Goal: Task Accomplishment & Management: Complete application form

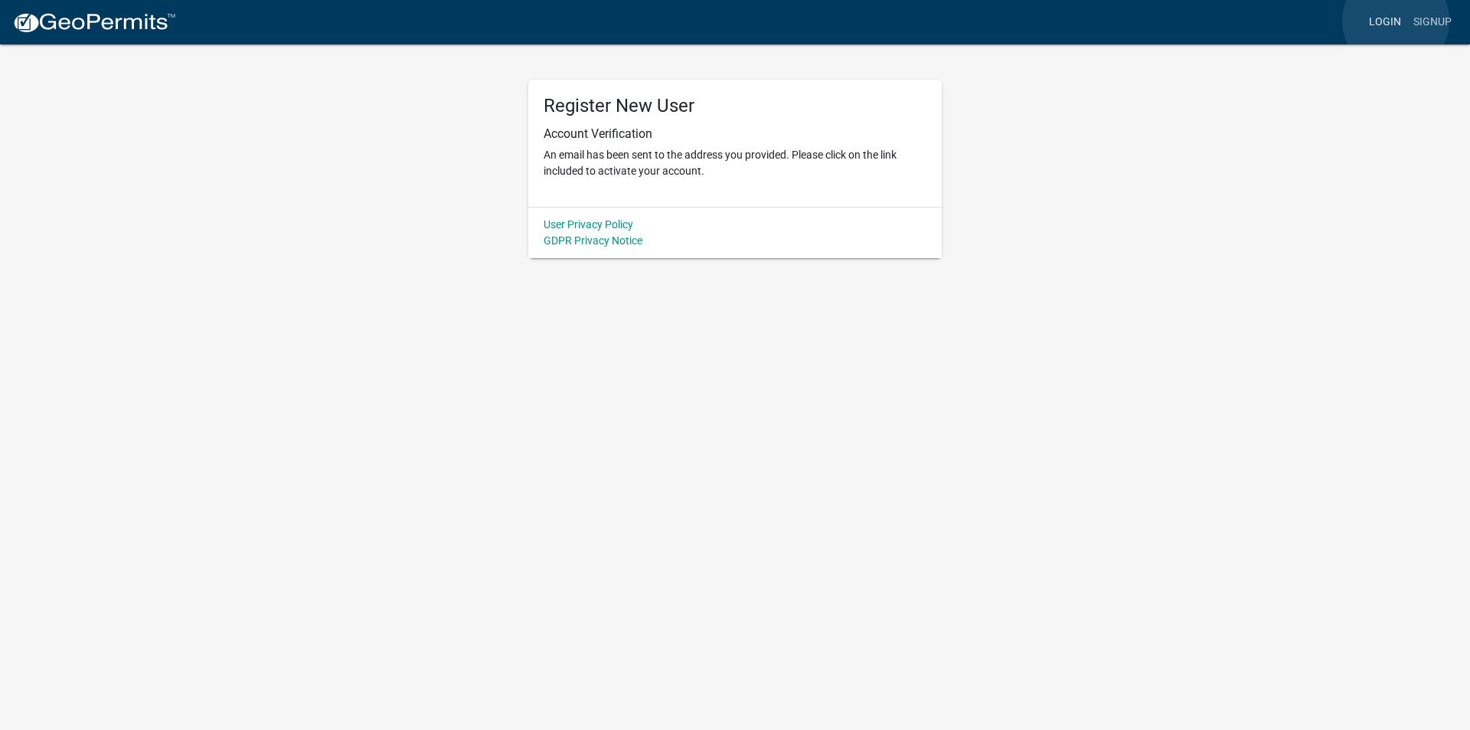
click at [1396, 21] on link "Login" at bounding box center [1385, 22] width 44 height 29
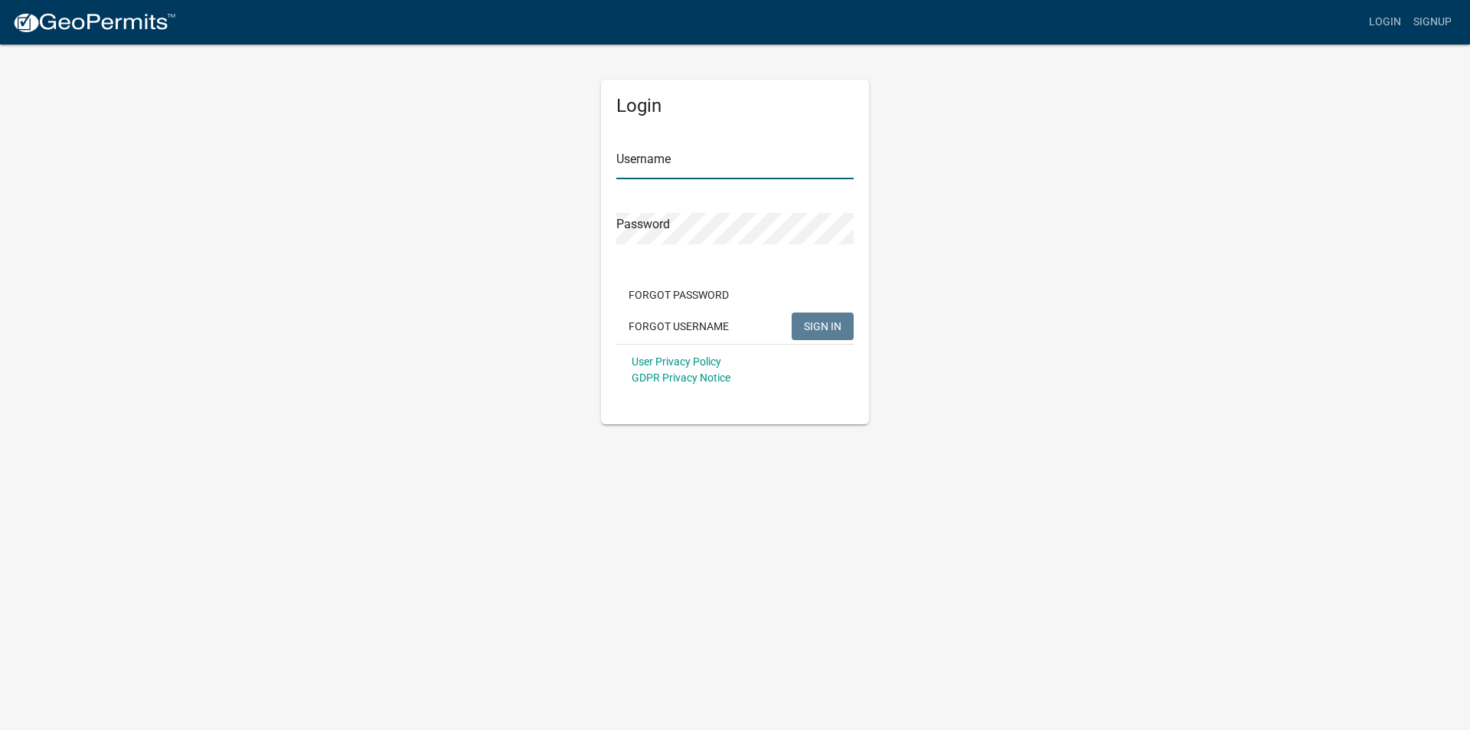
click at [667, 155] on input "Username" at bounding box center [735, 163] width 237 height 31
type input "Buildingpermit"
click at [826, 322] on span "SIGN IN" at bounding box center [823, 325] width 38 height 12
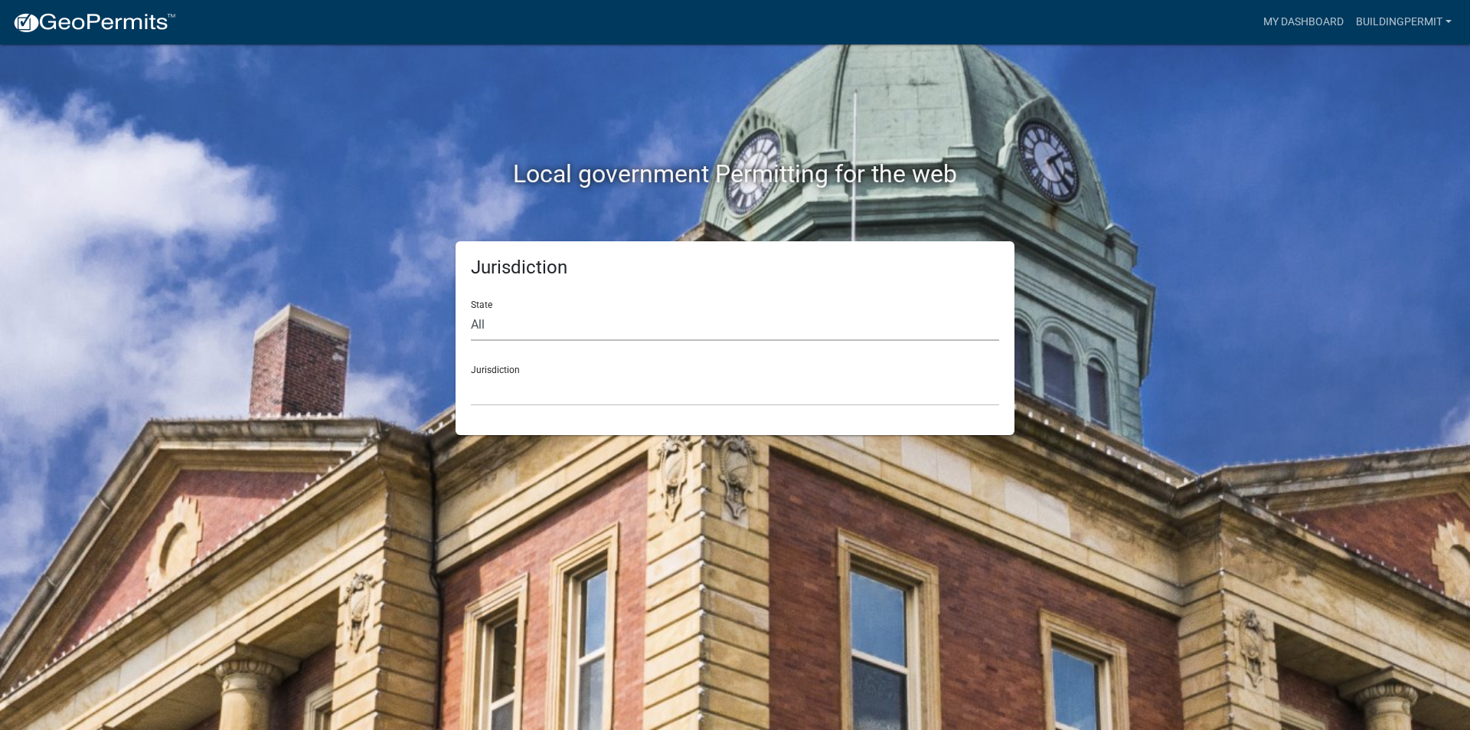
click at [505, 324] on select "All [US_STATE] [US_STATE] [US_STATE] [US_STATE] [US_STATE] [US_STATE] [US_STATE…" at bounding box center [735, 324] width 528 height 31
select select "[US_STATE]"
click at [471, 309] on select "All [US_STATE] [US_STATE] [US_STATE] [US_STATE] [US_STATE] [US_STATE] [US_STATE…" at bounding box center [735, 324] width 528 height 31
click at [522, 404] on select "[GEOGRAPHIC_DATA], [US_STATE] [GEOGRAPHIC_DATA], [US_STATE] [GEOGRAPHIC_DATA], …" at bounding box center [735, 390] width 528 height 31
click at [525, 335] on select "All [US_STATE] [US_STATE] [US_STATE] [US_STATE] [US_STATE] [US_STATE] [US_STATE…" at bounding box center [735, 324] width 528 height 31
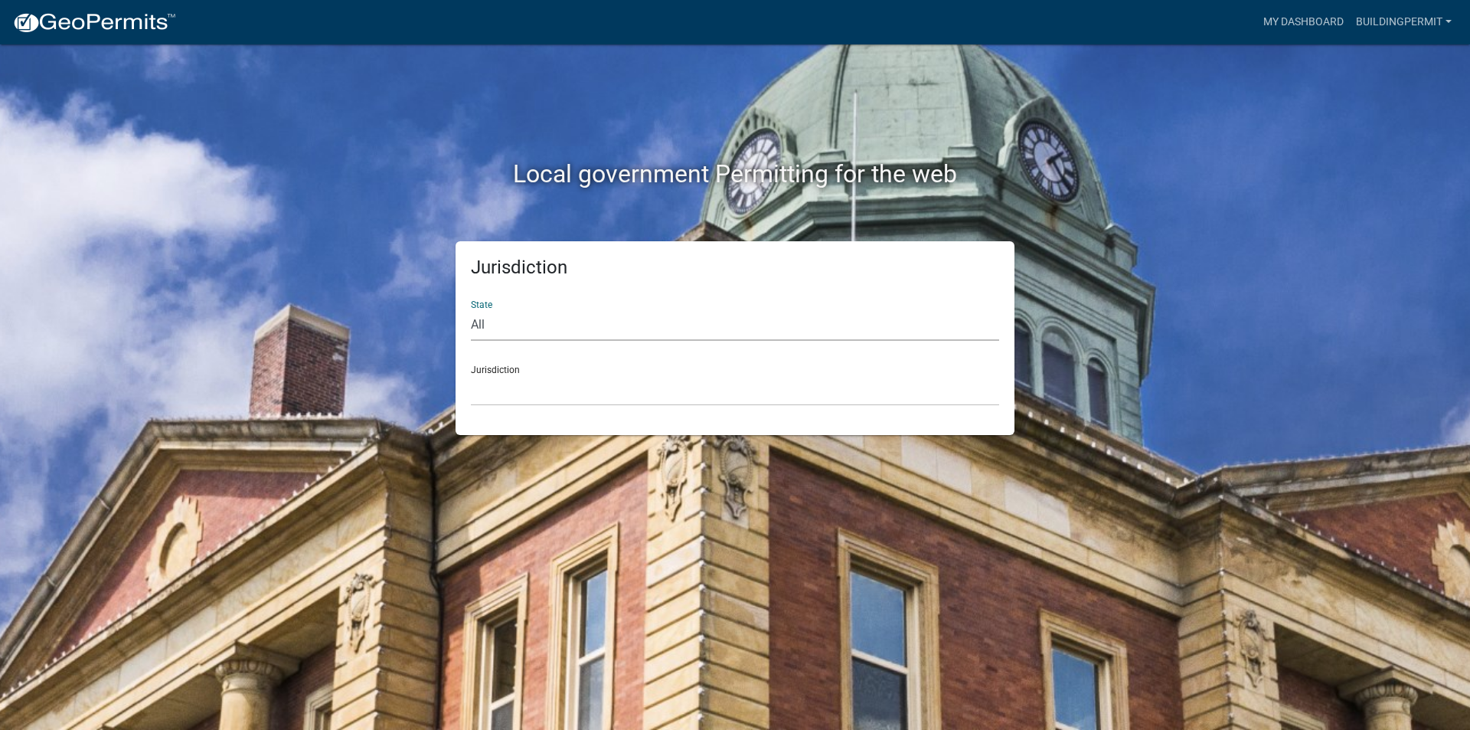
select select "[US_STATE]"
click at [471, 309] on select "All [US_STATE] [US_STATE] [US_STATE] [US_STATE] [US_STATE] [US_STATE] [US_STATE…" at bounding box center [735, 324] width 528 height 31
click at [514, 390] on select "[GEOGRAPHIC_DATA], [US_STATE] [GEOGRAPHIC_DATA], [US_STATE] [GEOGRAPHIC_DATA], …" at bounding box center [735, 390] width 528 height 31
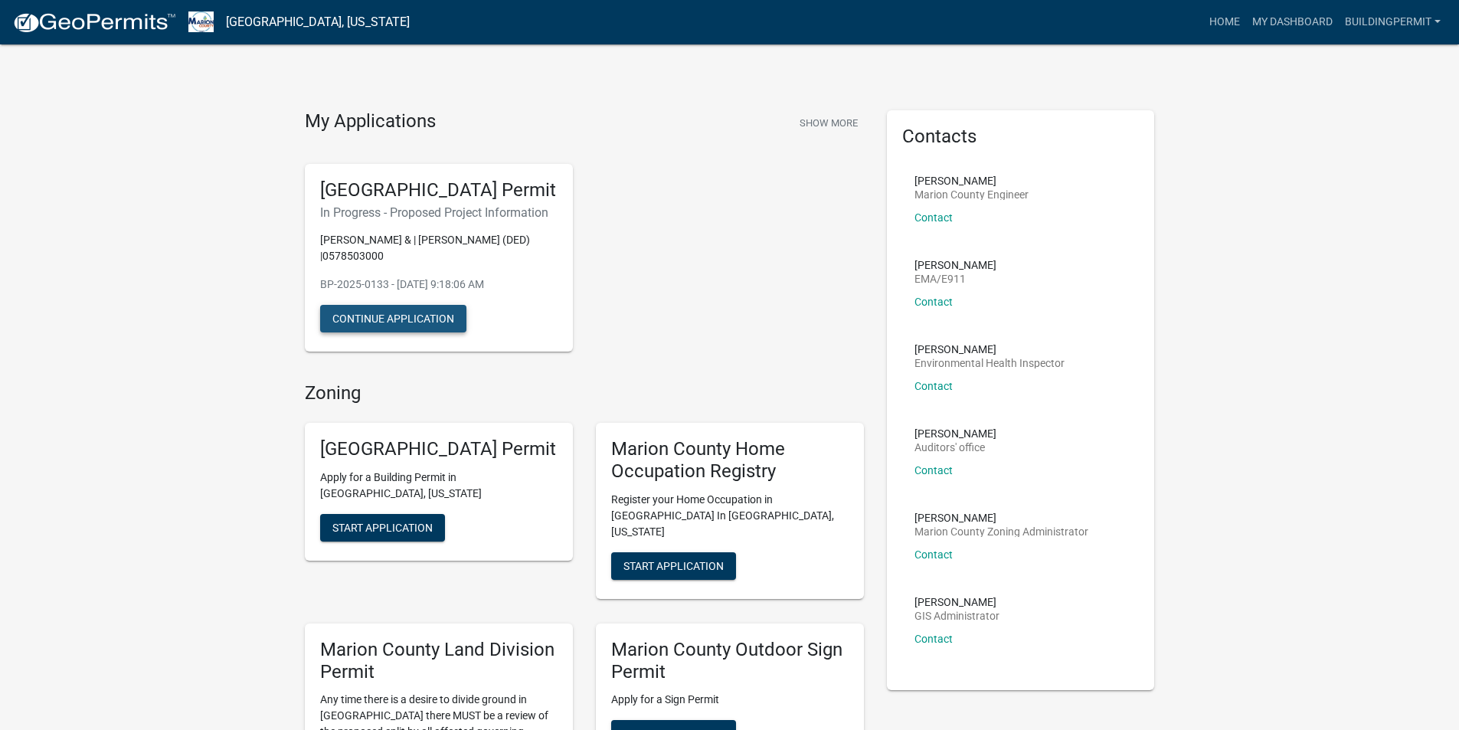
click at [391, 332] on button "Continue Application" at bounding box center [393, 319] width 146 height 28
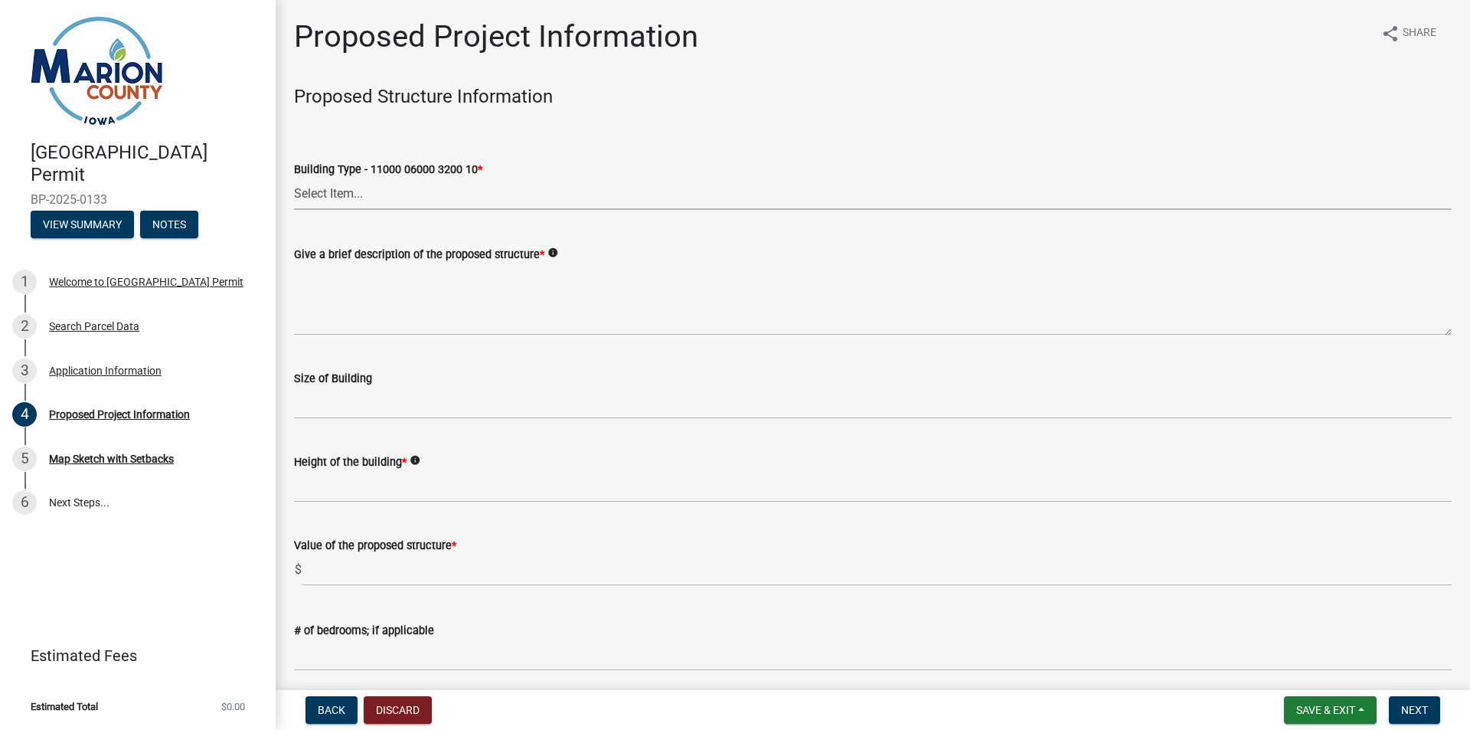
click at [325, 196] on select "Select Item... Dwellings - One Family Residential - 11000 06000 3200 10 Dwellin…" at bounding box center [873, 193] width 1158 height 31
click at [294, 178] on select "Select Item... Dwellings - One Family Residential - 11000 06000 3200 10 Dwellin…" at bounding box center [873, 193] width 1158 height 31
select select "9509a58f-562c-4d9e-8ce4-4edbe22563f5"
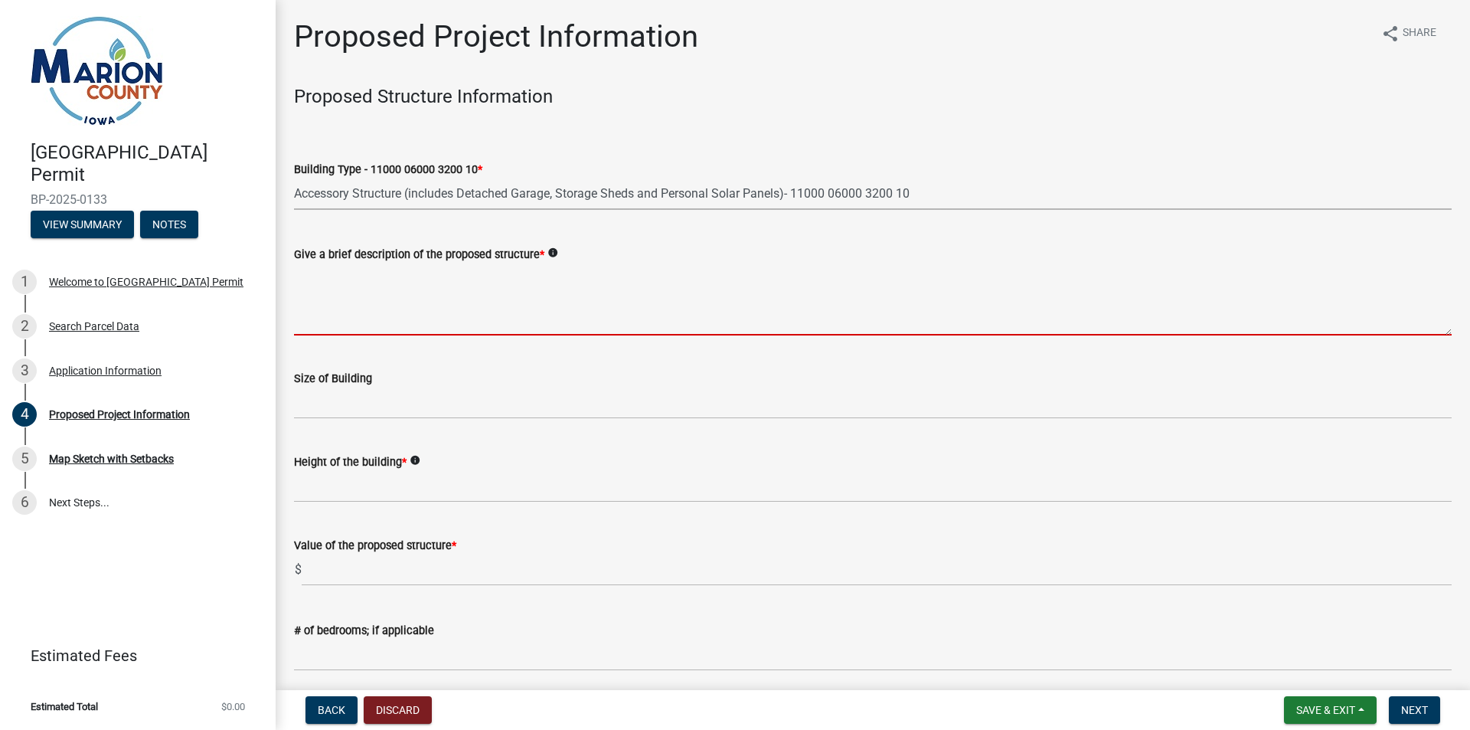
click at [421, 277] on textarea "Give a brief description of the proposed structure *" at bounding box center [873, 299] width 1158 height 72
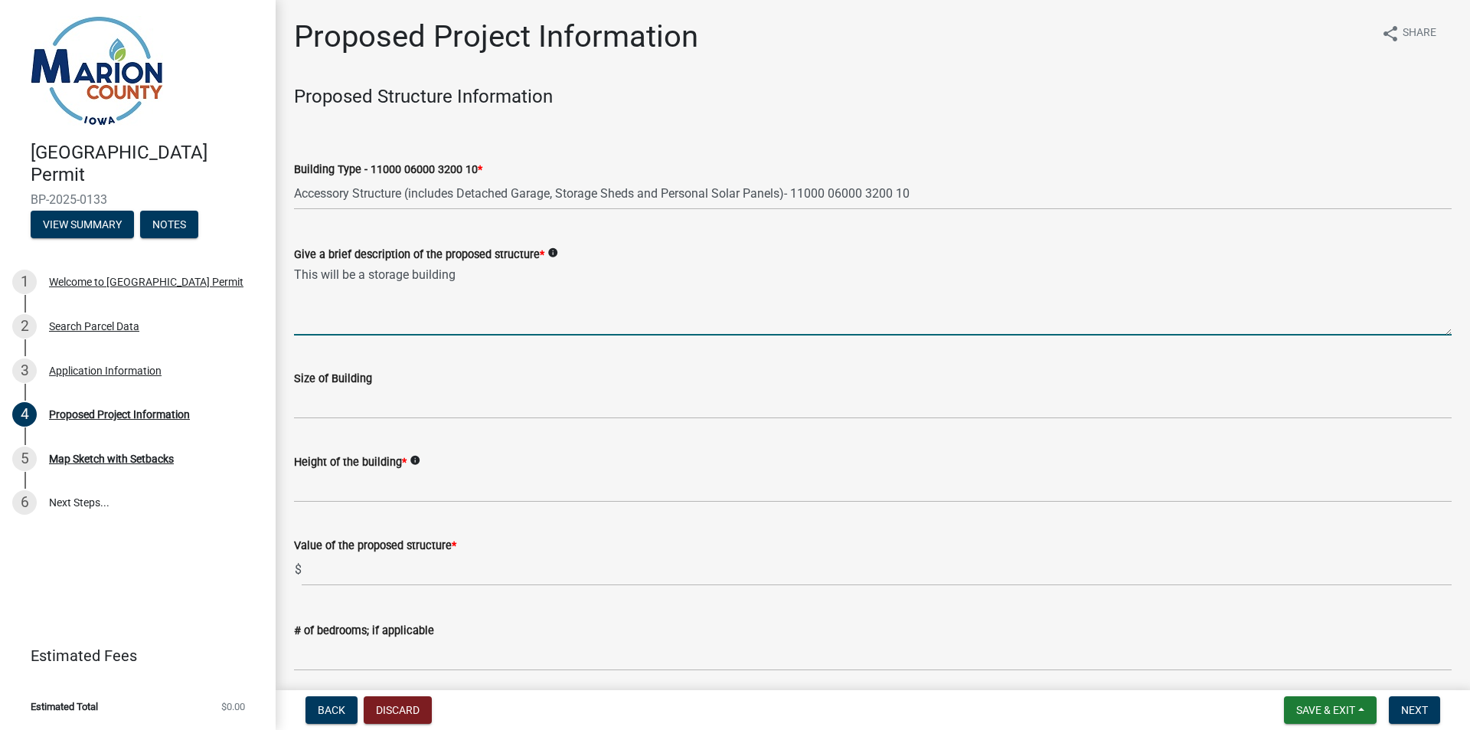
type textarea "This will be a storage building"
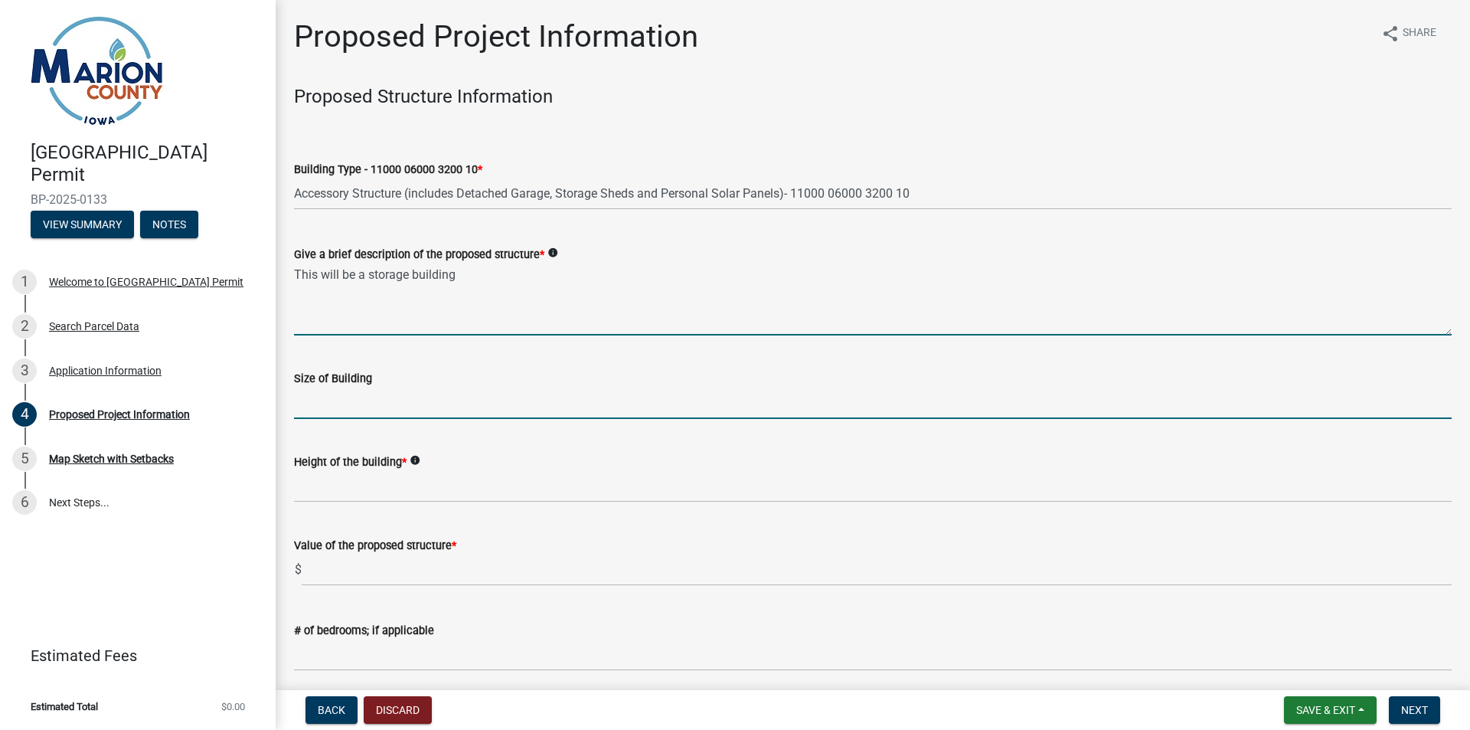
click at [338, 398] on input "Size of Building" at bounding box center [873, 403] width 1158 height 31
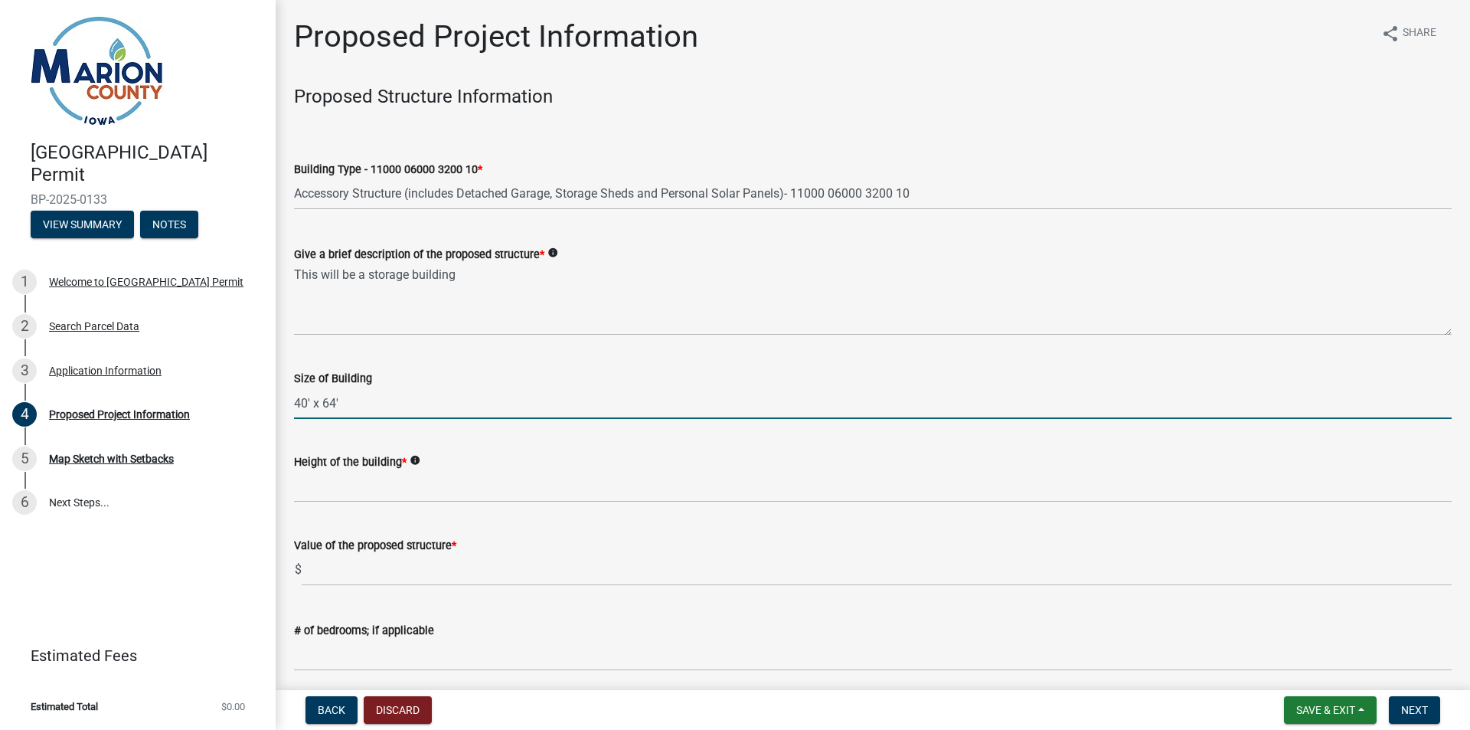
type input "40' x 64'"
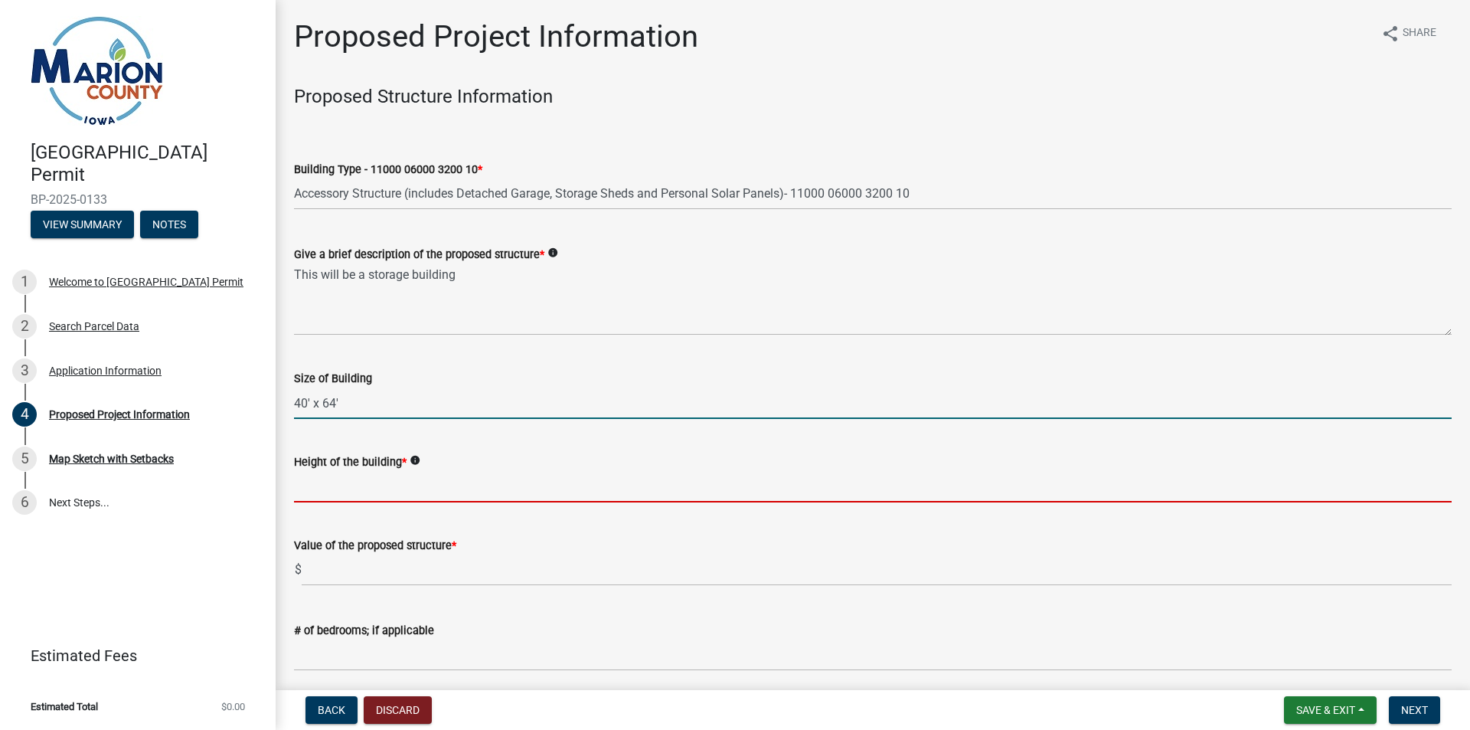
click at [380, 498] on input "Height of the building *" at bounding box center [873, 486] width 1158 height 31
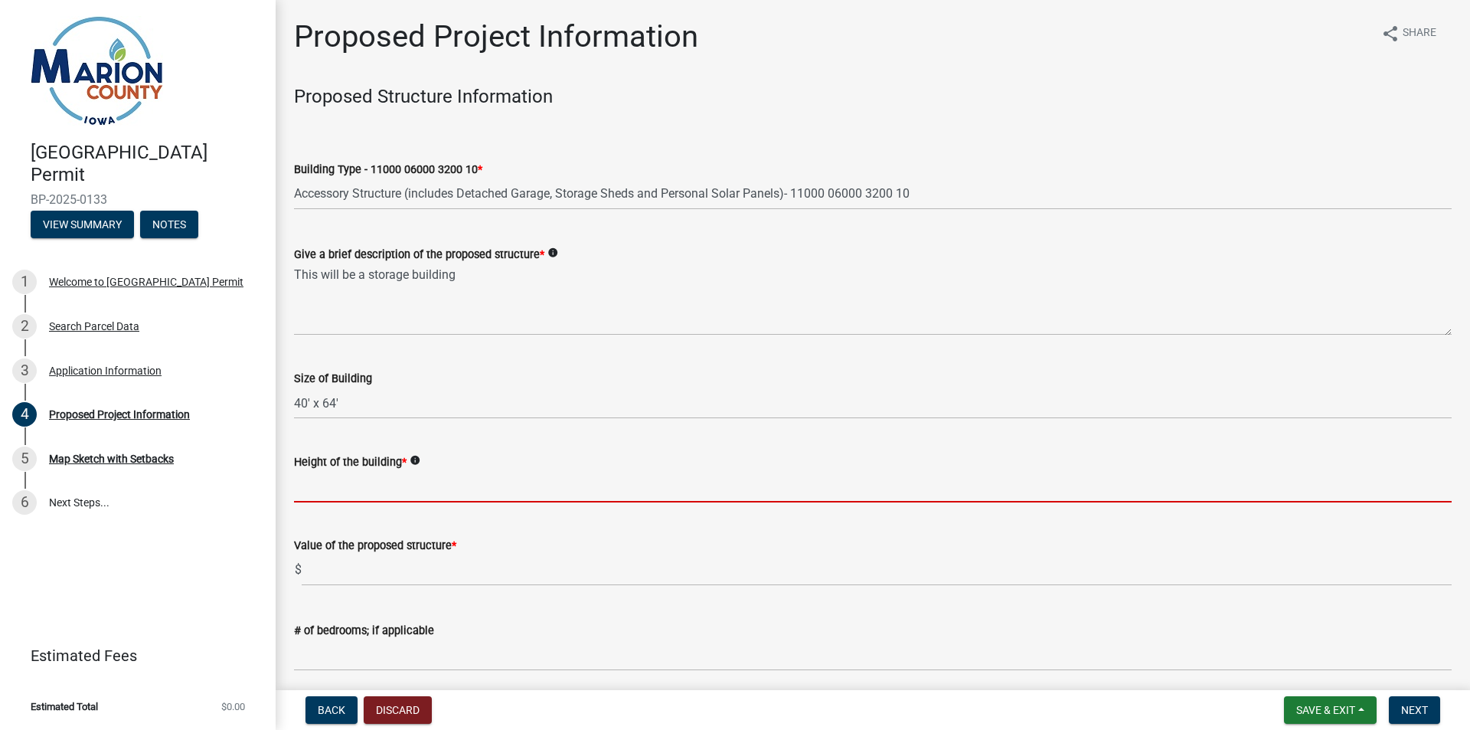
click at [418, 456] on icon "info" at bounding box center [415, 460] width 11 height 11
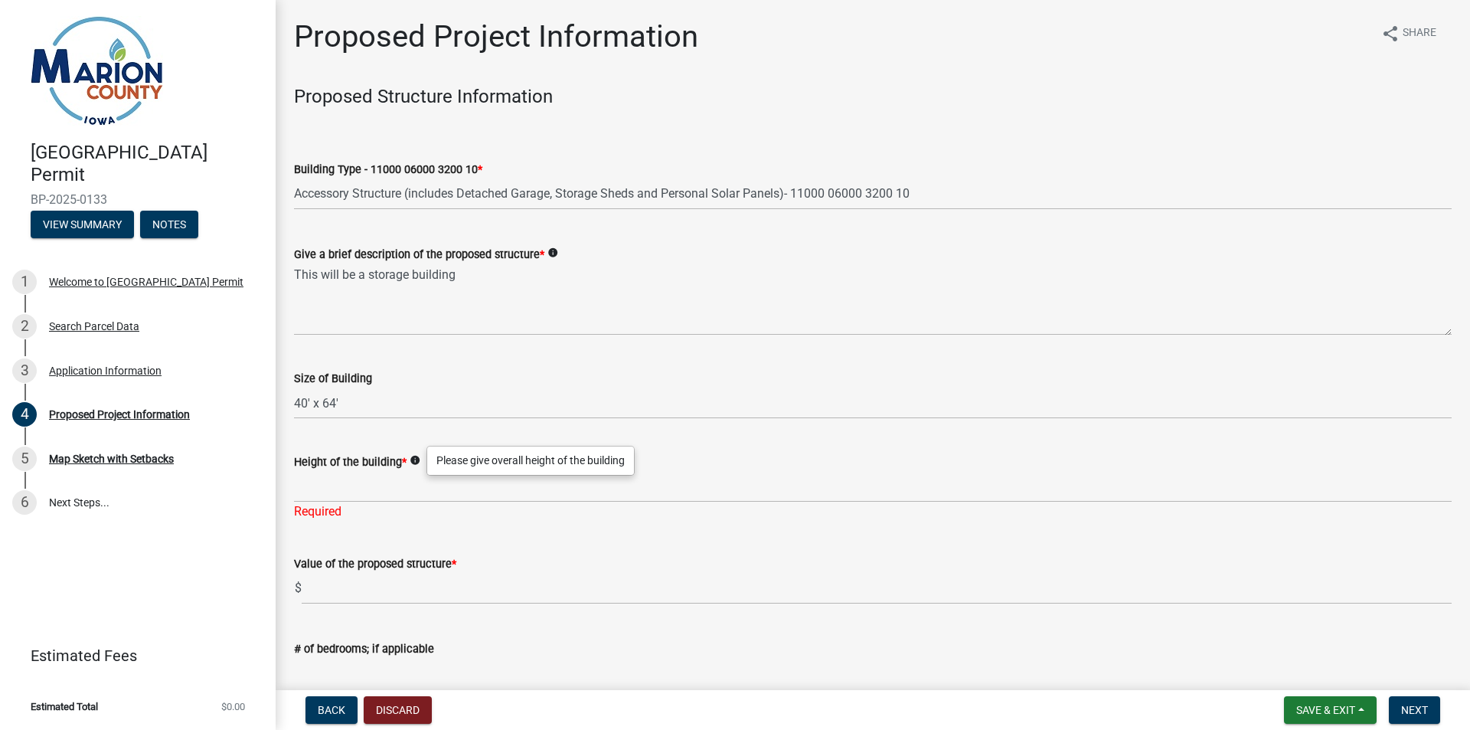
click at [416, 460] on icon "info" at bounding box center [415, 460] width 11 height 11
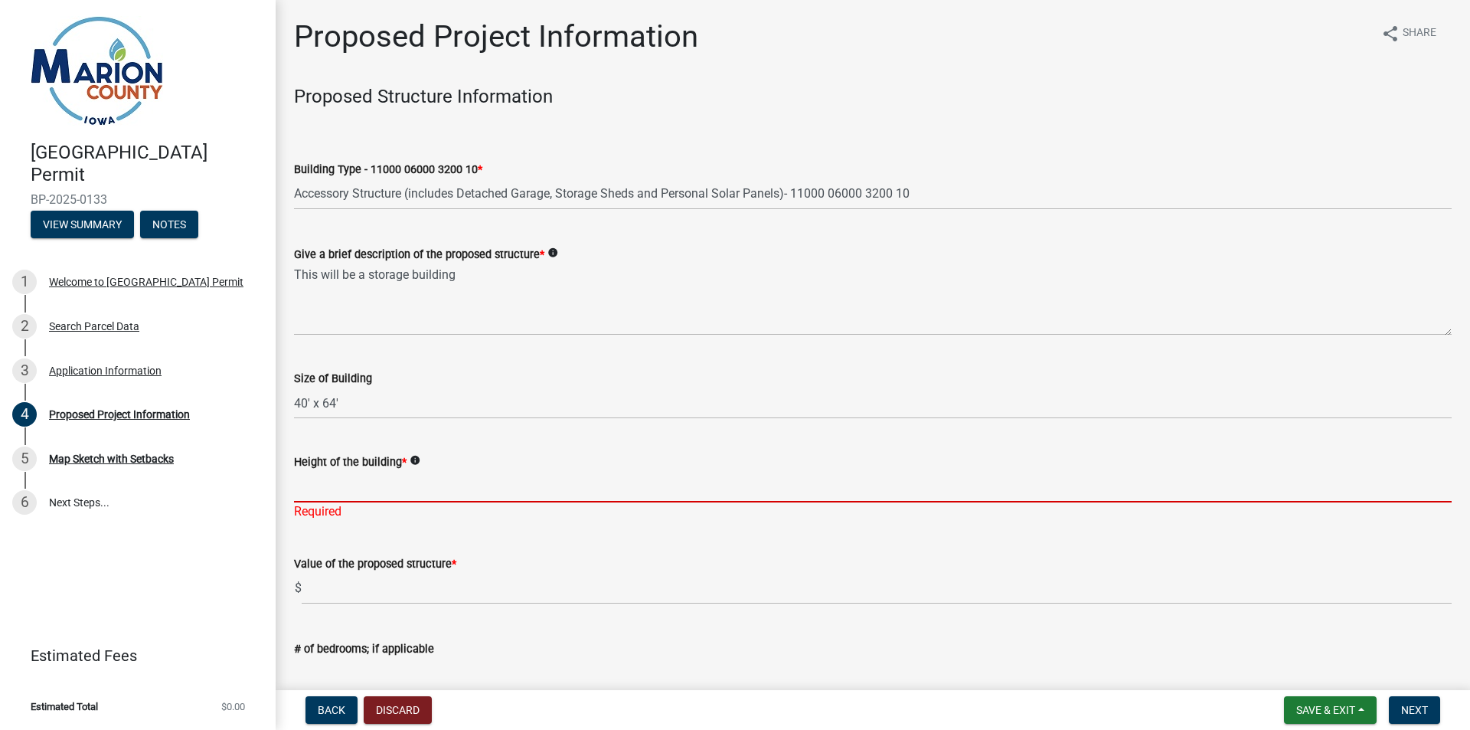
click at [377, 494] on input "Height of the building *" at bounding box center [873, 486] width 1158 height 31
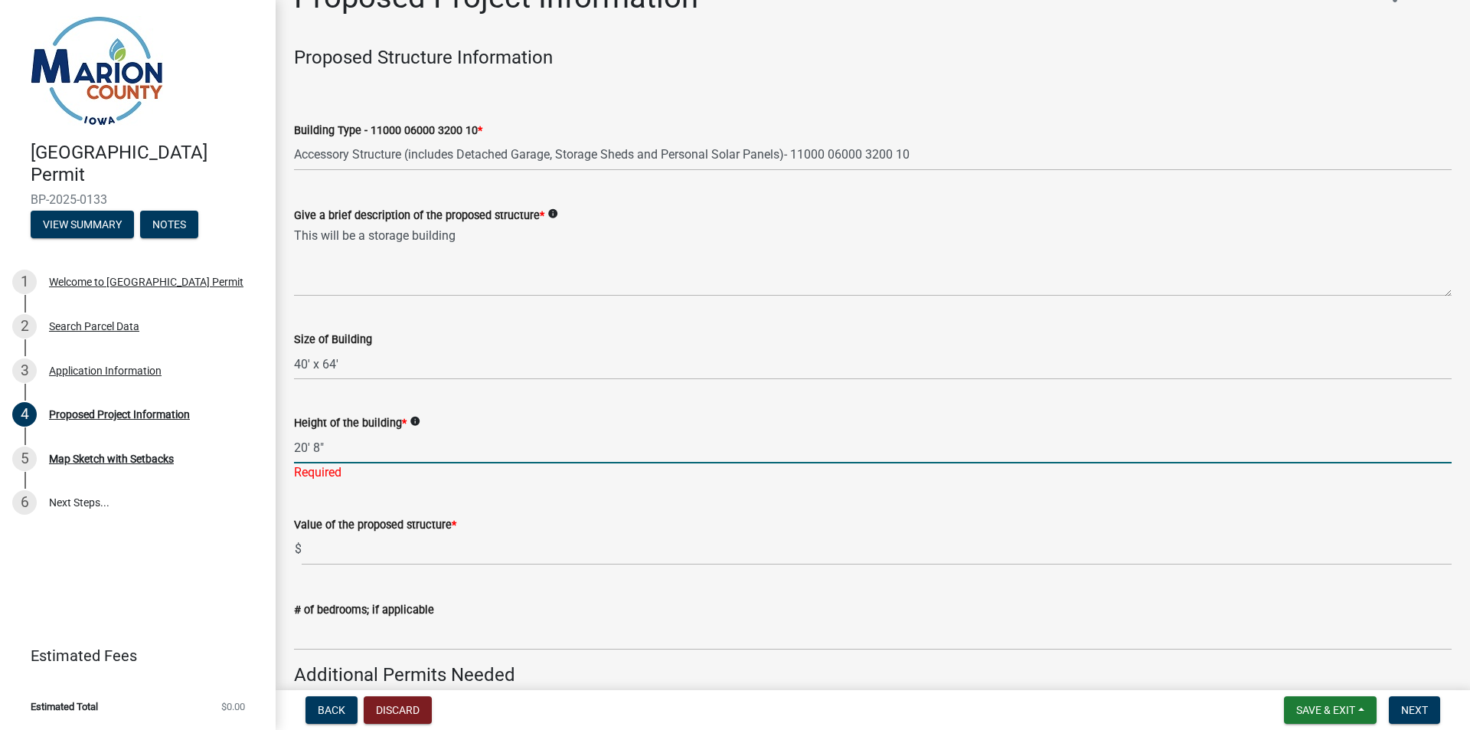
scroll to position [77, 0]
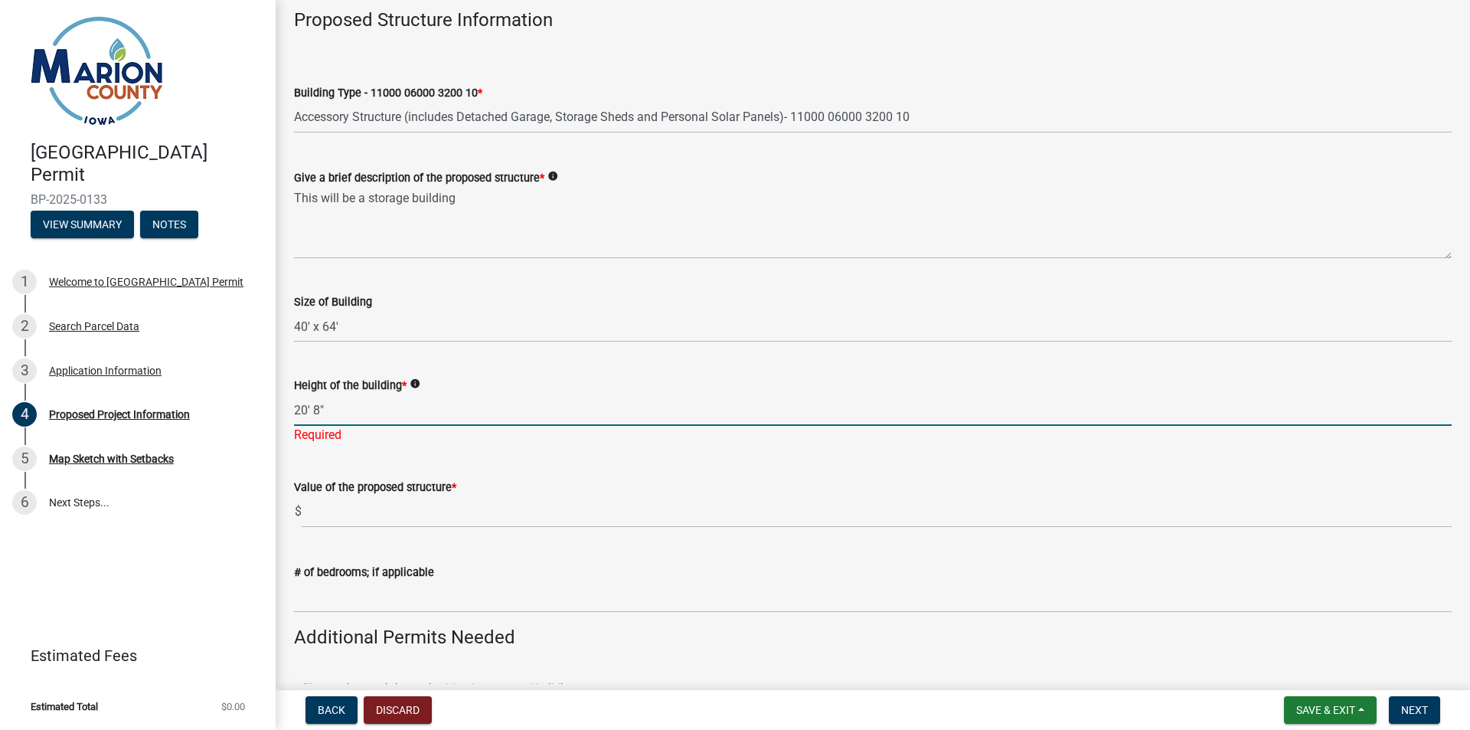
type input "20' 8""
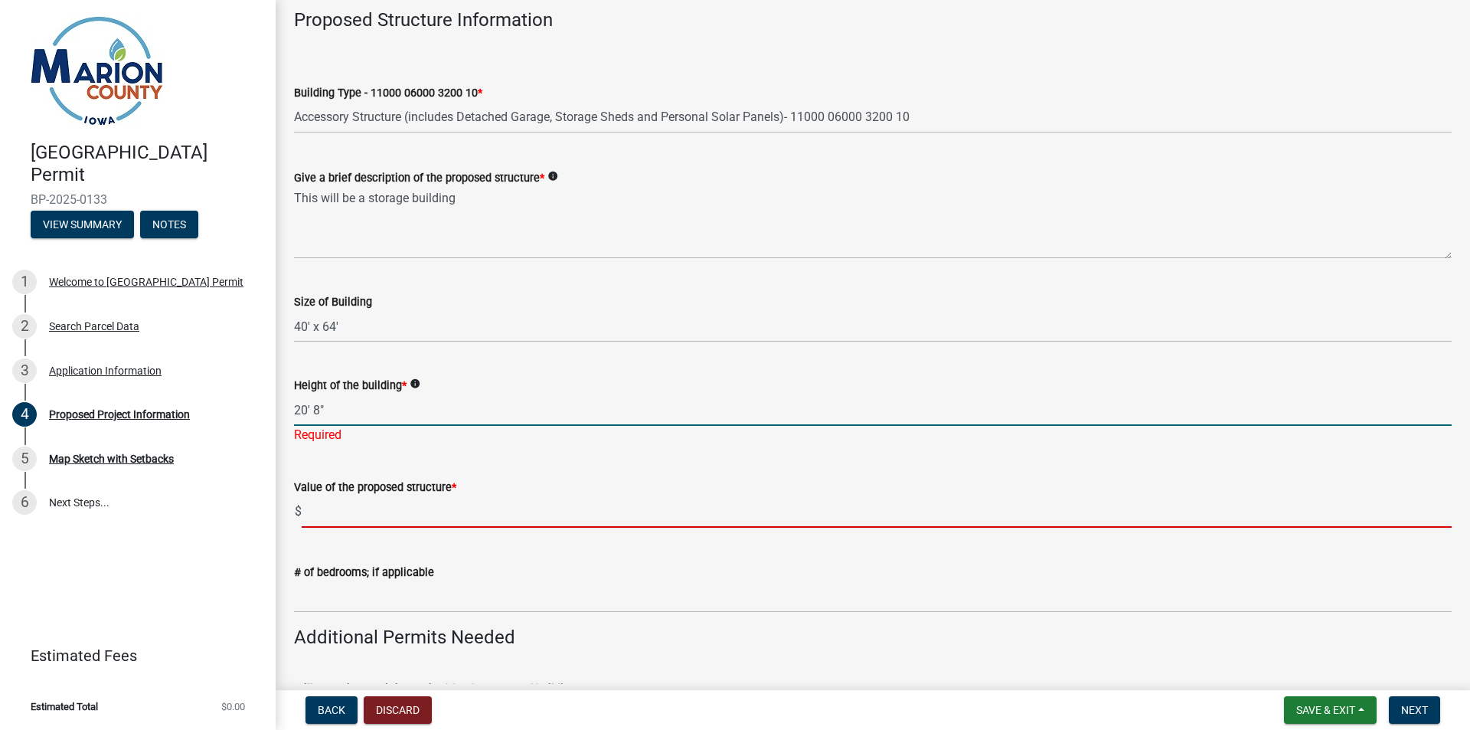
click at [352, 511] on wm-data-entity-input "Value of the proposed structure * $" at bounding box center [873, 498] width 1158 height 85
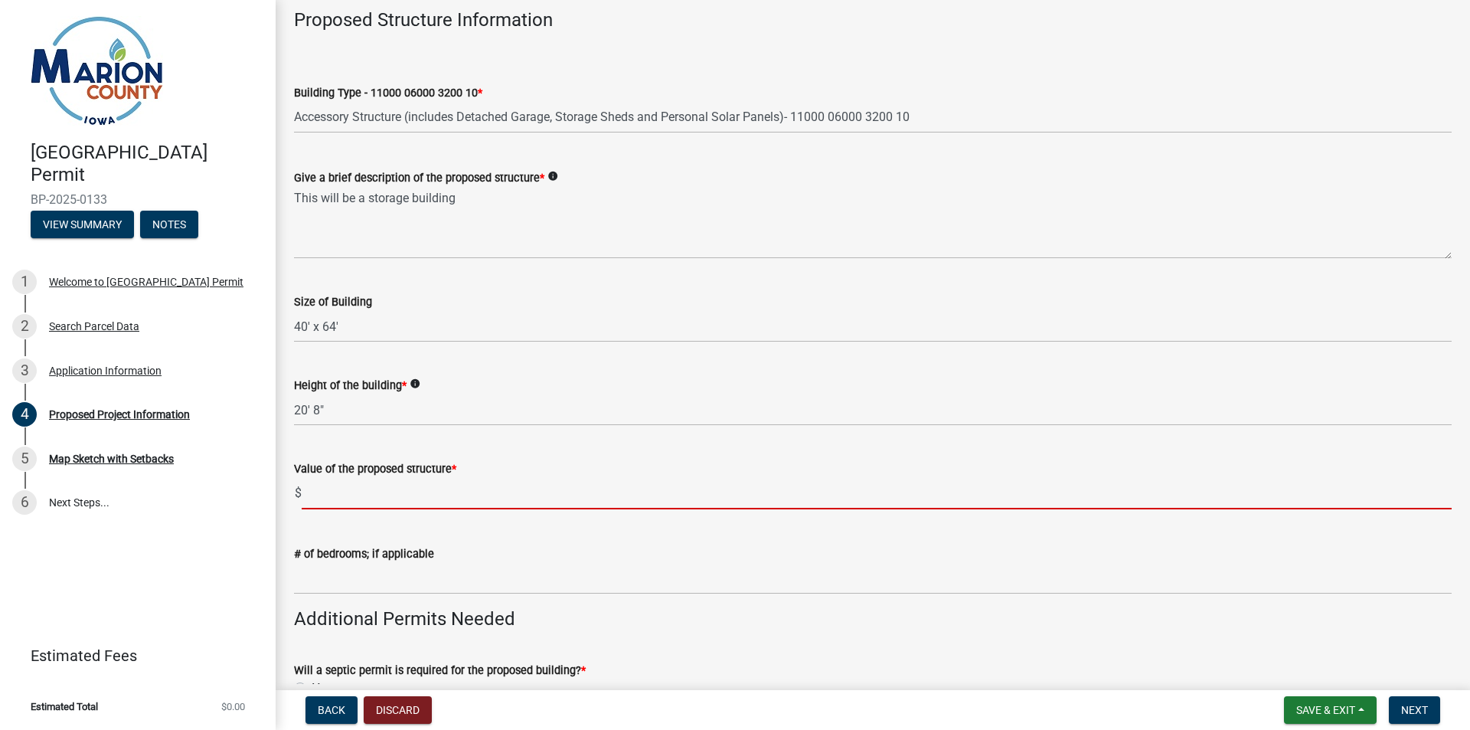
type input "$"
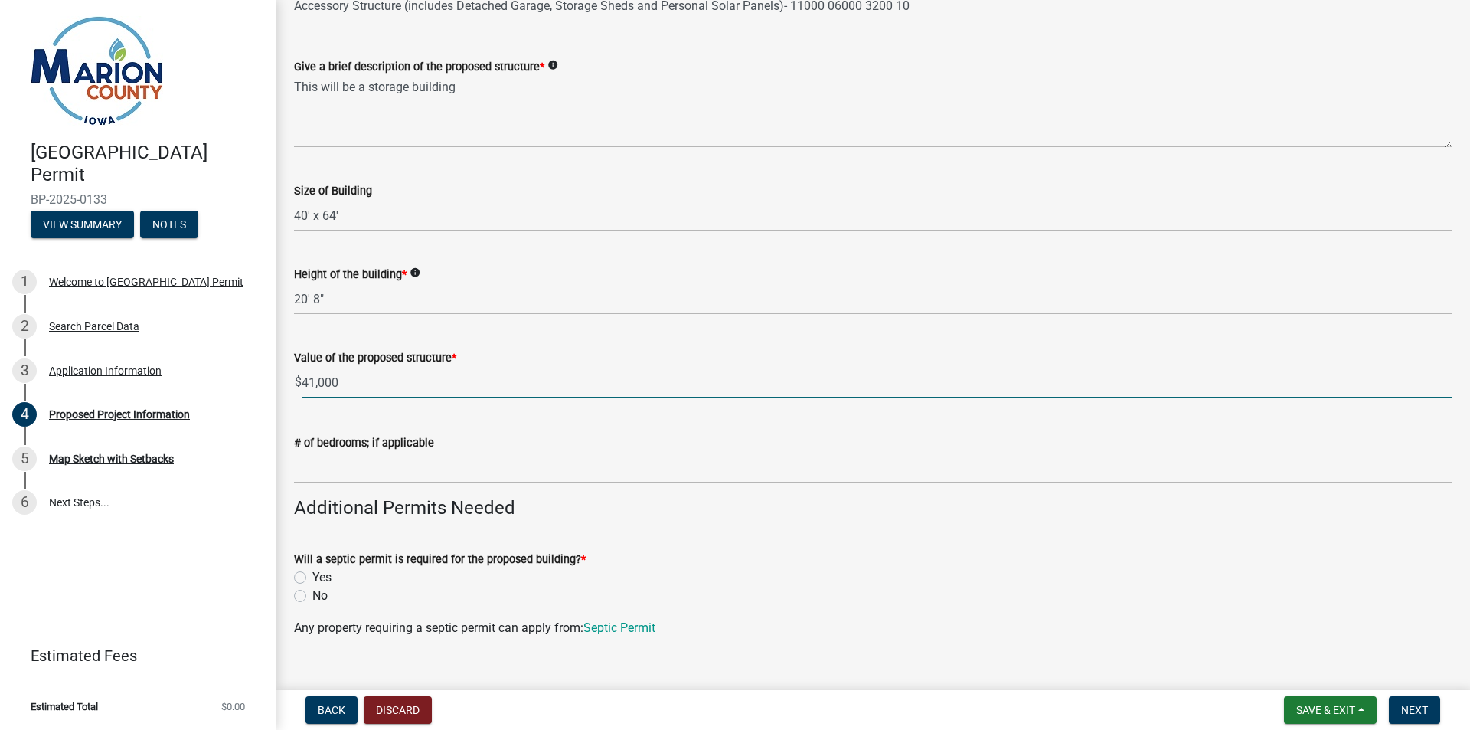
scroll to position [230, 0]
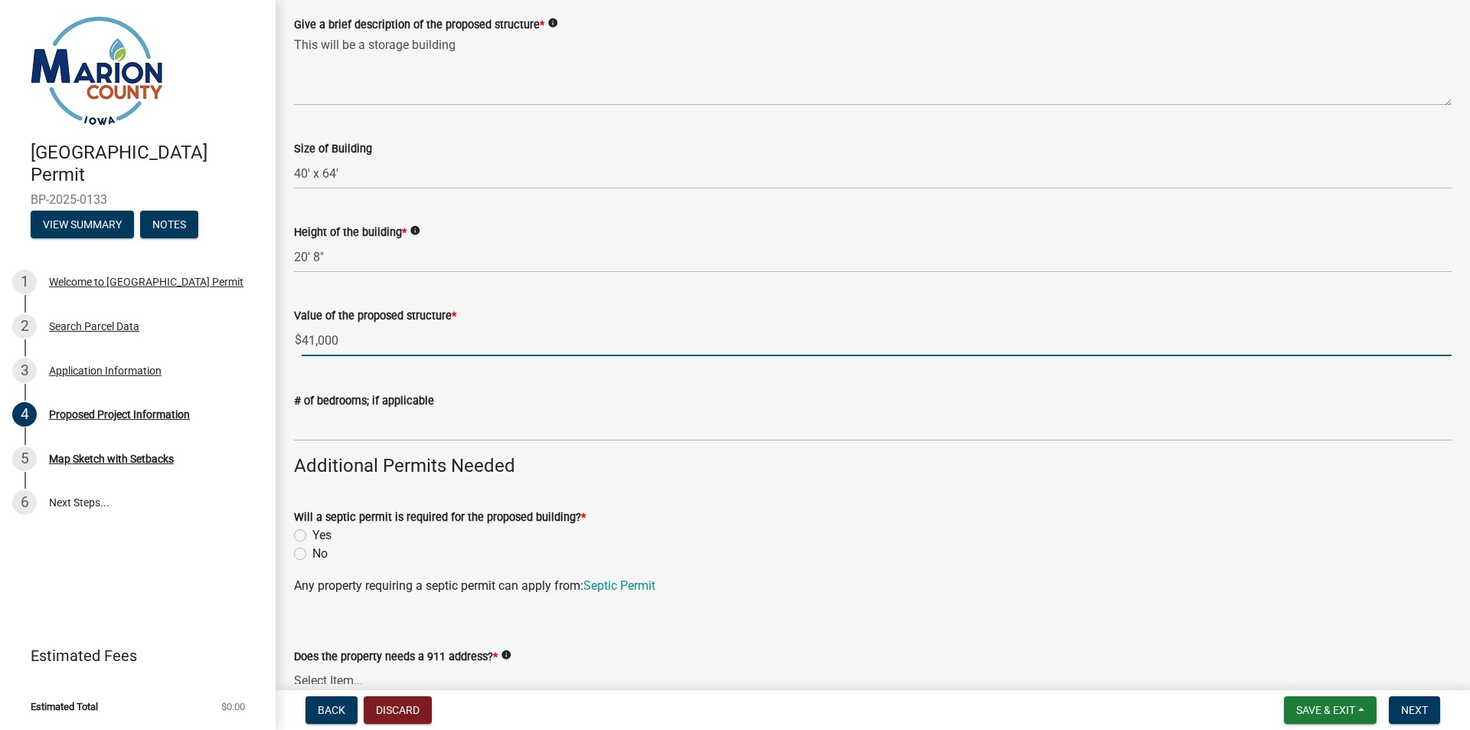
type input "41000"
click at [312, 551] on label "No" at bounding box center [319, 554] width 15 height 18
click at [312, 551] on input "No" at bounding box center [317, 550] width 10 height 10
radio input "true"
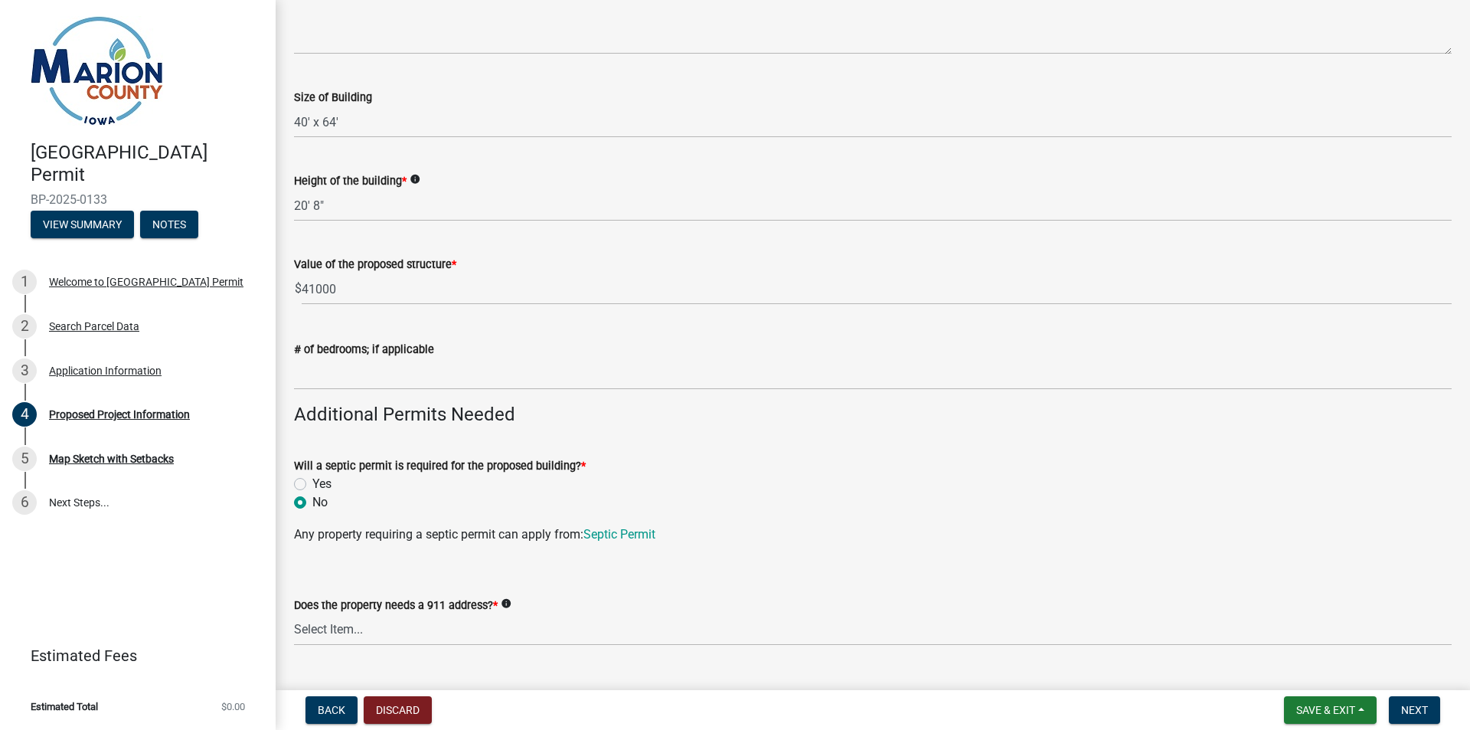
scroll to position [306, 0]
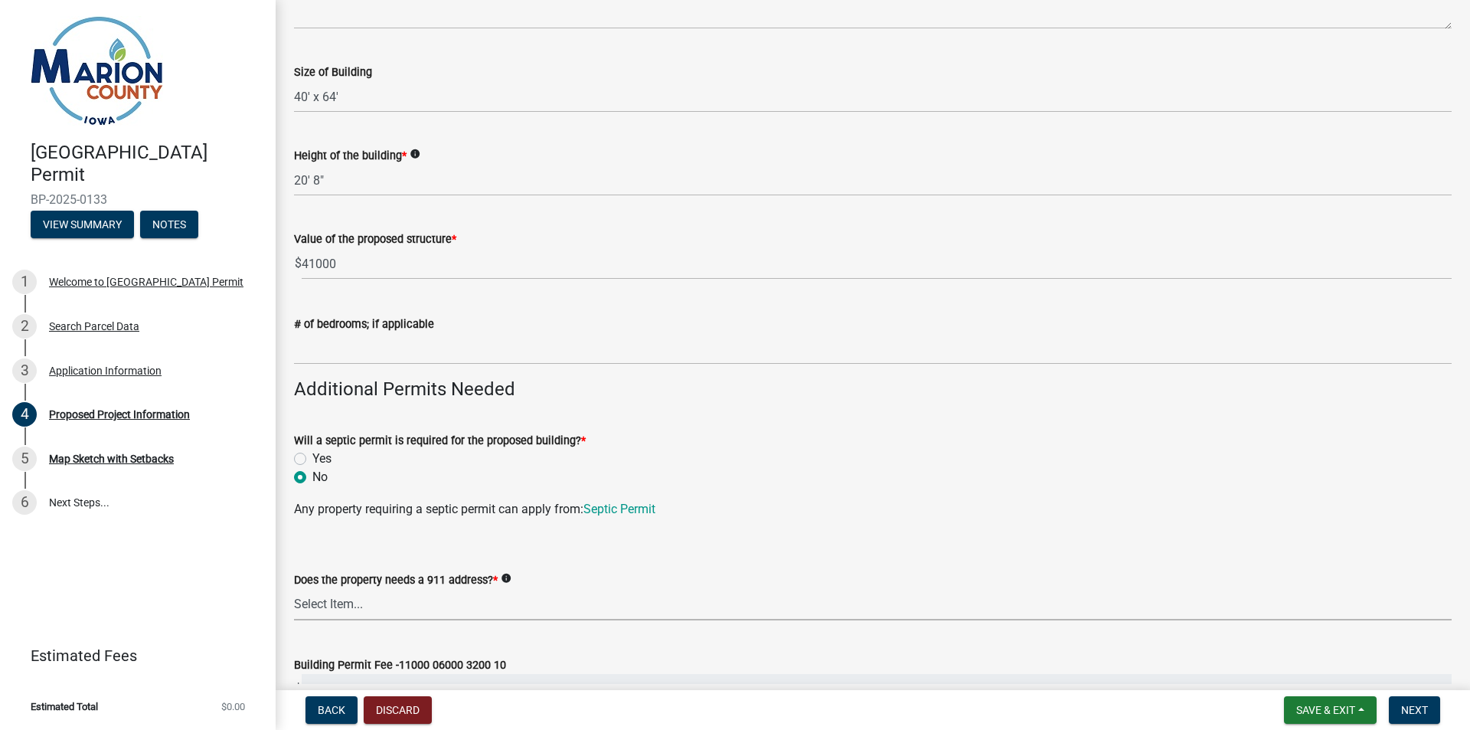
click at [355, 611] on select "Select Item... Yes No" at bounding box center [873, 604] width 1158 height 31
click at [294, 589] on select "Select Item... Yes No" at bounding box center [873, 604] width 1158 height 31
select select "7ee9b347-9d60-4880-bc15-13e3f262939b"
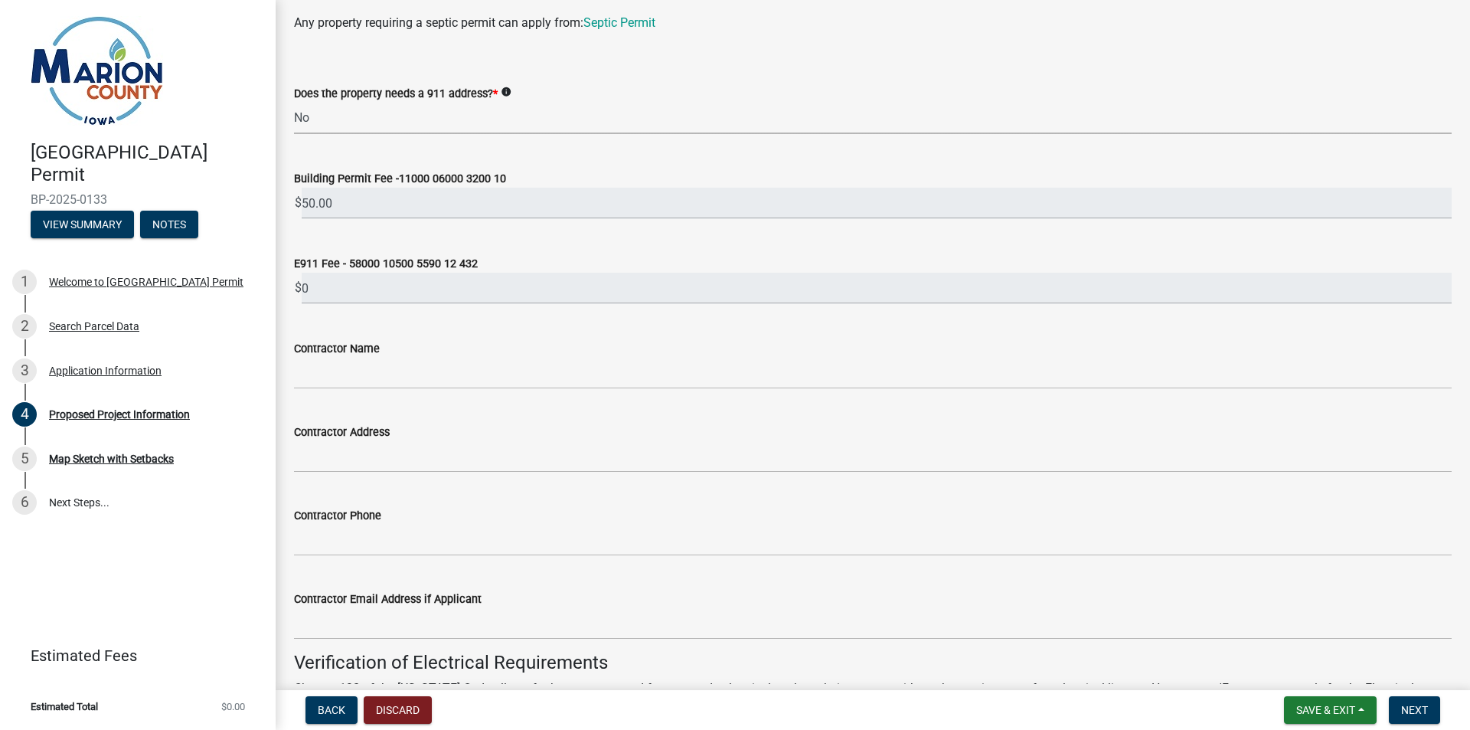
scroll to position [766, 0]
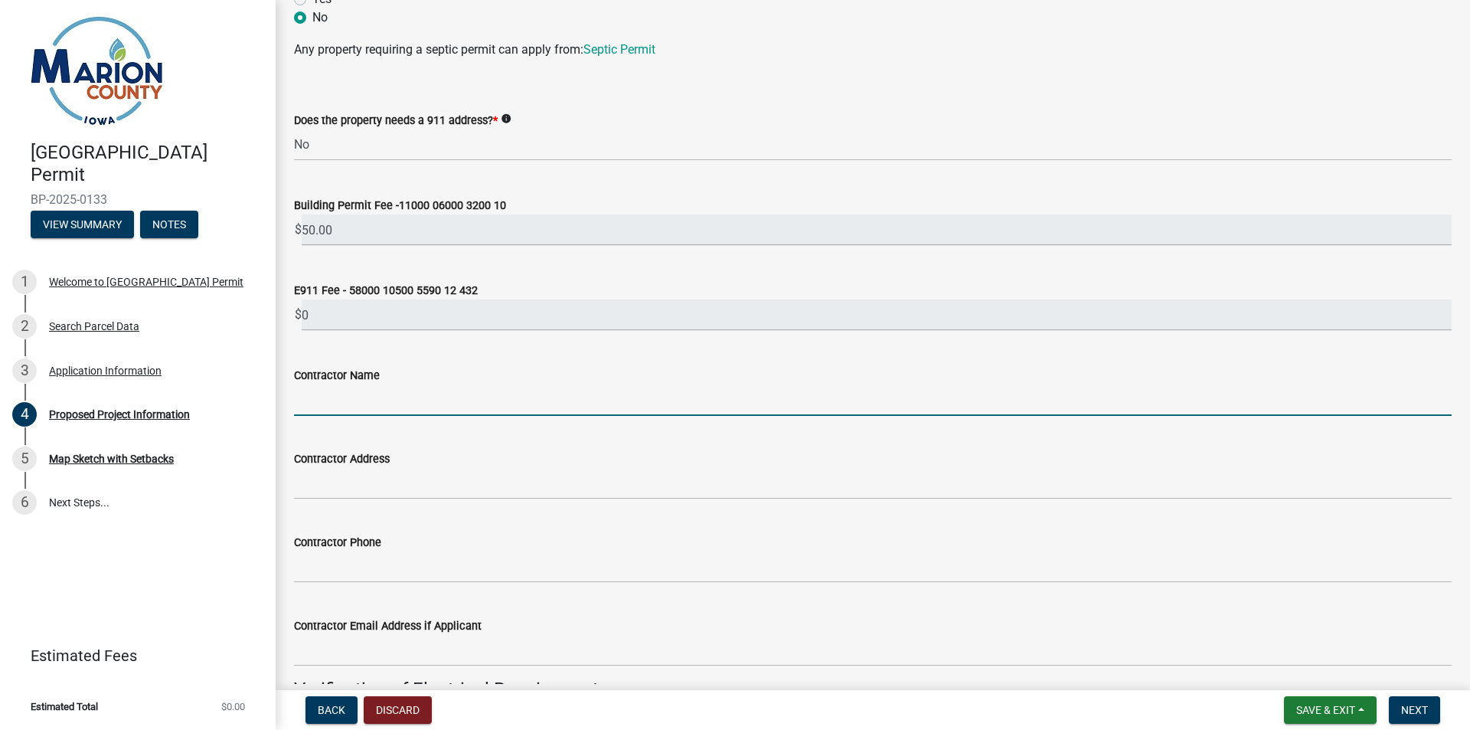
click at [321, 396] on input "Contractor Name" at bounding box center [873, 399] width 1158 height 31
type input "[PERSON_NAME] Construction"
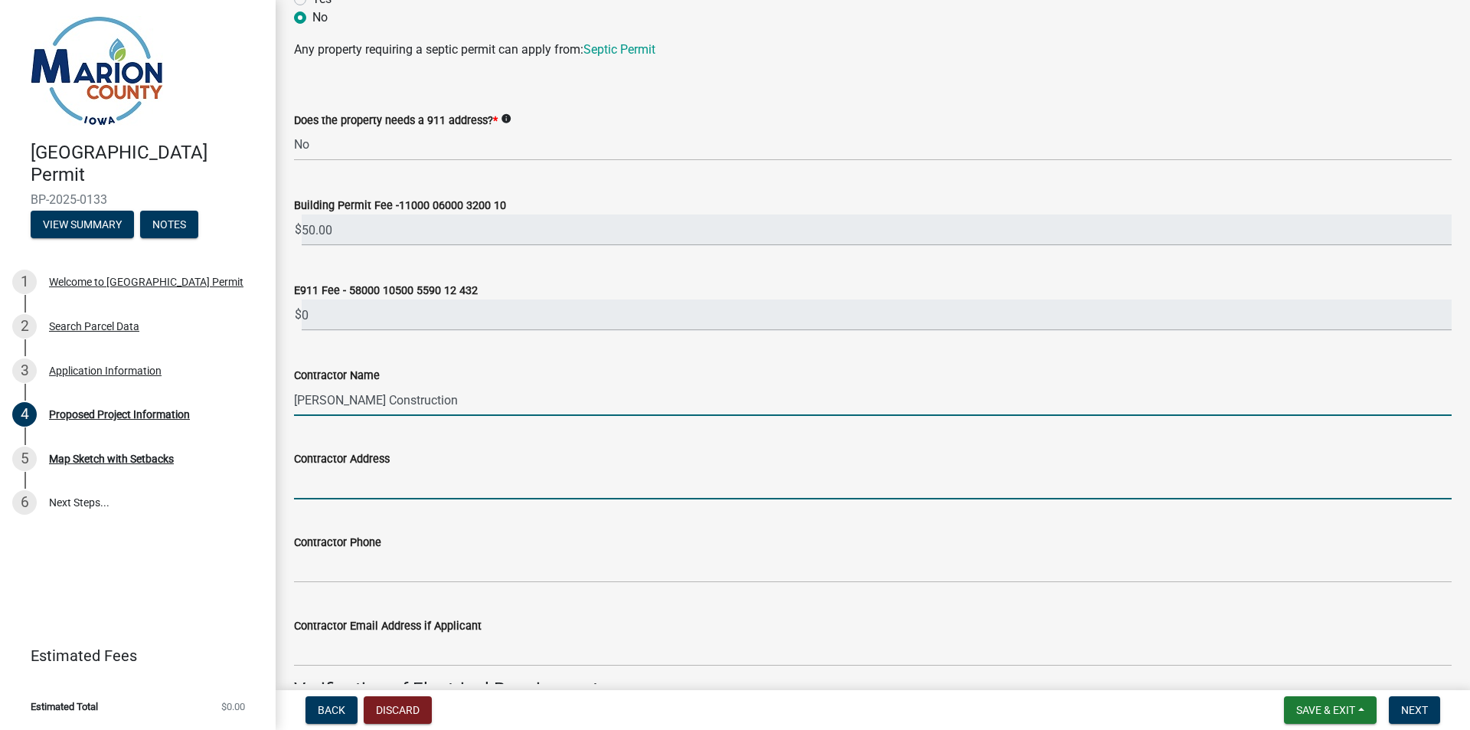
click at [340, 483] on input "Contractor Address" at bounding box center [873, 483] width 1158 height 31
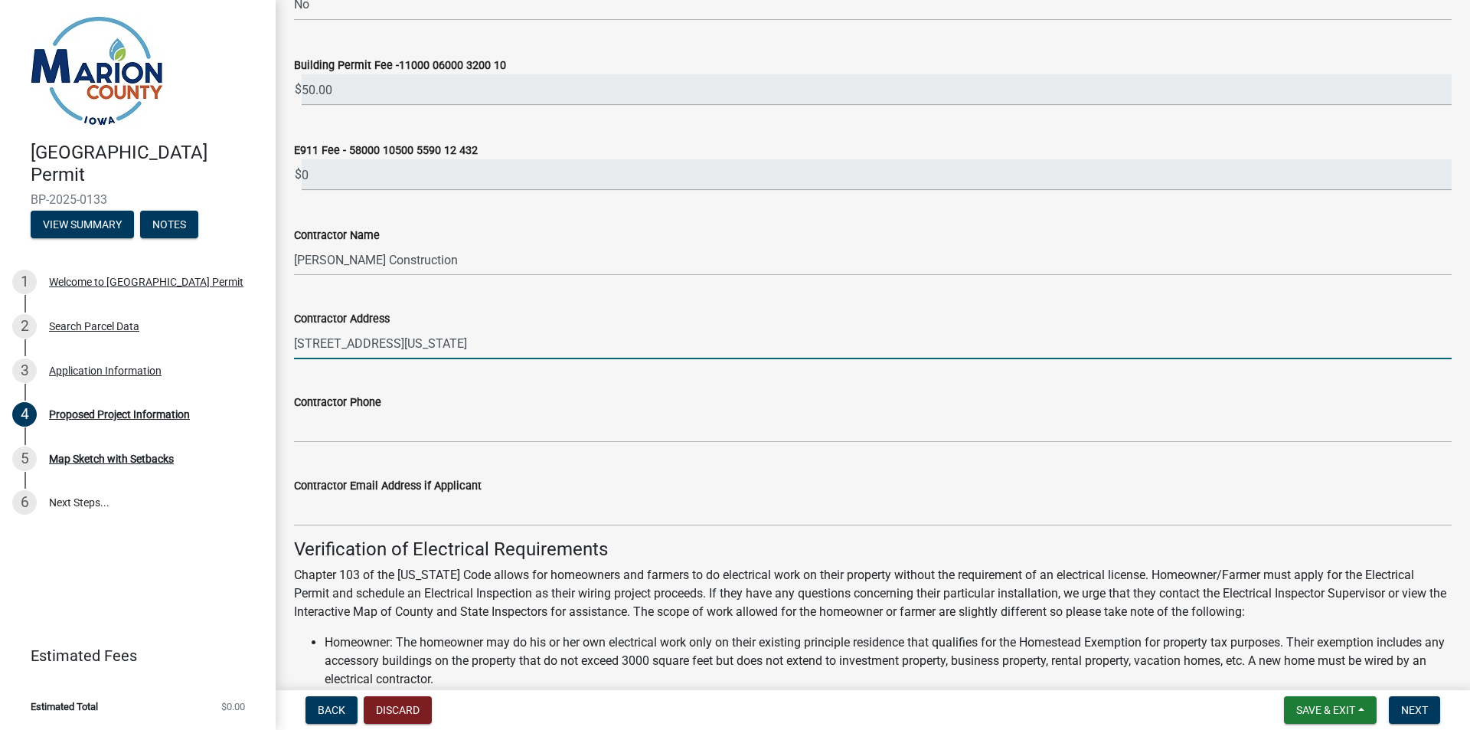
scroll to position [919, 0]
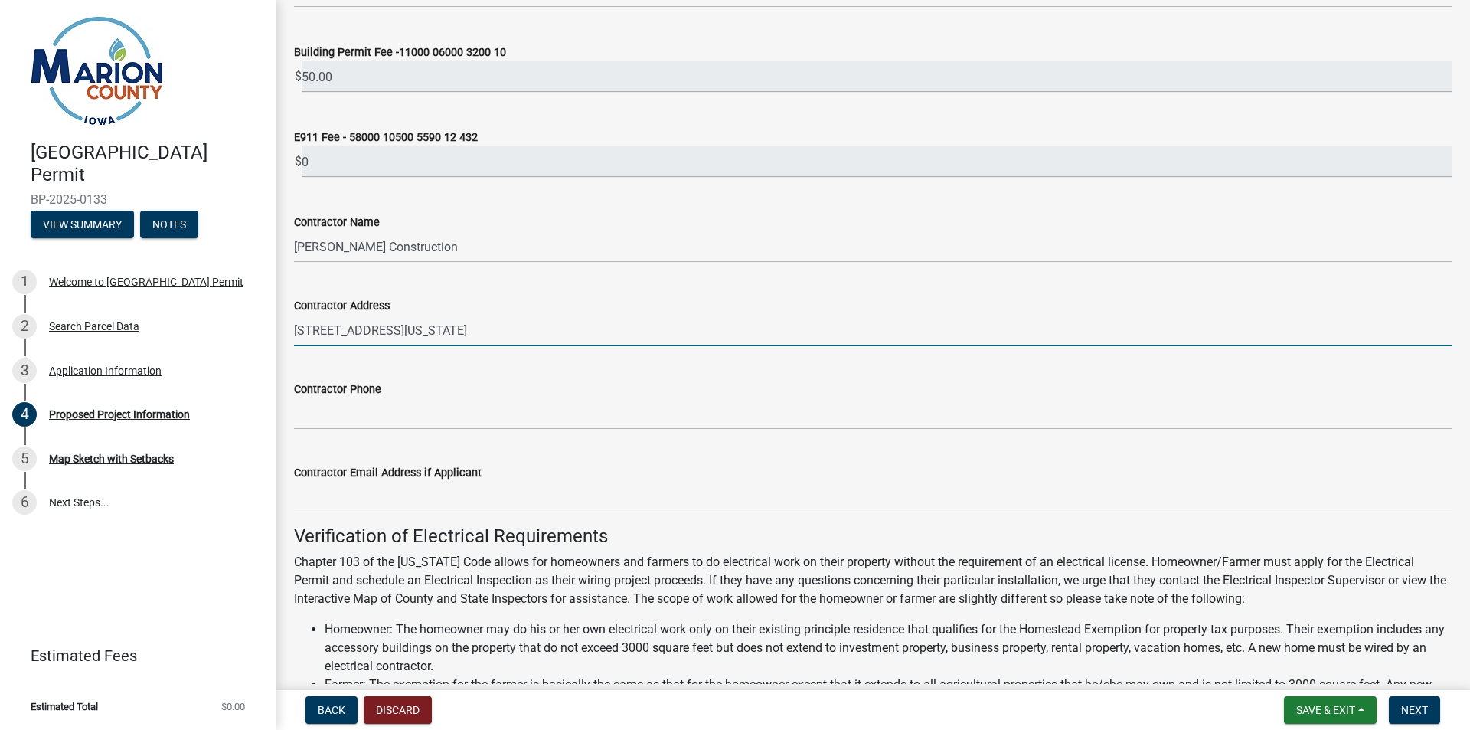
type input "[STREET_ADDRESS][US_STATE]"
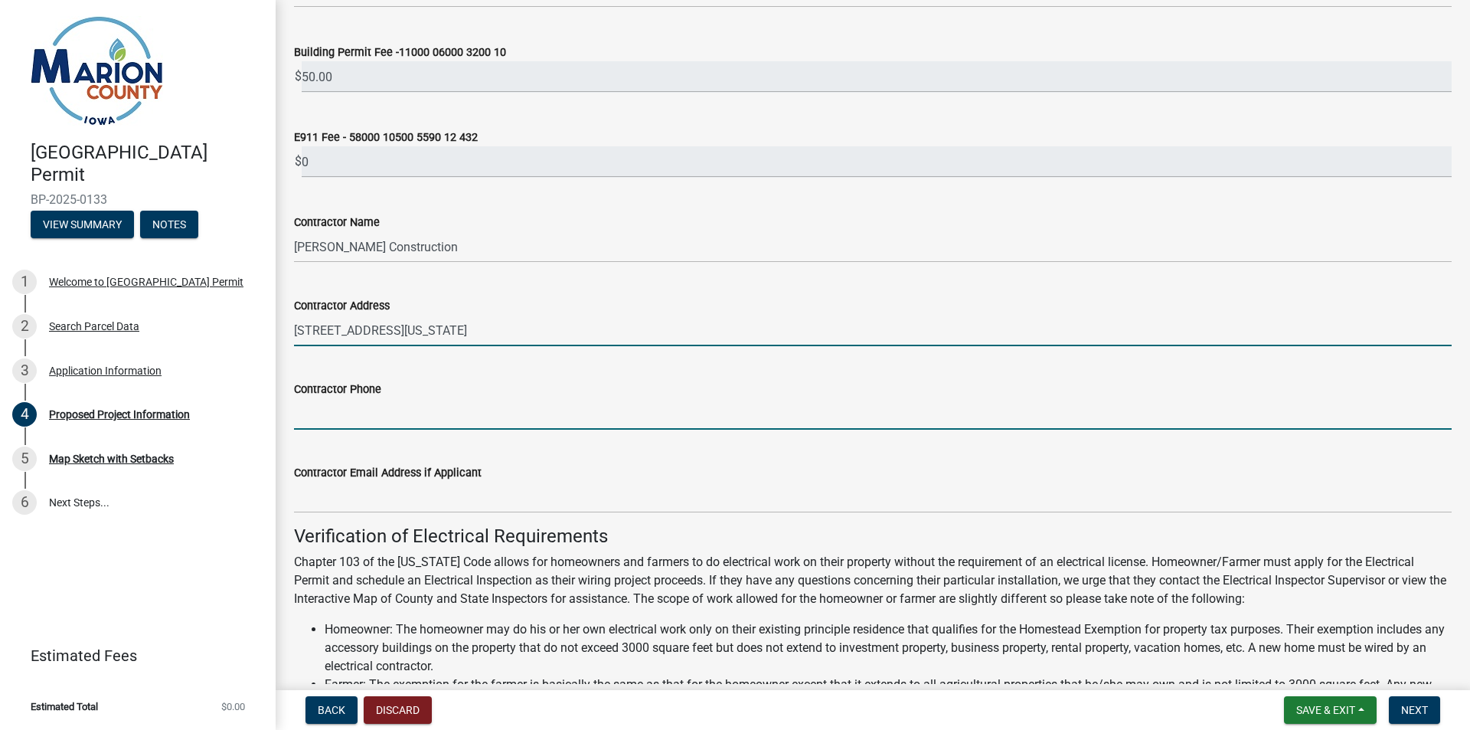
click at [322, 423] on input "Contractor Phone" at bounding box center [873, 413] width 1158 height 31
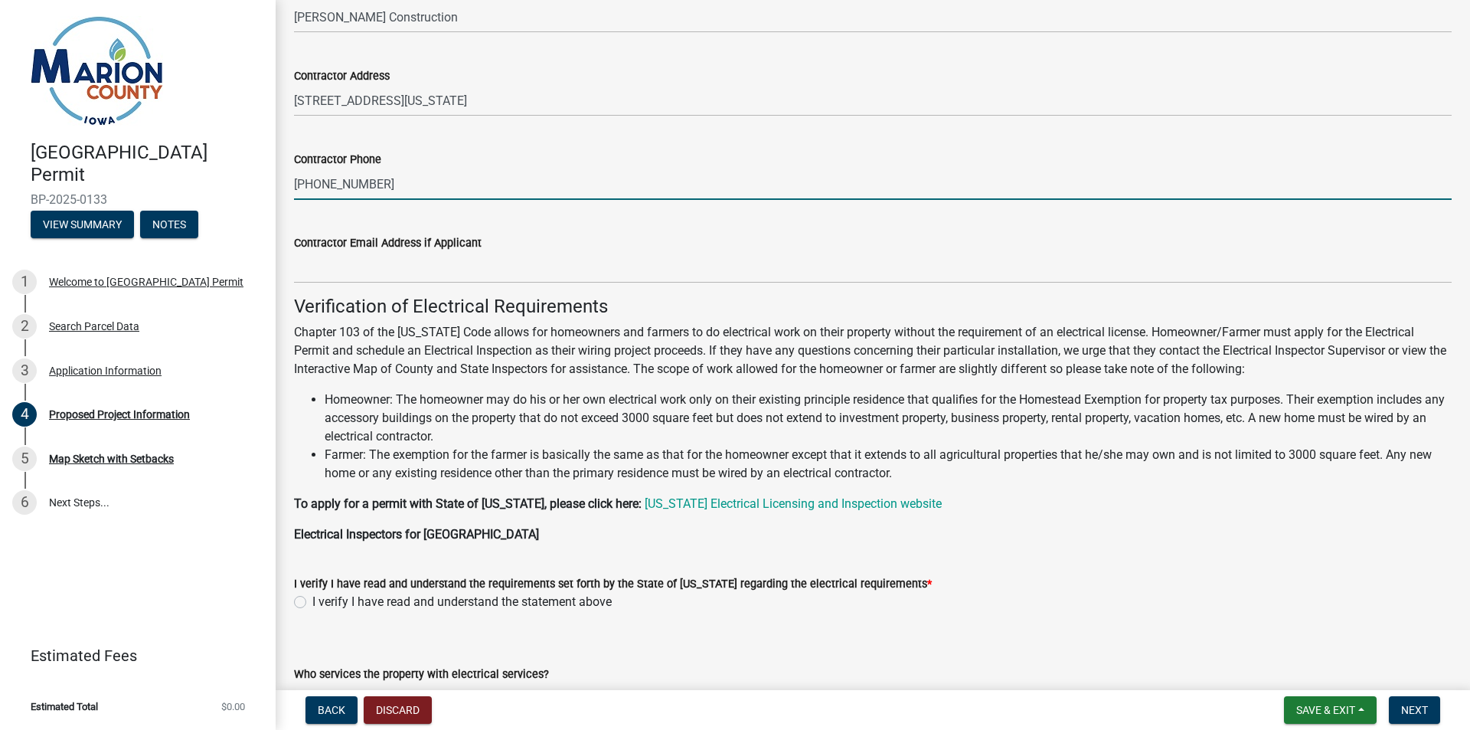
scroll to position [1225, 0]
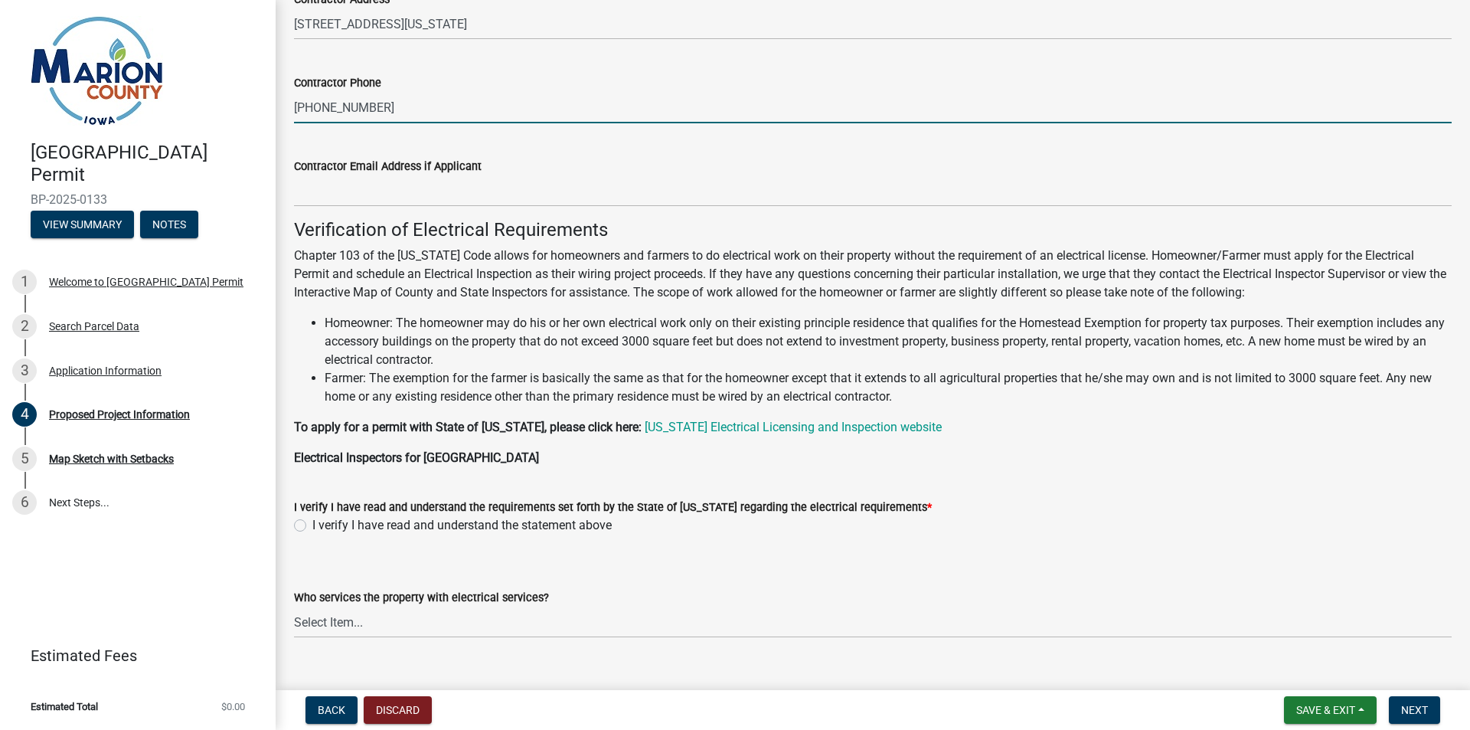
type input "[PHONE_NUMBER]"
click at [312, 527] on label "I verify I have read and understand the statement above" at bounding box center [461, 525] width 299 height 18
click at [312, 526] on input "I verify I have read and understand the statement above" at bounding box center [317, 521] width 10 height 10
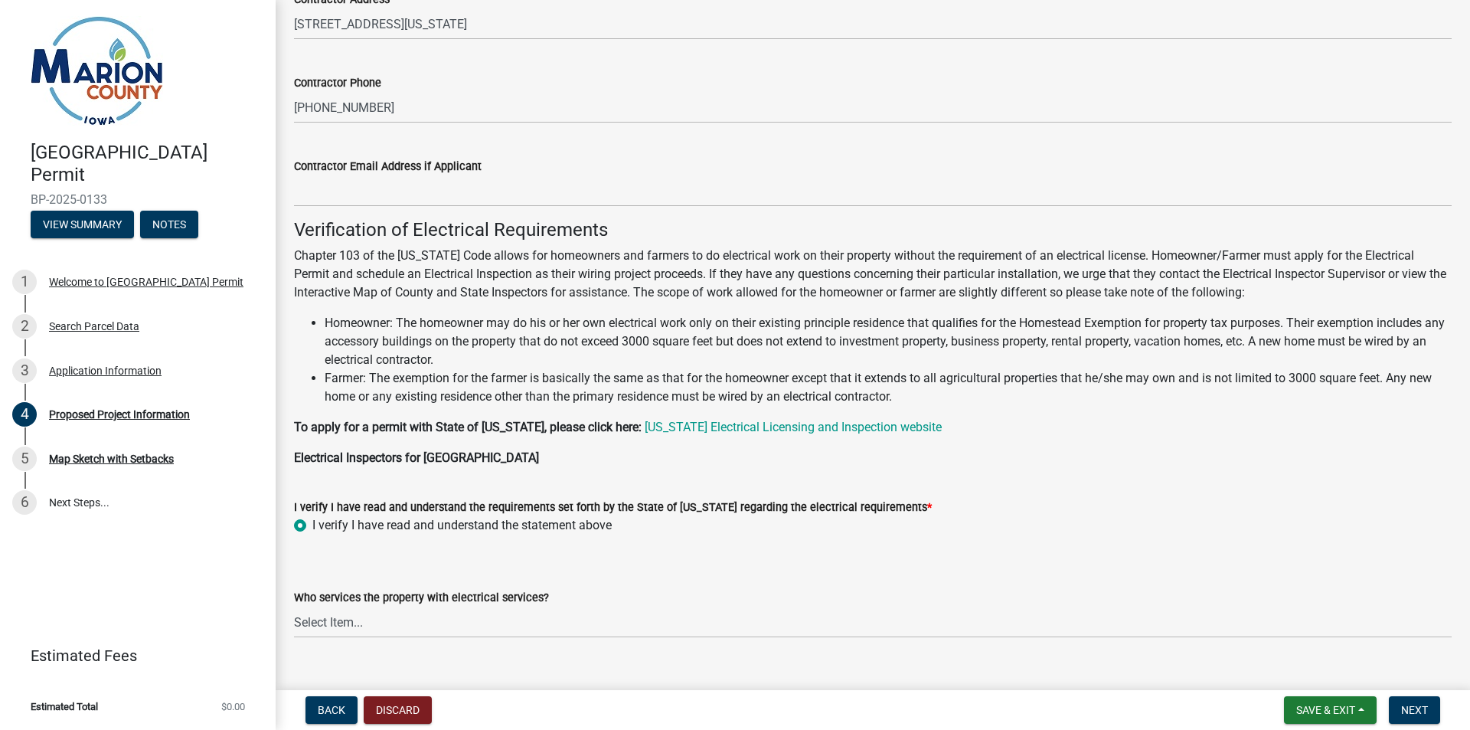
radio input "true"
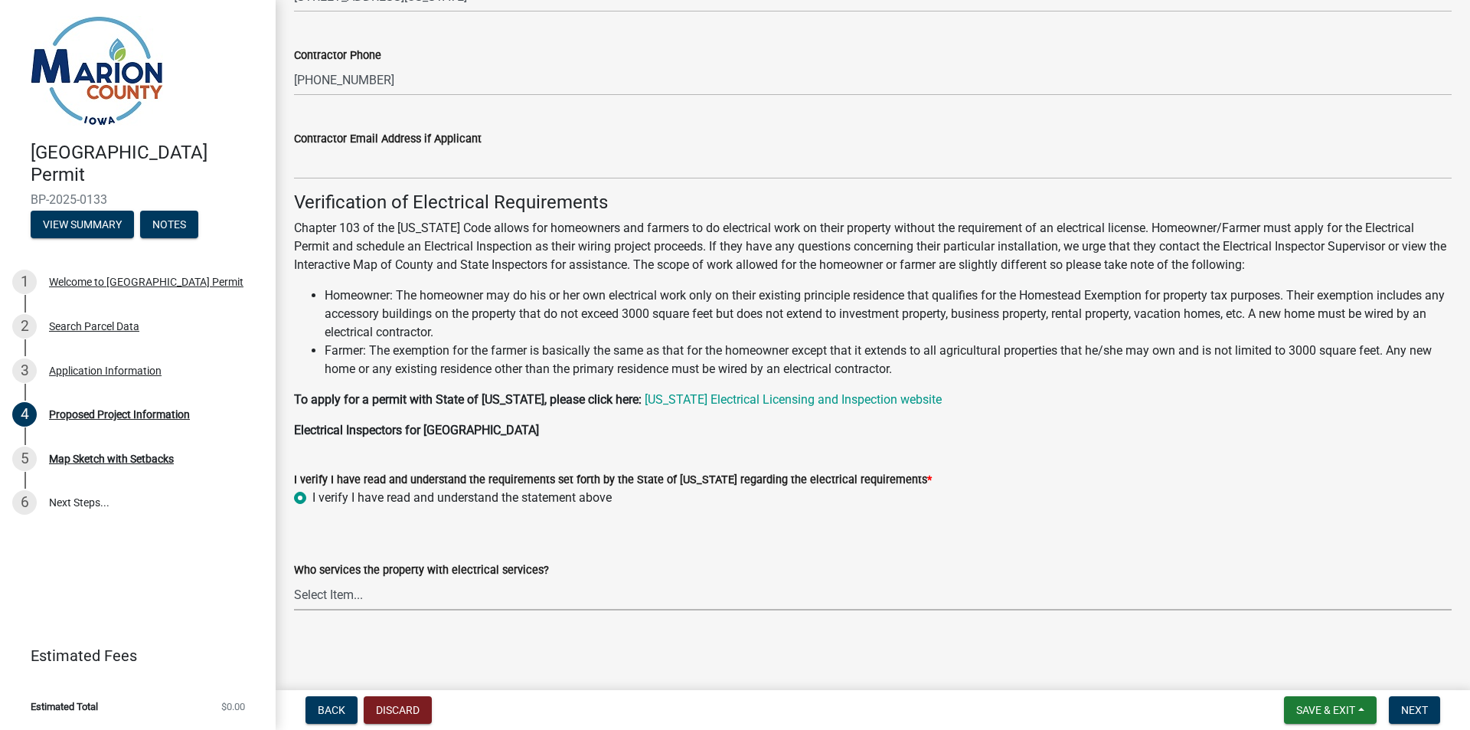
click at [369, 600] on select "Select Item... Pella REC MidAmerican Energy Other" at bounding box center [873, 594] width 1158 height 31
click at [294, 579] on select "Select Item... Pella REC MidAmerican Energy Other" at bounding box center [873, 594] width 1158 height 31
select select "c01c0ffe-a9ad-46ba-80d8-07ee8e46f3b2"
click at [1412, 716] on span "Next" at bounding box center [1415, 710] width 27 height 12
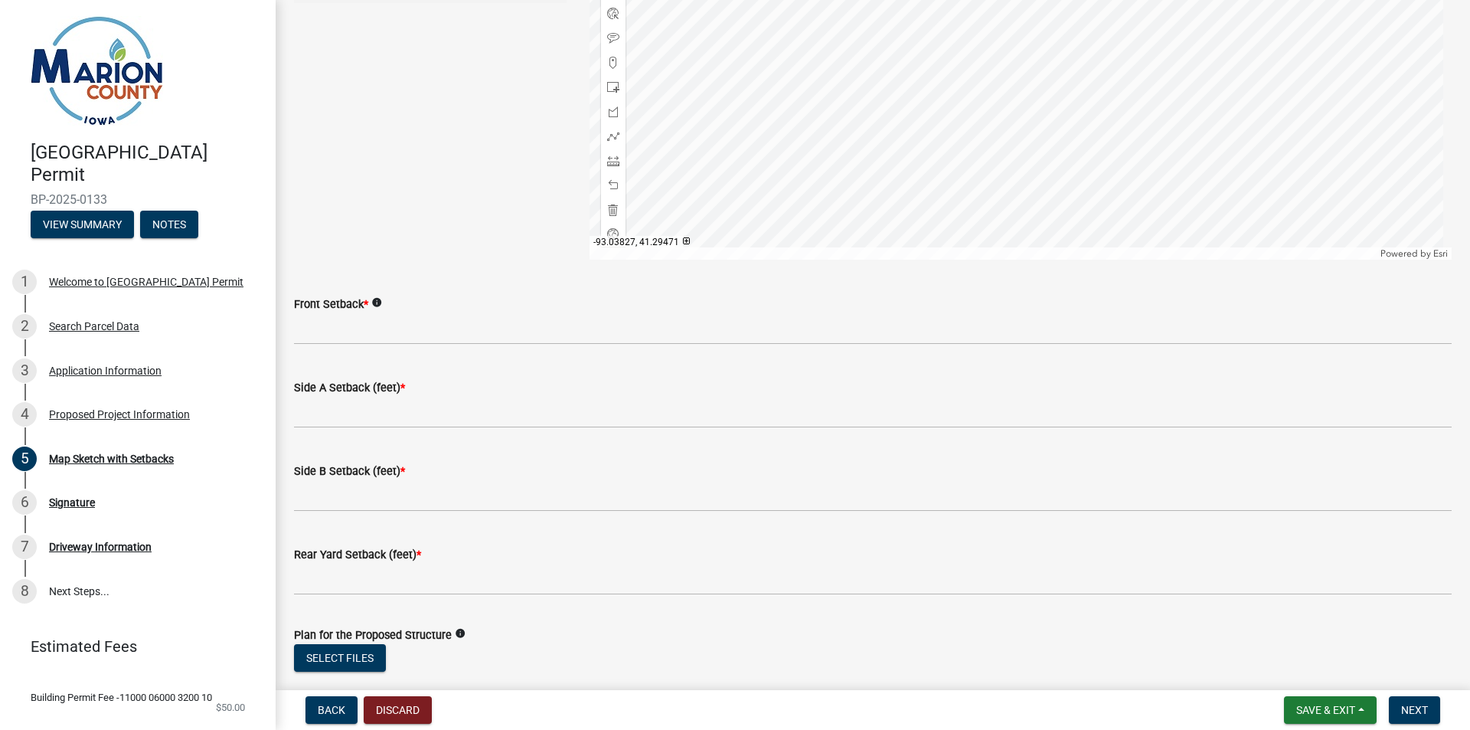
scroll to position [615, 0]
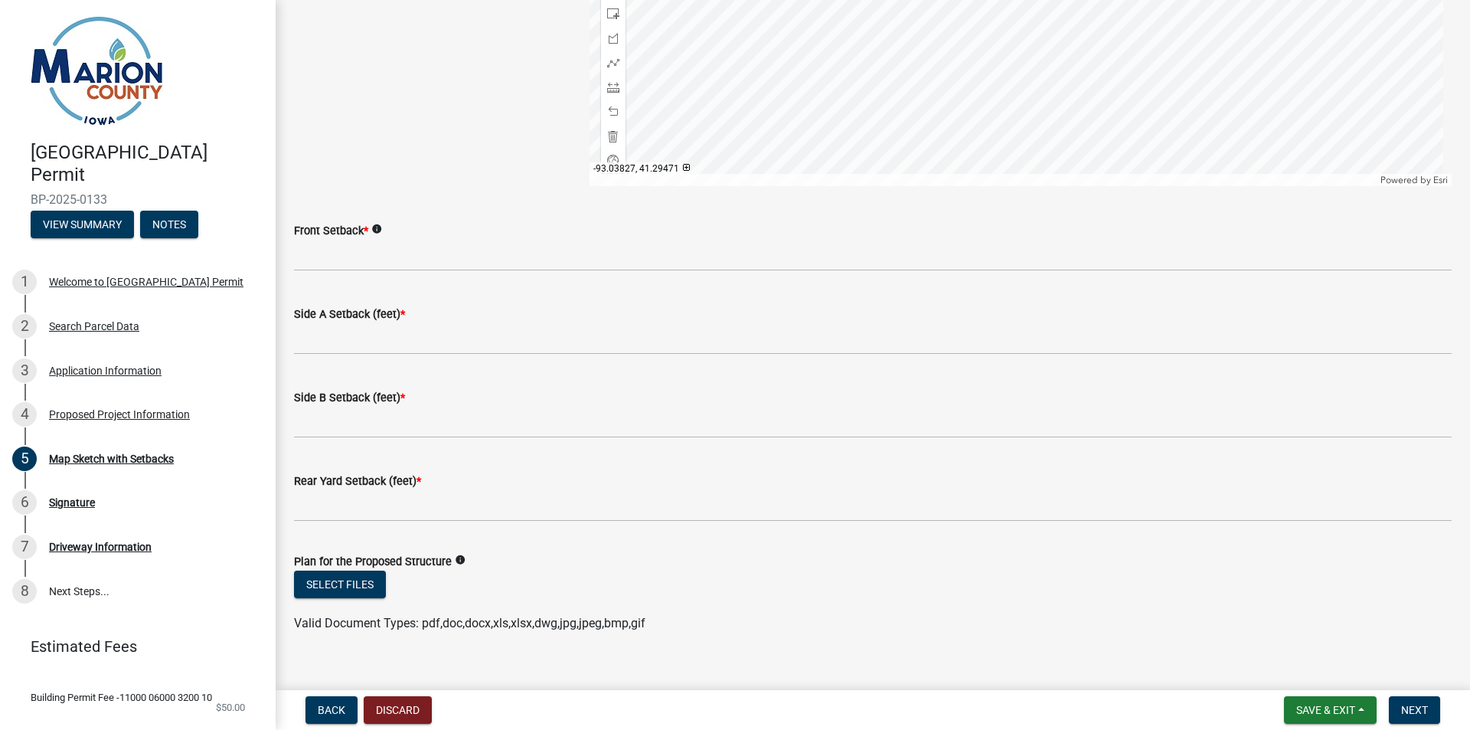
click at [378, 228] on icon "info" at bounding box center [376, 229] width 11 height 11
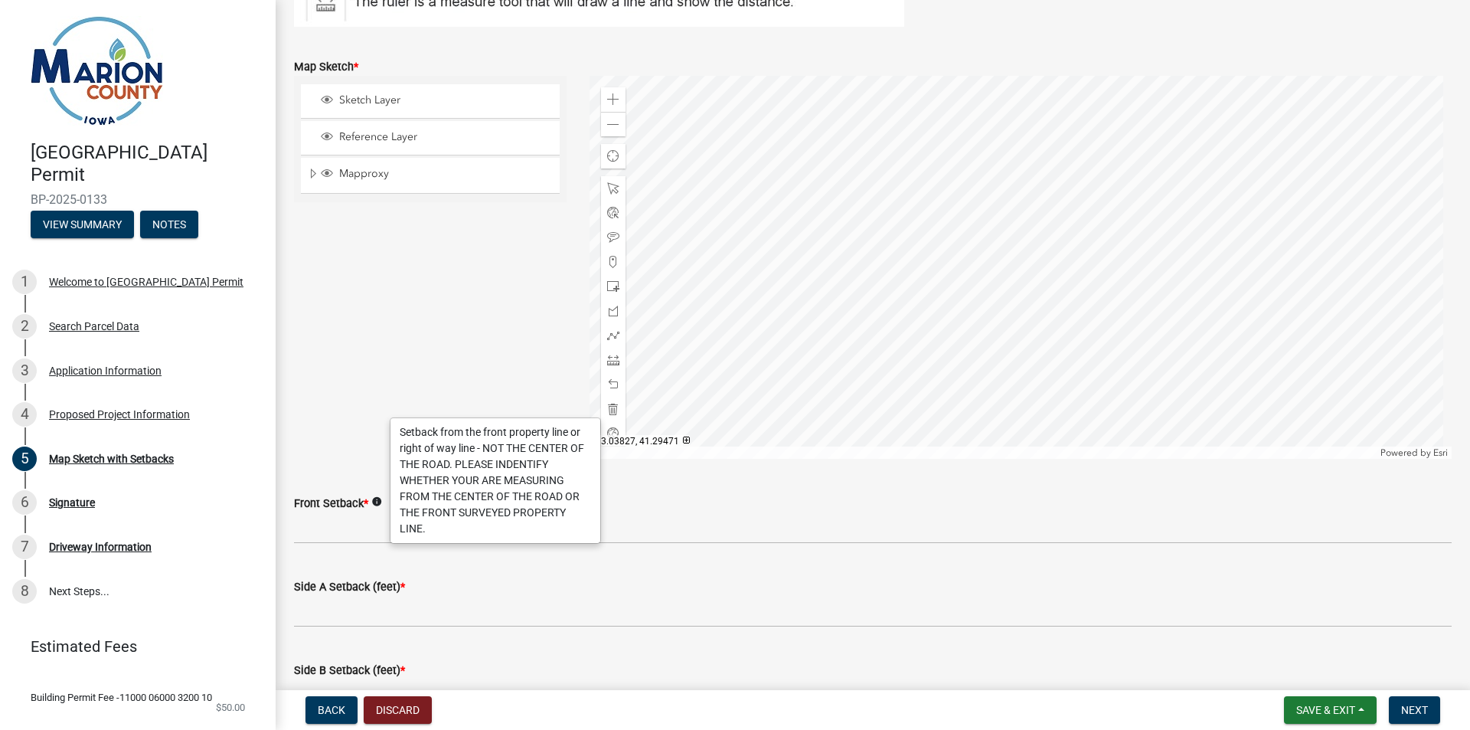
scroll to position [309, 0]
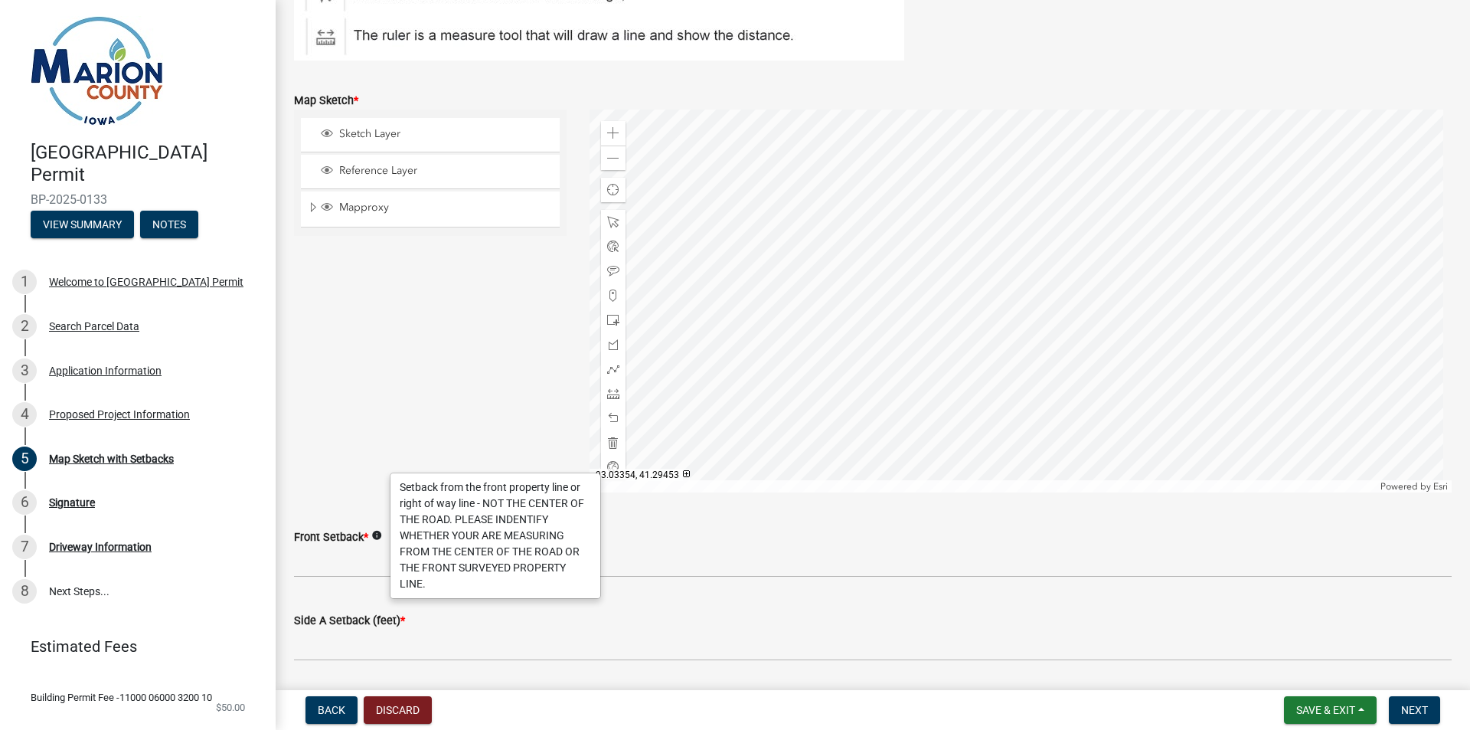
click at [1107, 339] on div at bounding box center [1021, 301] width 863 height 383
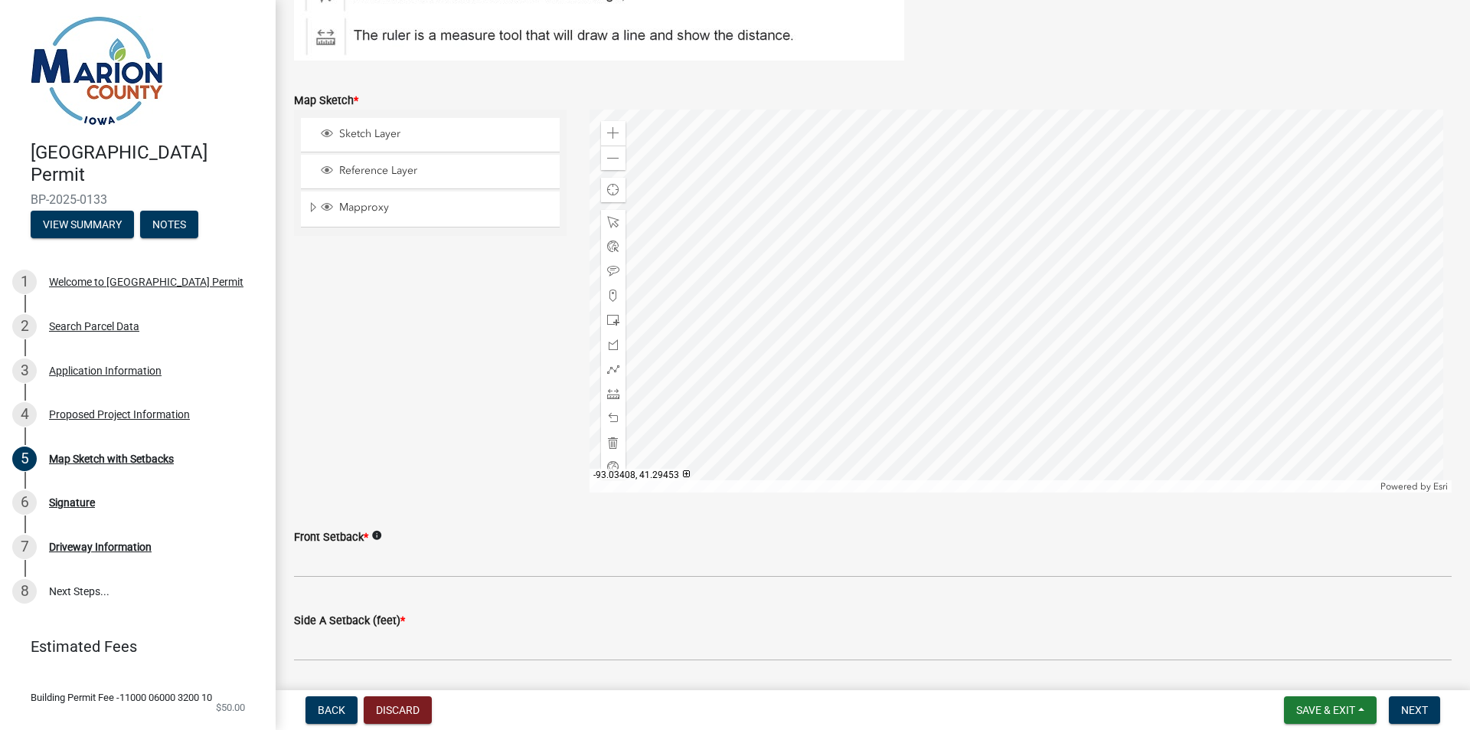
click at [1053, 339] on div at bounding box center [1021, 301] width 863 height 383
click at [924, 278] on div at bounding box center [1021, 301] width 863 height 383
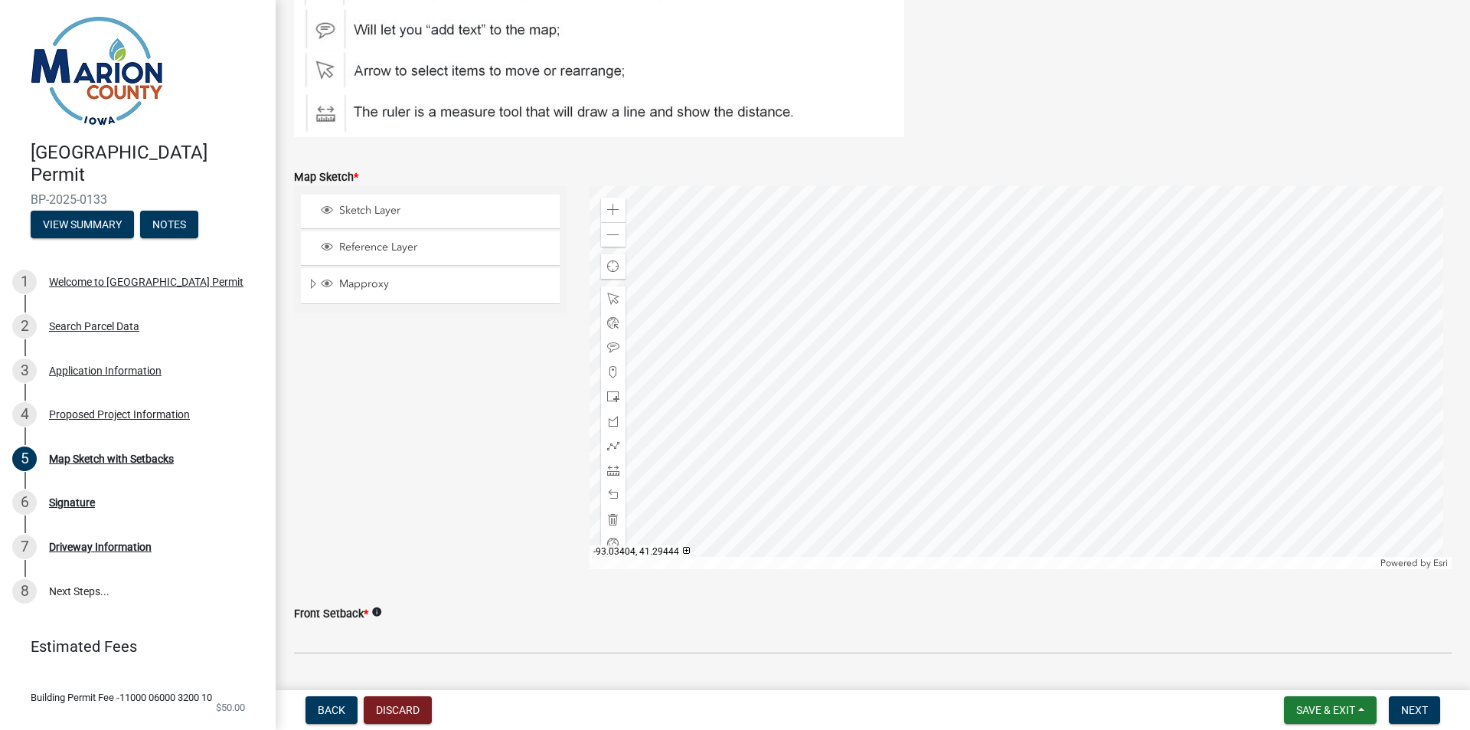
scroll to position [155, 0]
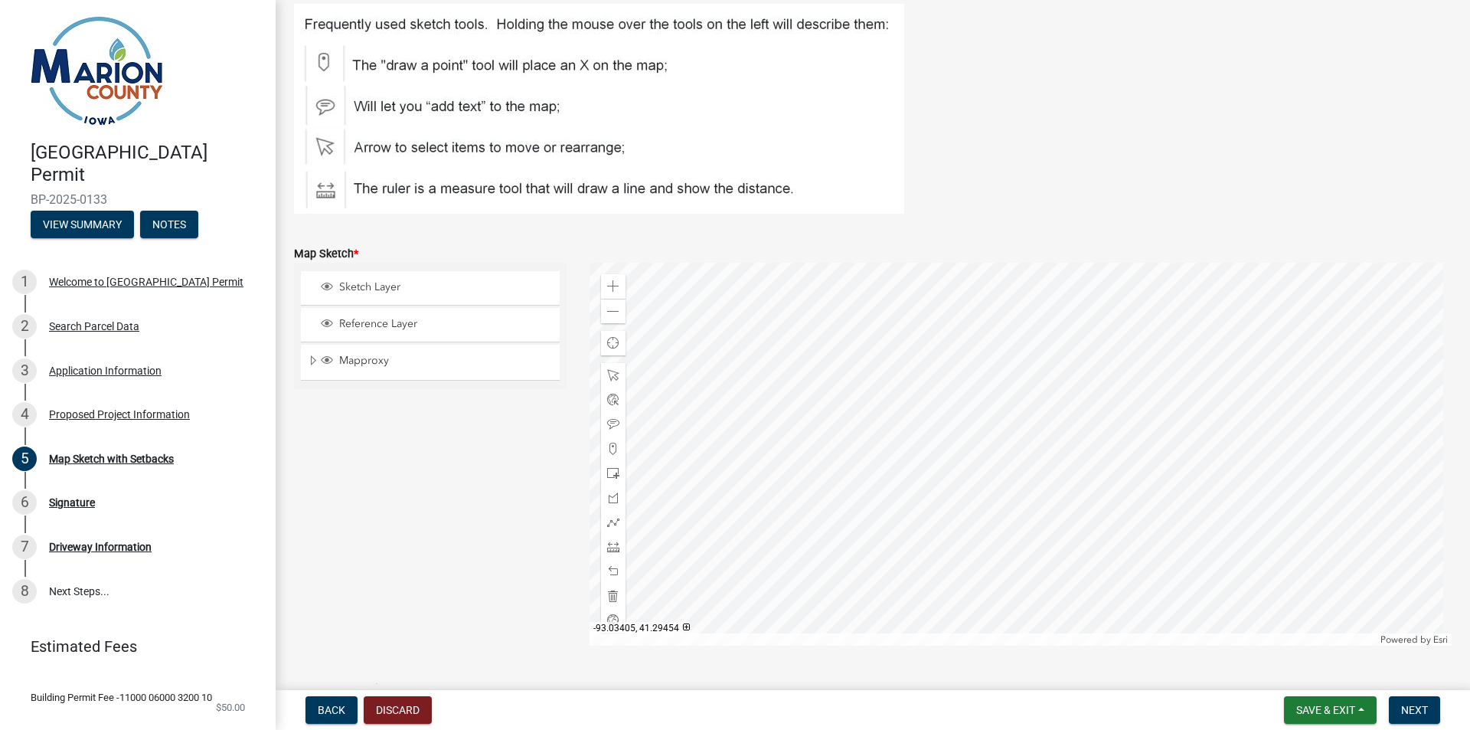
click at [971, 368] on div at bounding box center [1021, 454] width 863 height 383
click at [965, 412] on div at bounding box center [1021, 454] width 863 height 383
click at [1358, 348] on div at bounding box center [1021, 454] width 863 height 383
click at [999, 336] on div at bounding box center [1021, 454] width 863 height 383
click at [388, 282] on span "Sketch Layer" at bounding box center [444, 287] width 219 height 14
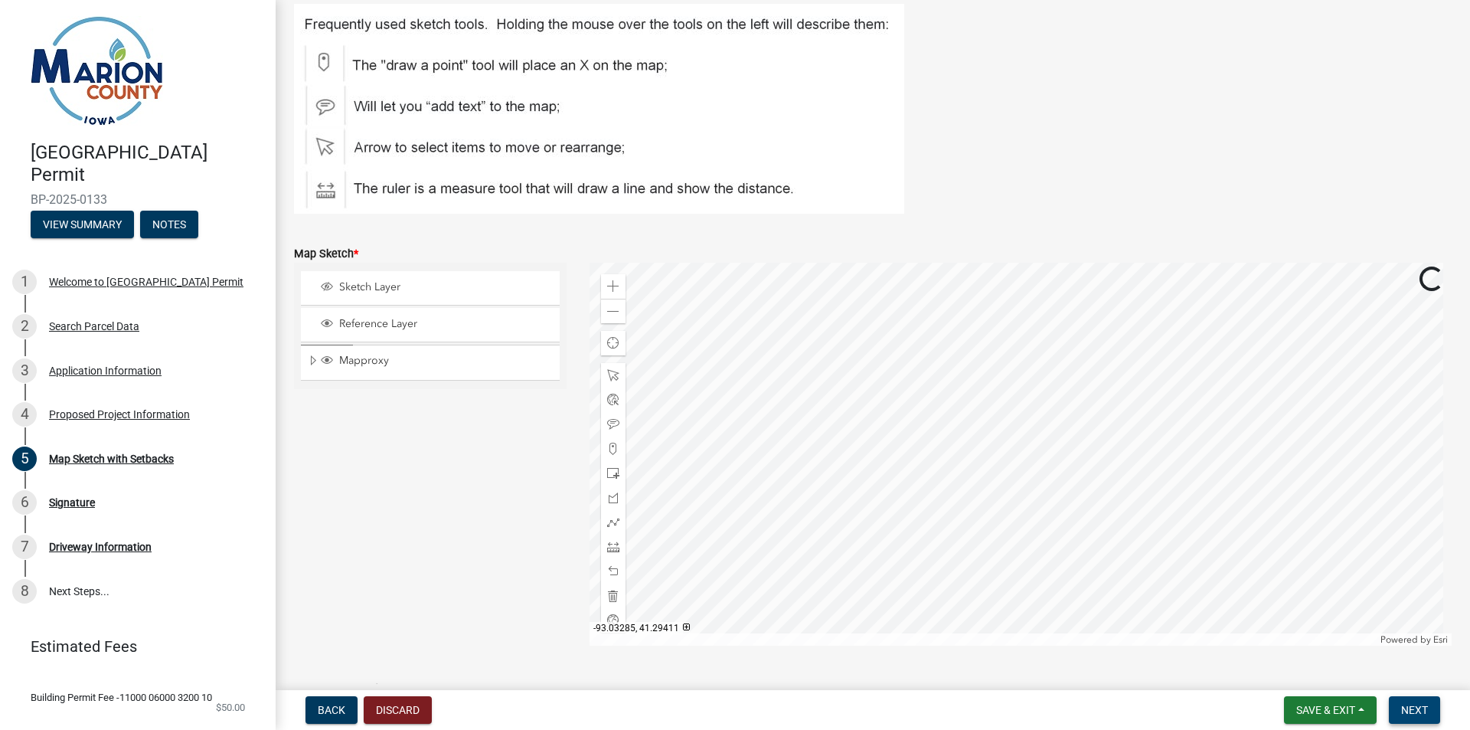
click at [1418, 709] on span "Next" at bounding box center [1415, 710] width 27 height 12
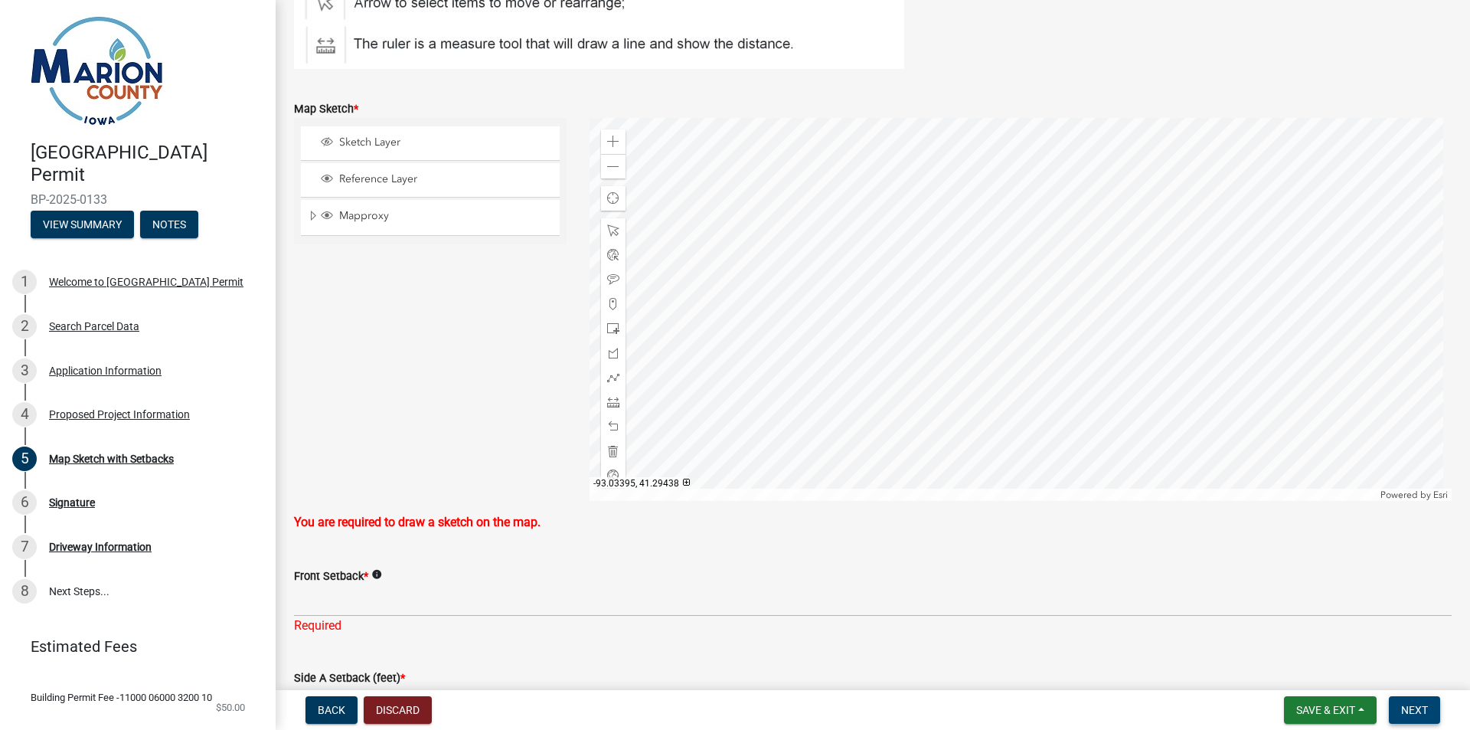
scroll to position [309, 0]
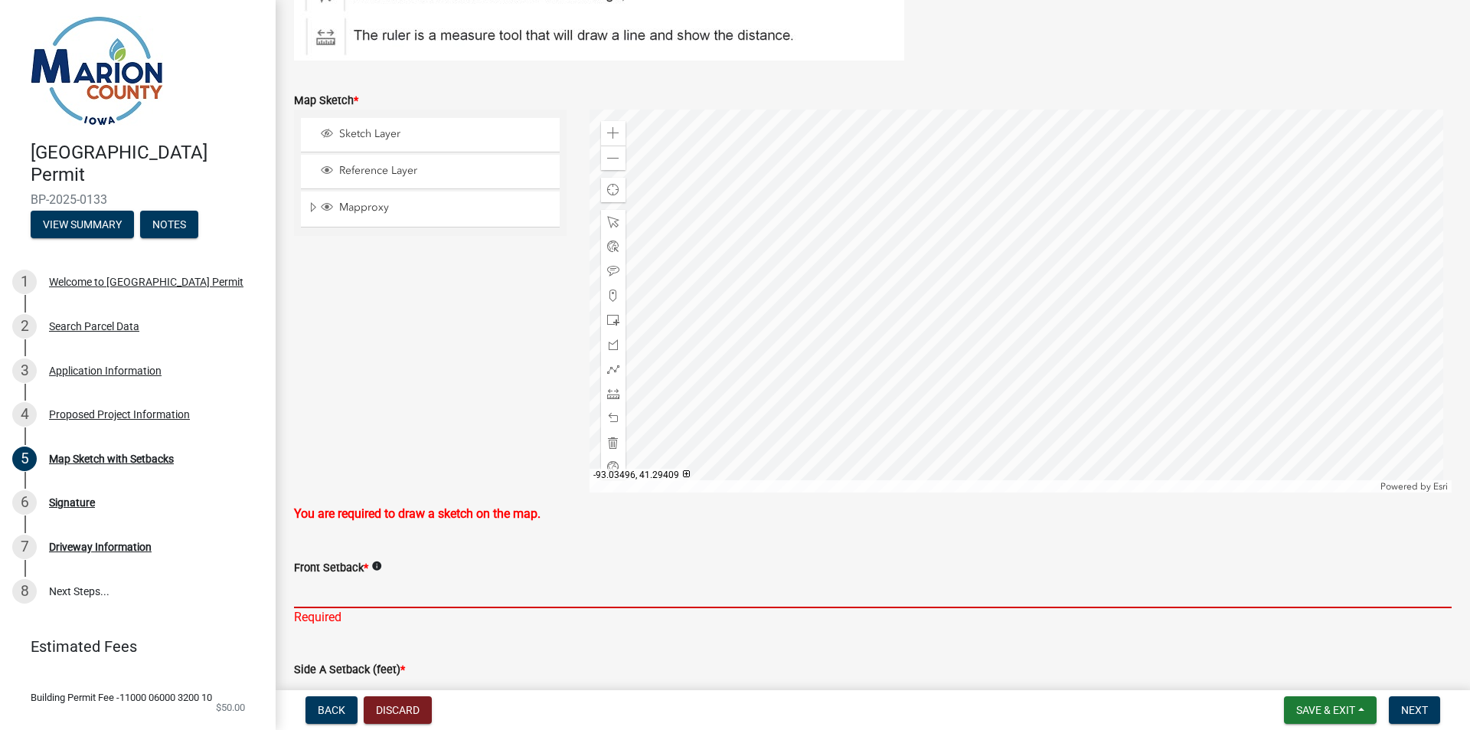
click at [313, 600] on input "Front Setback *" at bounding box center [873, 592] width 1158 height 31
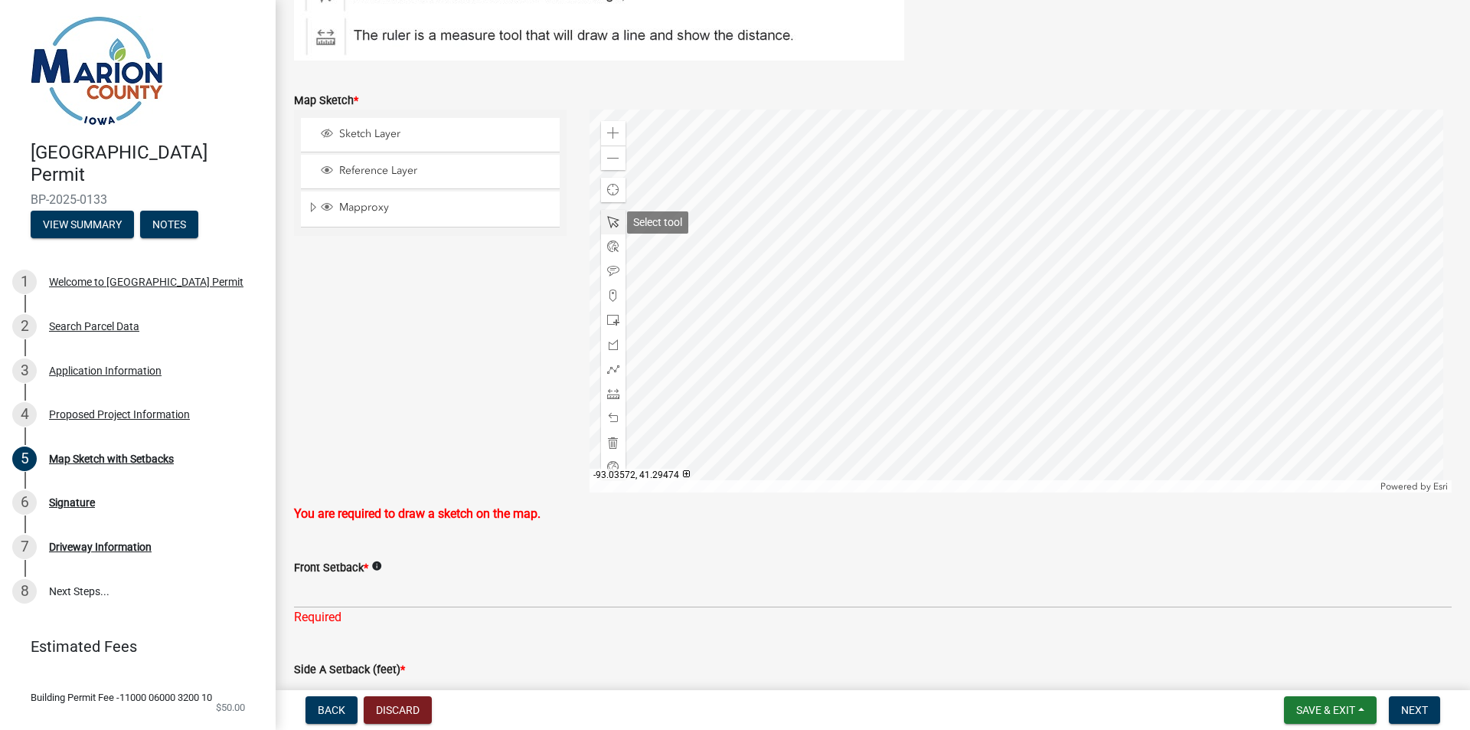
click at [607, 223] on span at bounding box center [613, 222] width 12 height 12
click at [610, 393] on span at bounding box center [613, 394] width 12 height 12
click at [1086, 291] on div at bounding box center [1021, 301] width 863 height 383
click at [1032, 224] on div at bounding box center [1021, 301] width 863 height 383
click at [607, 417] on span at bounding box center [613, 418] width 12 height 12
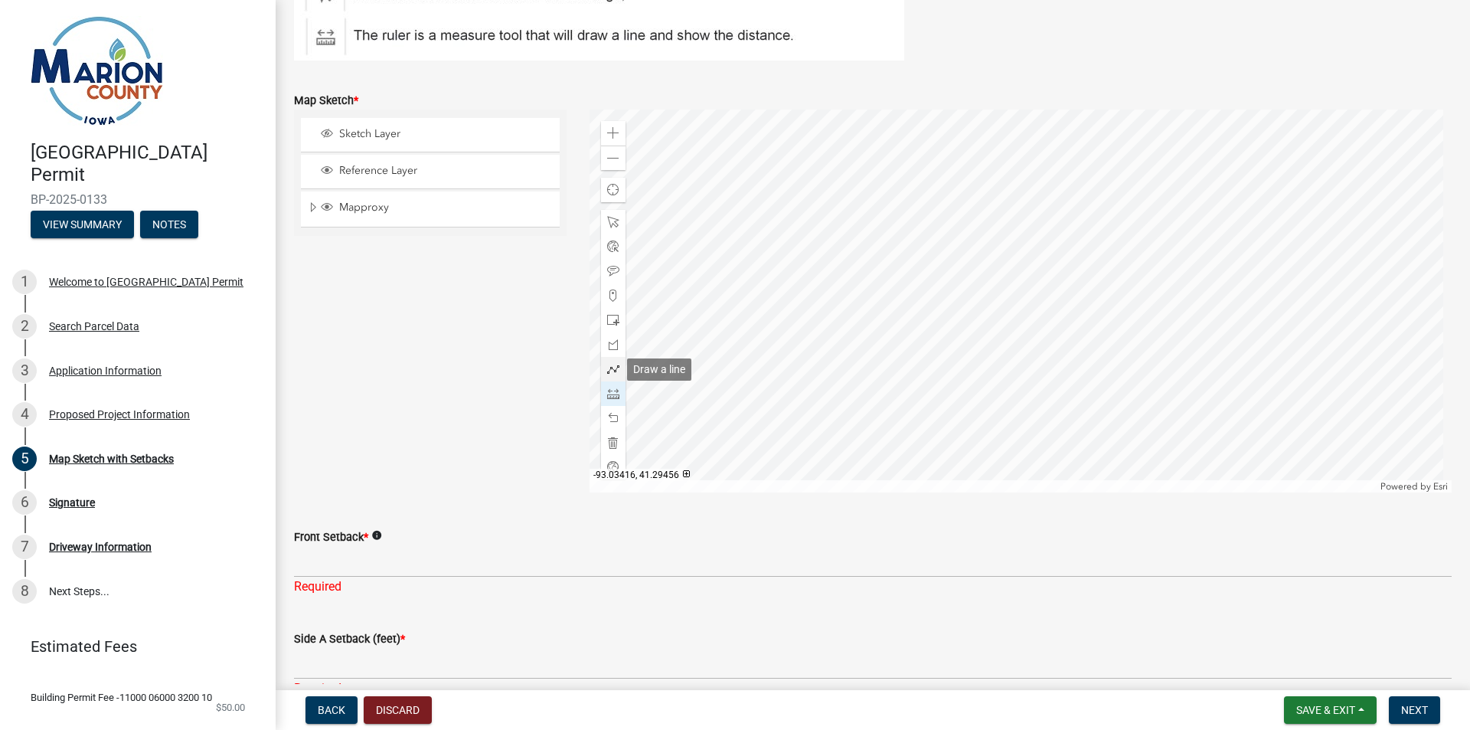
click at [610, 364] on span at bounding box center [613, 369] width 12 height 12
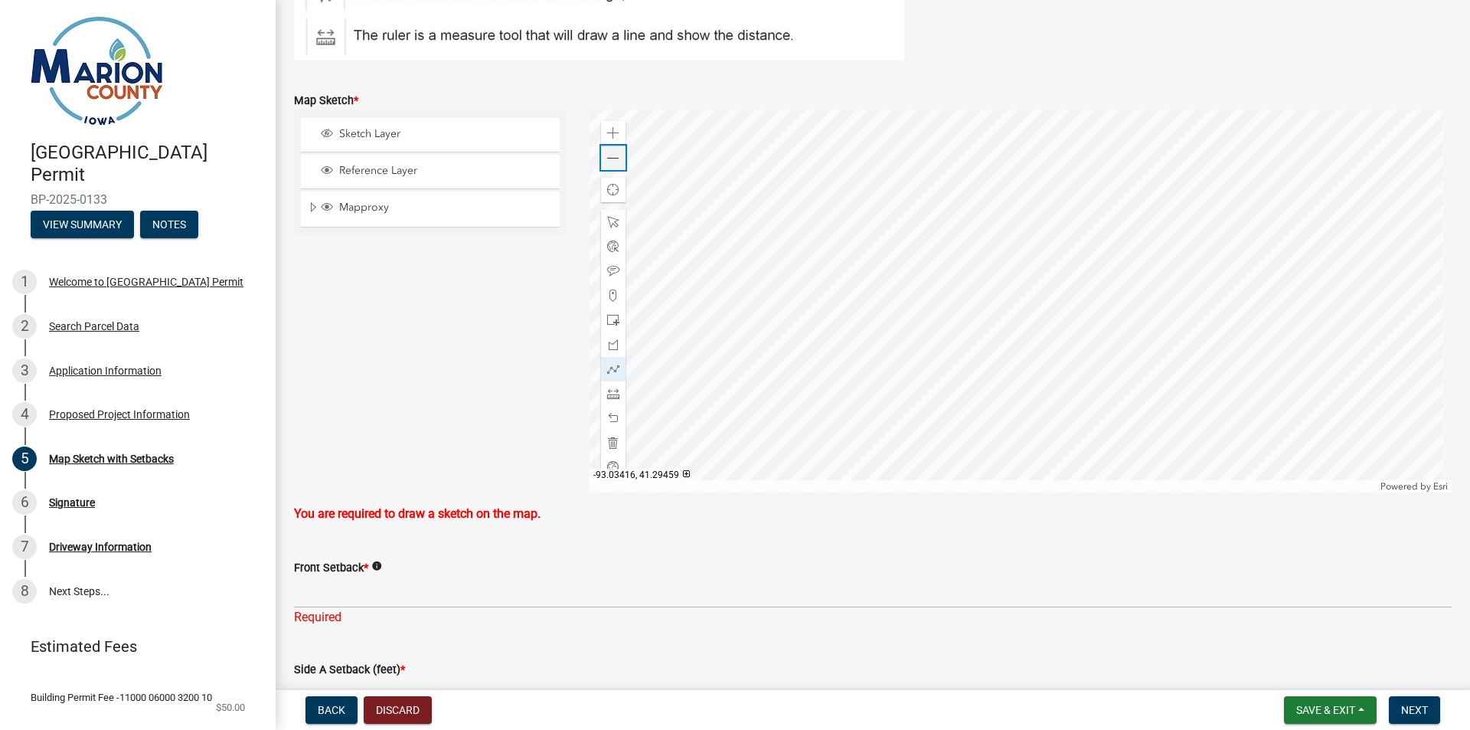
click at [613, 163] on span at bounding box center [613, 158] width 12 height 12
click at [899, 218] on div at bounding box center [1021, 301] width 863 height 383
click at [900, 262] on div at bounding box center [1021, 301] width 863 height 383
click at [612, 399] on span at bounding box center [613, 394] width 12 height 12
click at [918, 219] on div at bounding box center [1021, 301] width 863 height 383
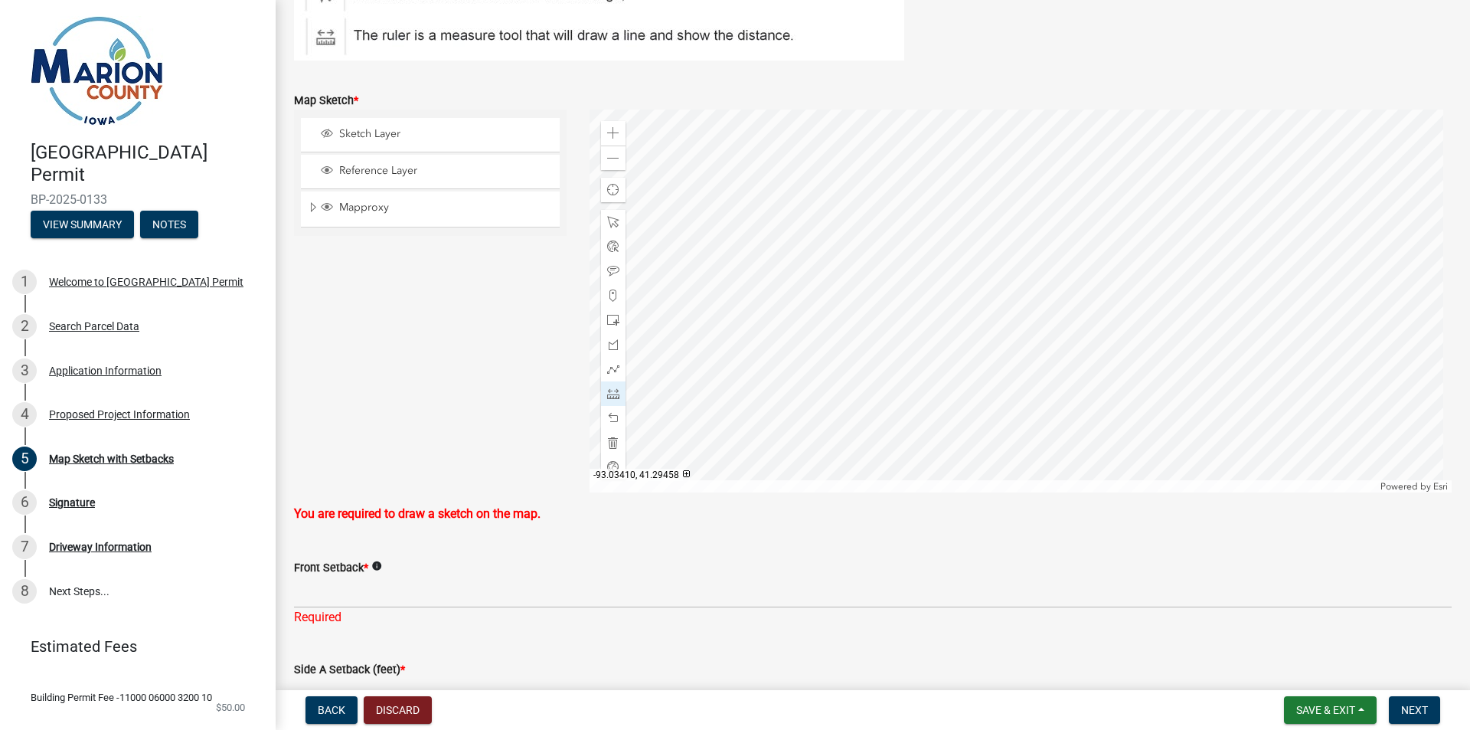
click at [918, 264] on div at bounding box center [1021, 301] width 863 height 383
click at [918, 220] on div at bounding box center [1021, 301] width 863 height 383
click at [980, 160] on div at bounding box center [1021, 301] width 863 height 383
click at [616, 421] on span at bounding box center [613, 418] width 12 height 12
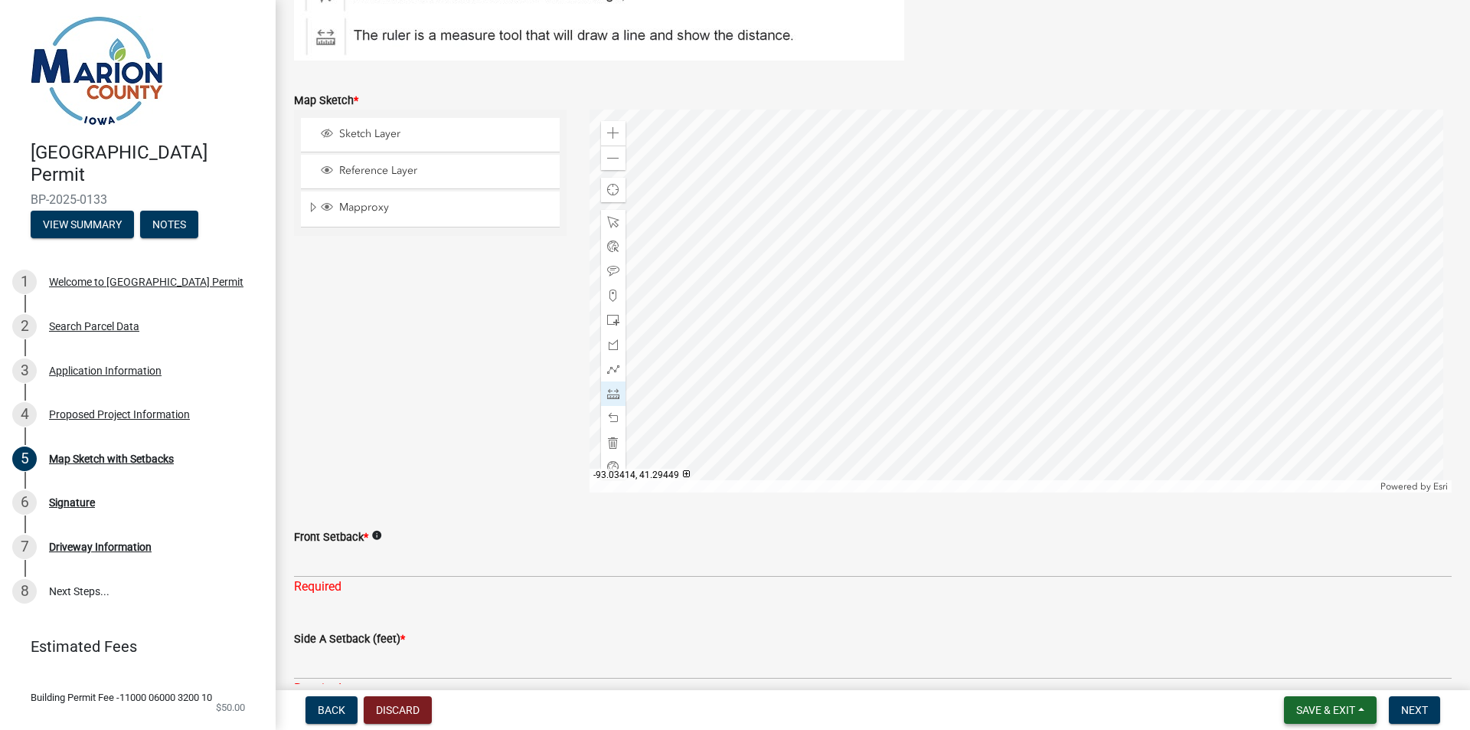
click at [1318, 710] on span "Save & Exit" at bounding box center [1326, 710] width 59 height 12
click at [1287, 630] on button "Save" at bounding box center [1315, 633] width 123 height 37
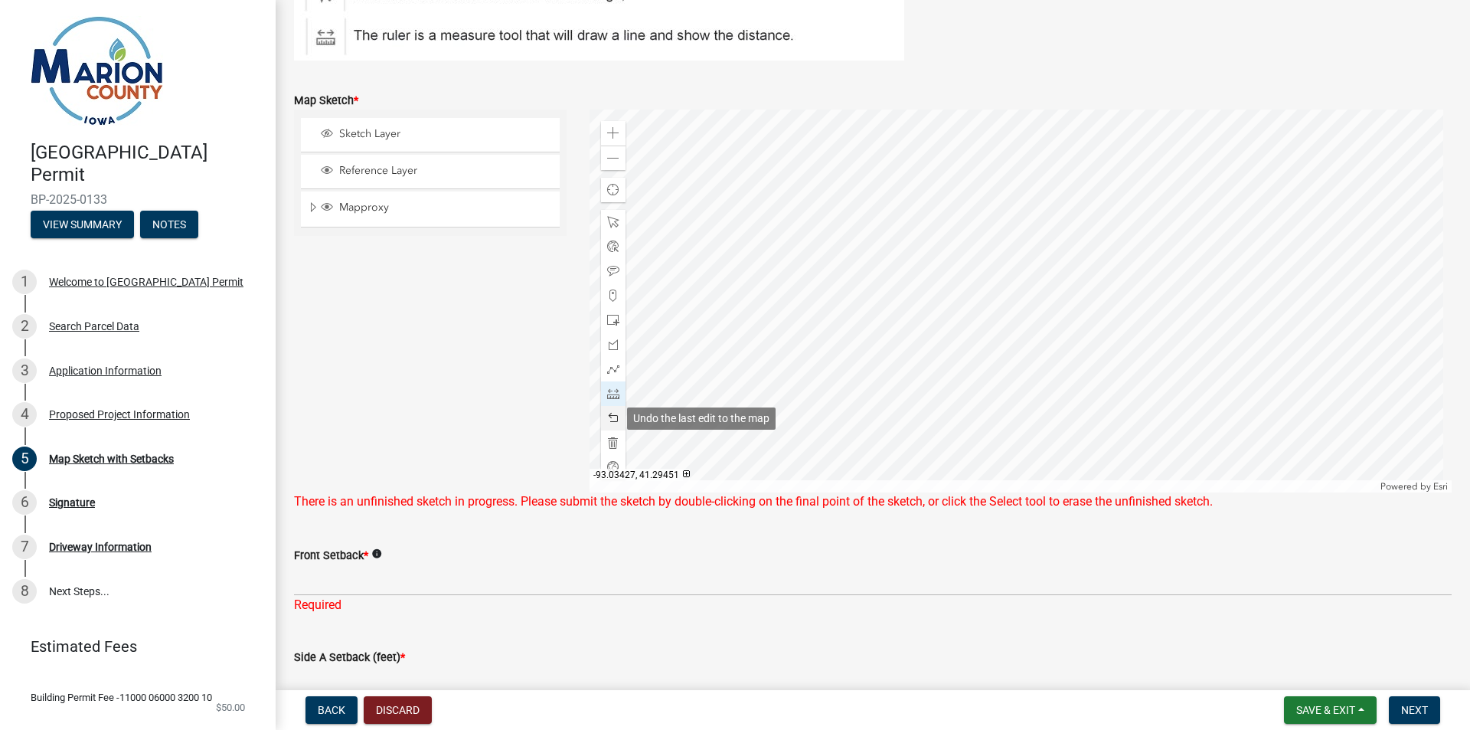
click at [608, 421] on span at bounding box center [613, 418] width 12 height 12
click at [612, 225] on span at bounding box center [613, 222] width 12 height 12
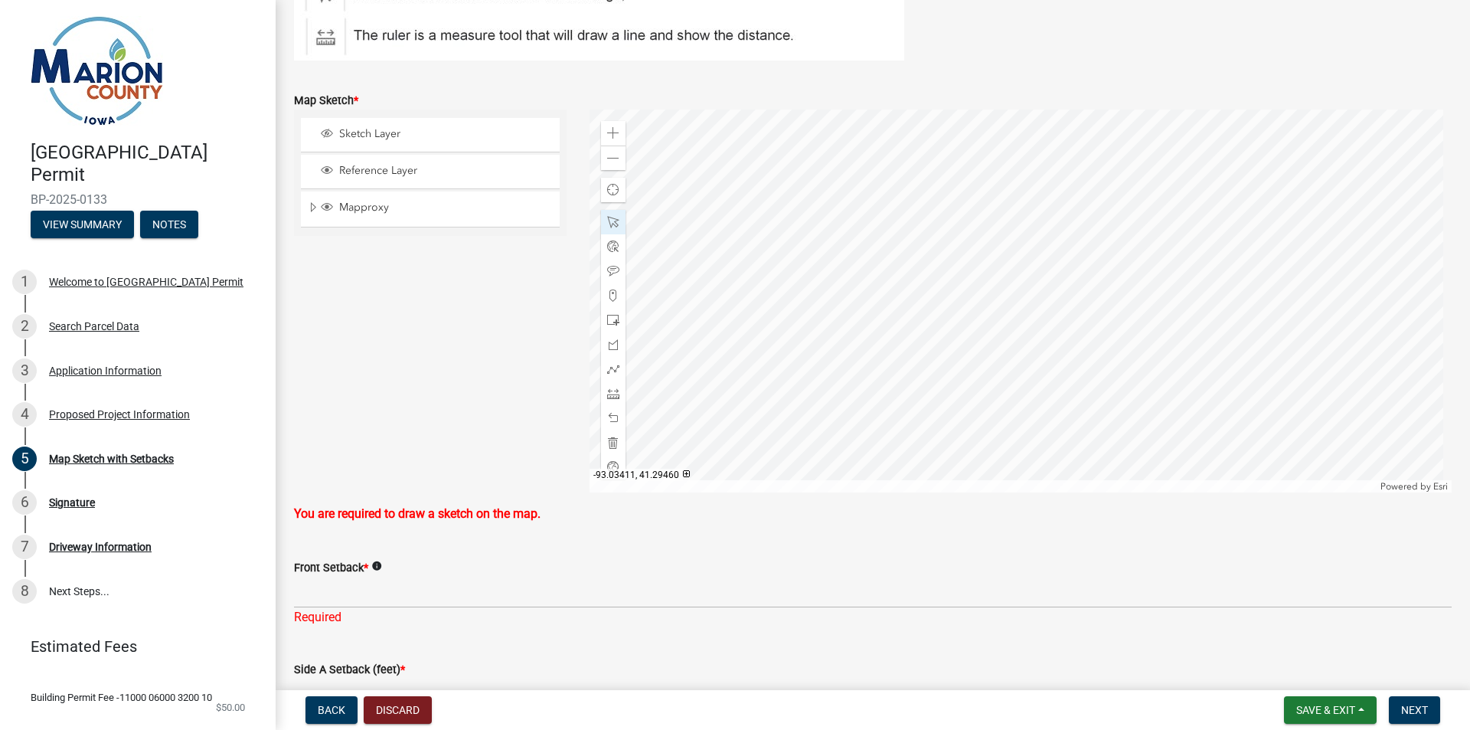
click at [894, 220] on div at bounding box center [1021, 301] width 863 height 383
click at [895, 307] on div at bounding box center [1021, 301] width 863 height 383
click at [381, 135] on span "Sketch Layer" at bounding box center [444, 134] width 219 height 14
click at [326, 136] on span "Layer List" at bounding box center [327, 133] width 12 height 12
click at [324, 133] on span "Layer List" at bounding box center [327, 133] width 12 height 12
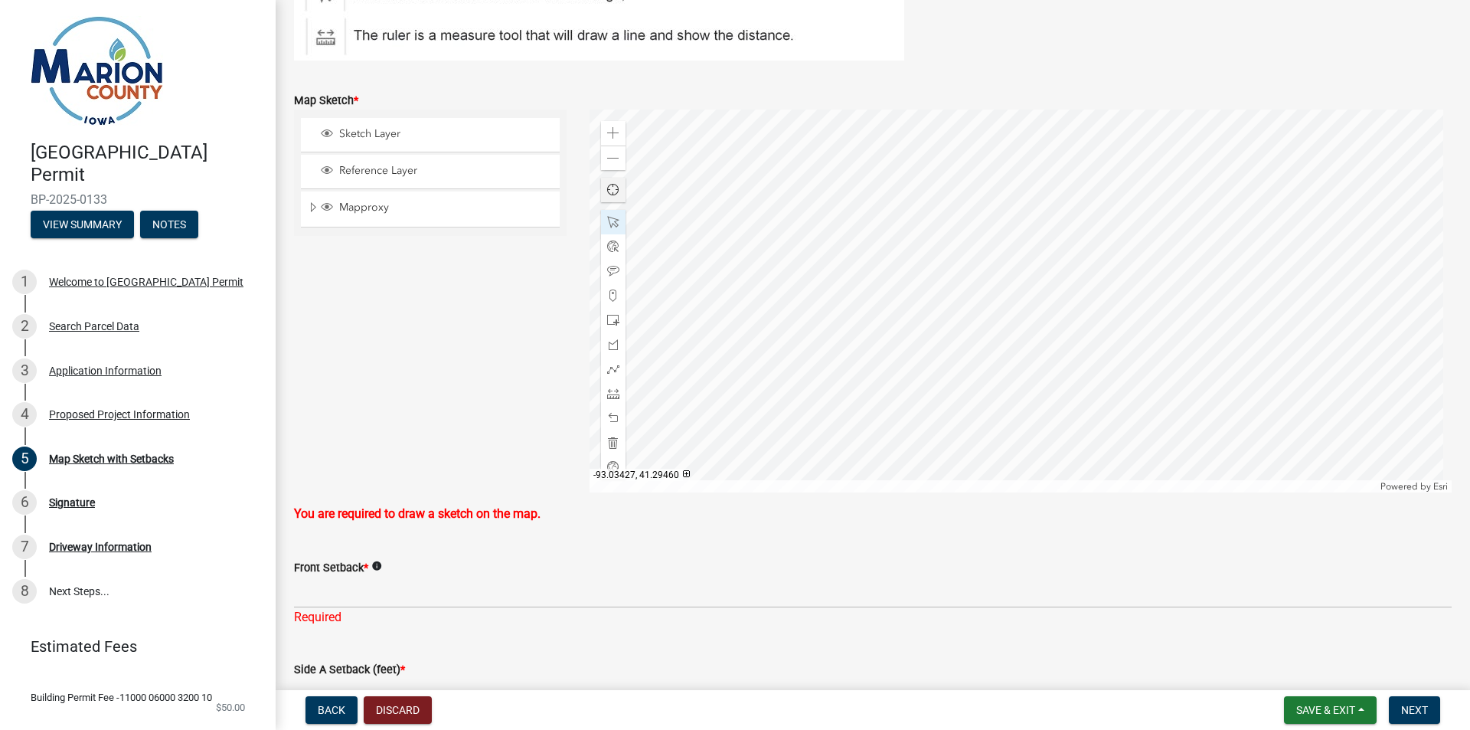
click at [607, 193] on span "Find my location" at bounding box center [613, 190] width 12 height 12
click at [609, 246] on span at bounding box center [613, 246] width 12 height 12
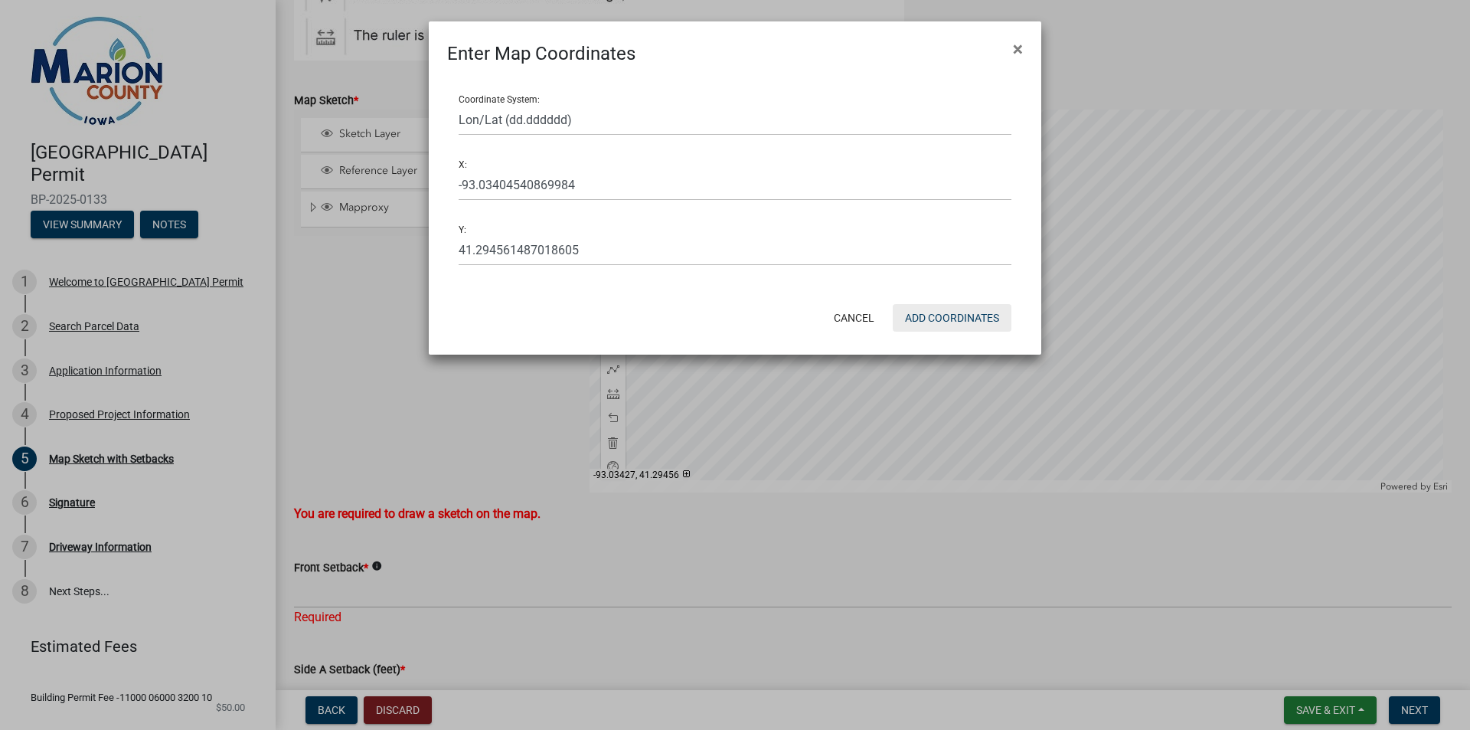
click at [952, 317] on button "Add Coordinates" at bounding box center [952, 318] width 119 height 28
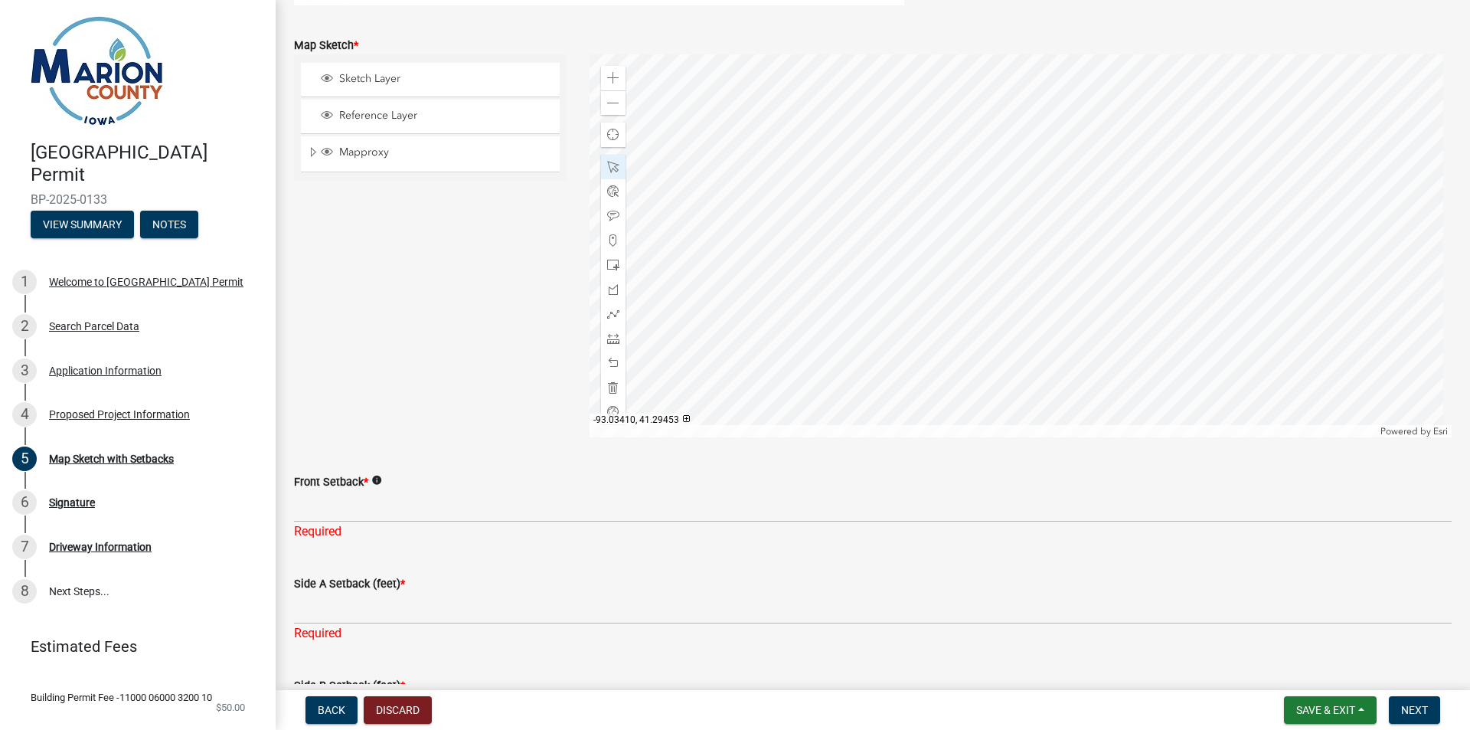
scroll to position [385, 0]
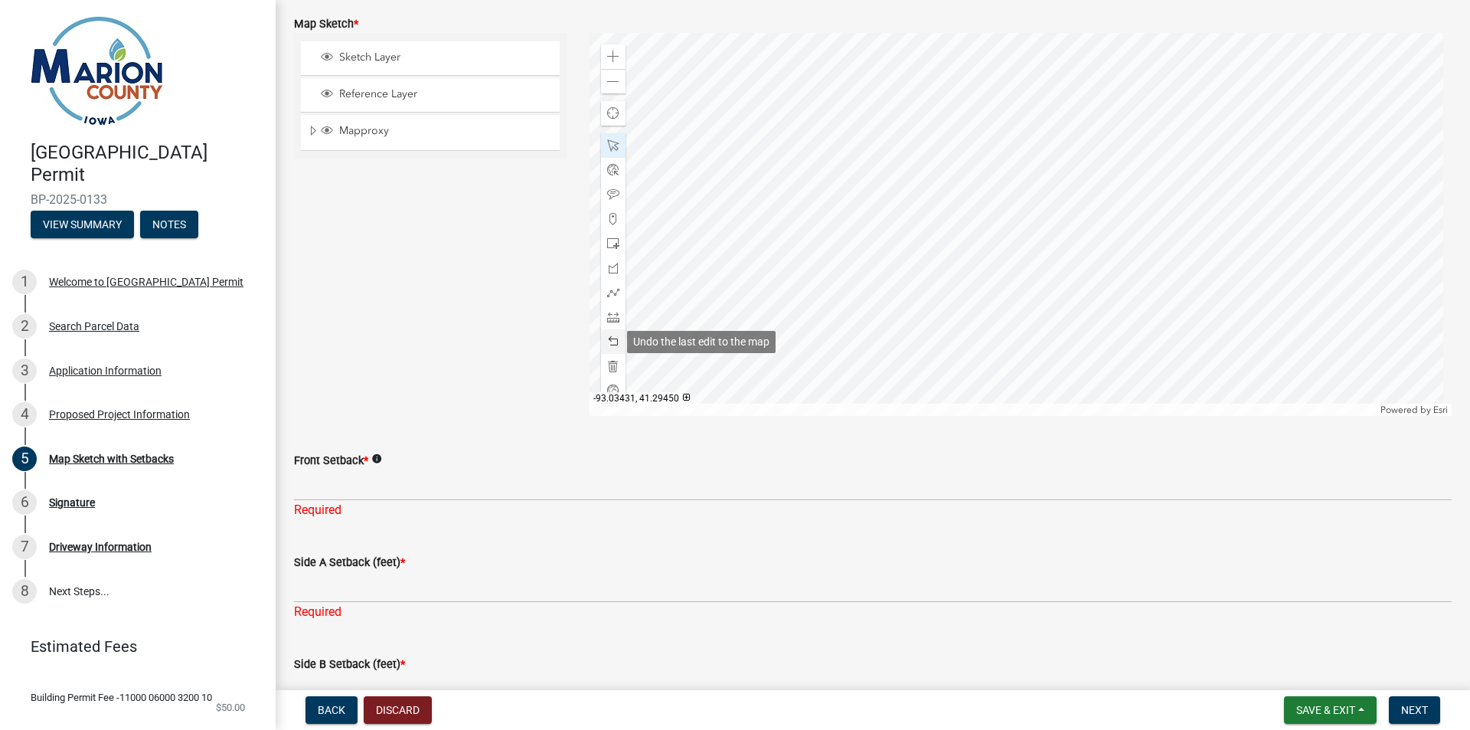
click at [612, 348] on div at bounding box center [613, 341] width 25 height 25
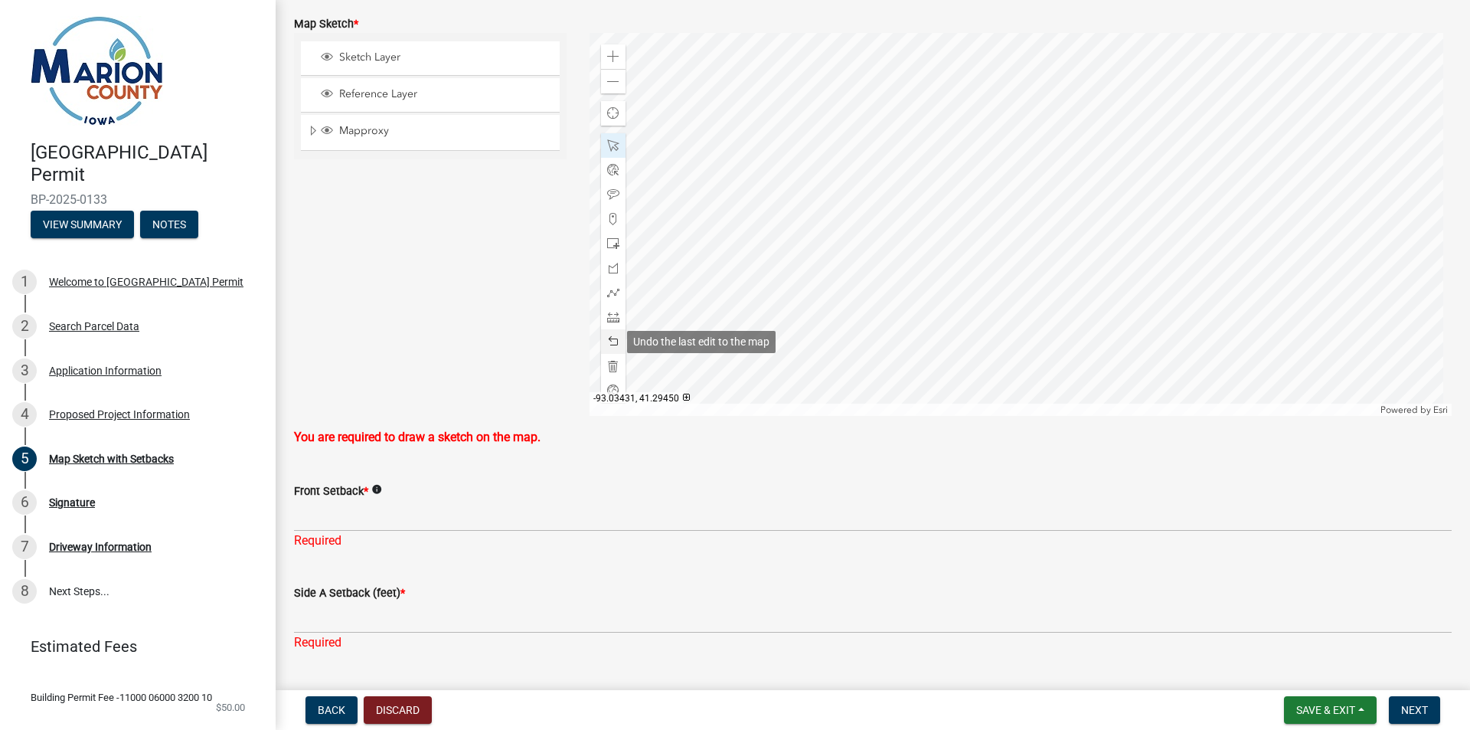
click at [611, 340] on span at bounding box center [613, 341] width 12 height 12
click at [607, 317] on span at bounding box center [613, 317] width 12 height 12
click at [1103, 307] on div at bounding box center [1021, 224] width 863 height 383
click at [609, 334] on div at bounding box center [613, 341] width 25 height 25
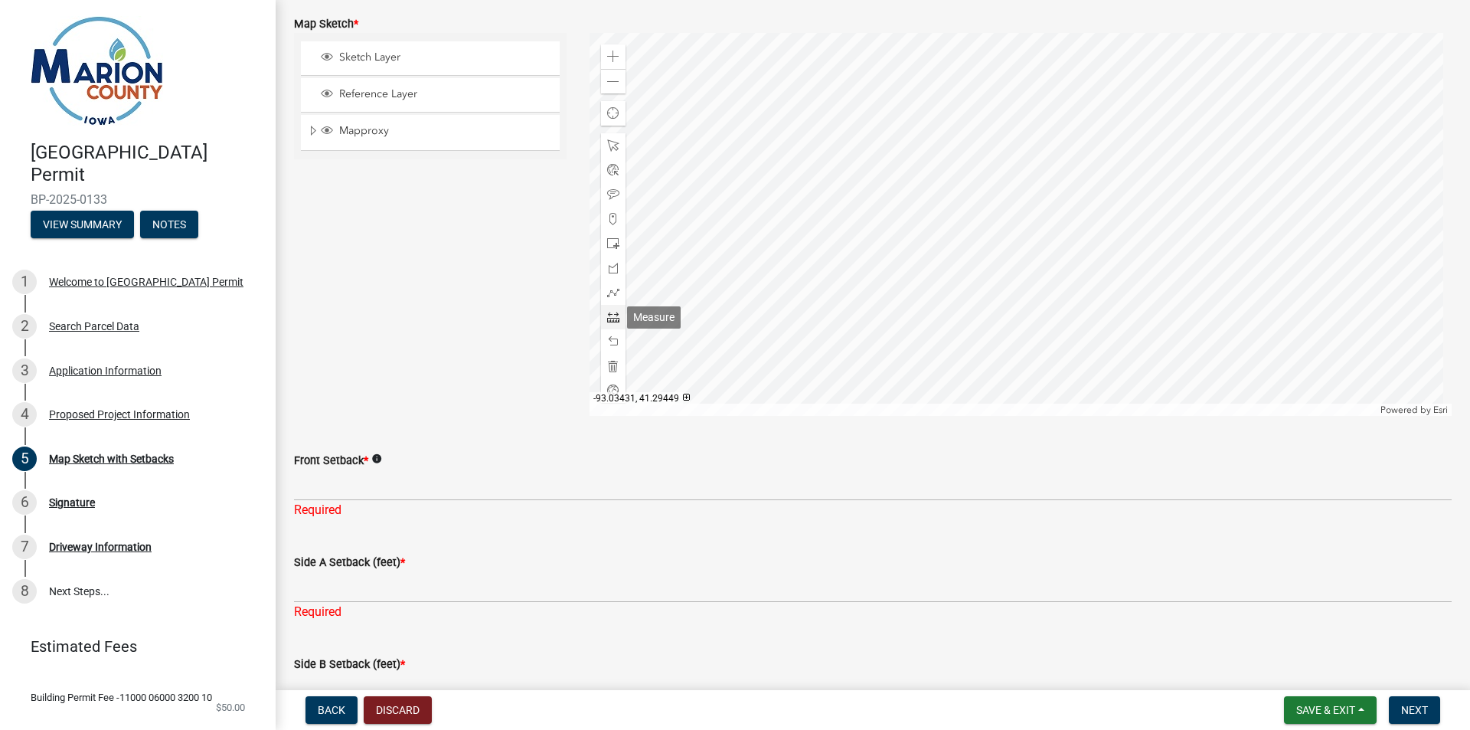
click at [617, 318] on div at bounding box center [613, 317] width 25 height 25
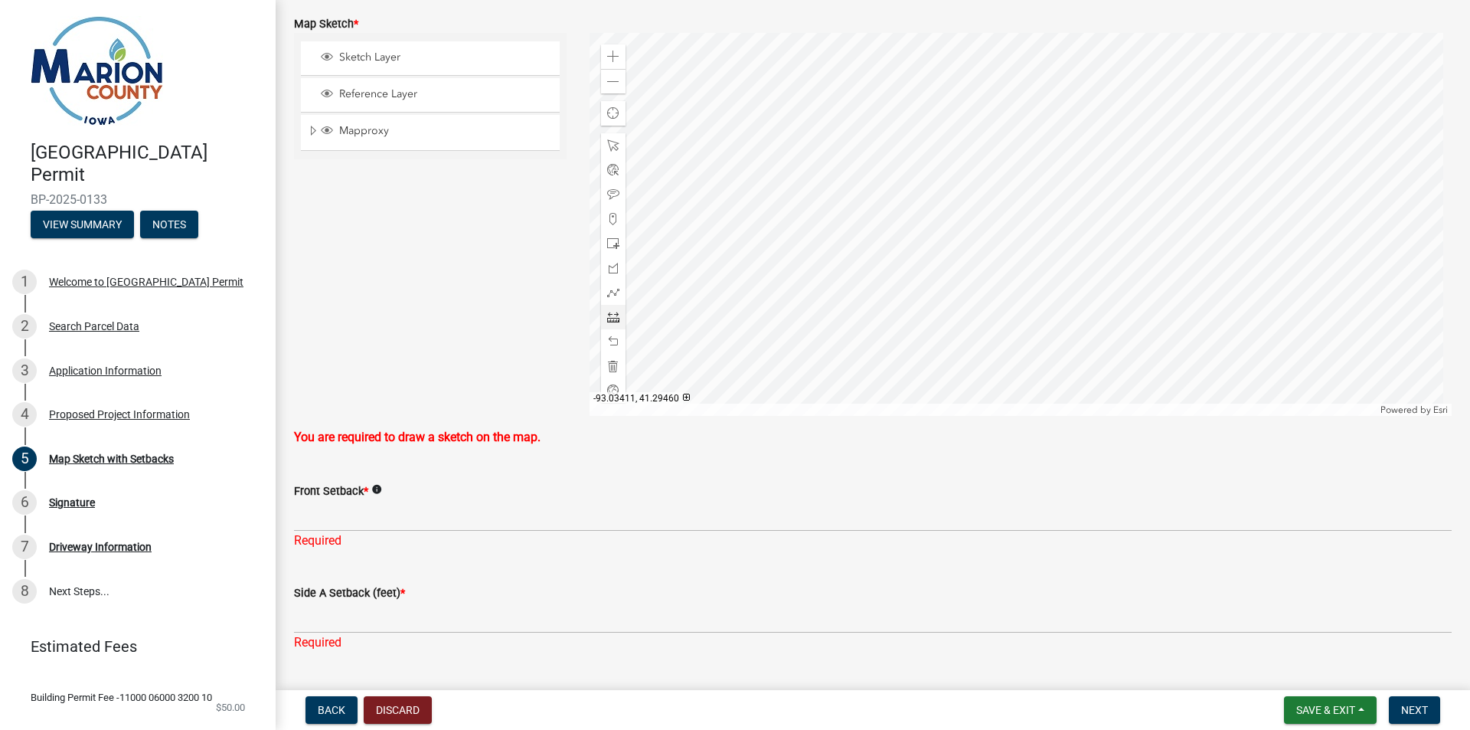
click at [921, 156] on div at bounding box center [1021, 224] width 863 height 383
click at [921, 199] on div at bounding box center [1021, 224] width 863 height 383
click at [613, 316] on span at bounding box center [613, 317] width 12 height 12
click at [612, 86] on span at bounding box center [613, 82] width 12 height 12
click at [803, 216] on div at bounding box center [1021, 224] width 863 height 383
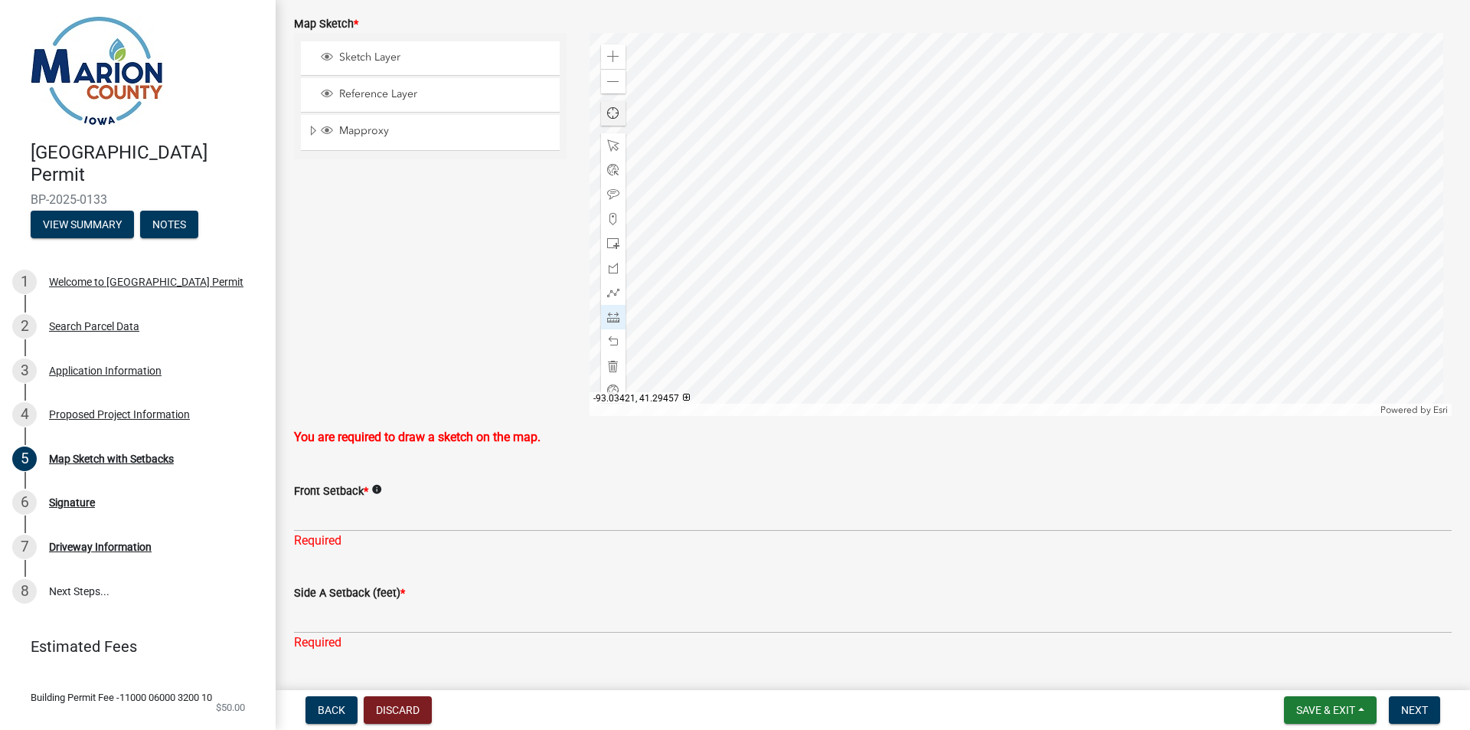
click at [839, 216] on div at bounding box center [1021, 224] width 863 height 383
click at [838, 177] on div at bounding box center [1021, 224] width 863 height 383
click at [612, 57] on span at bounding box center [613, 57] width 12 height 12
click at [615, 87] on span at bounding box center [613, 82] width 12 height 12
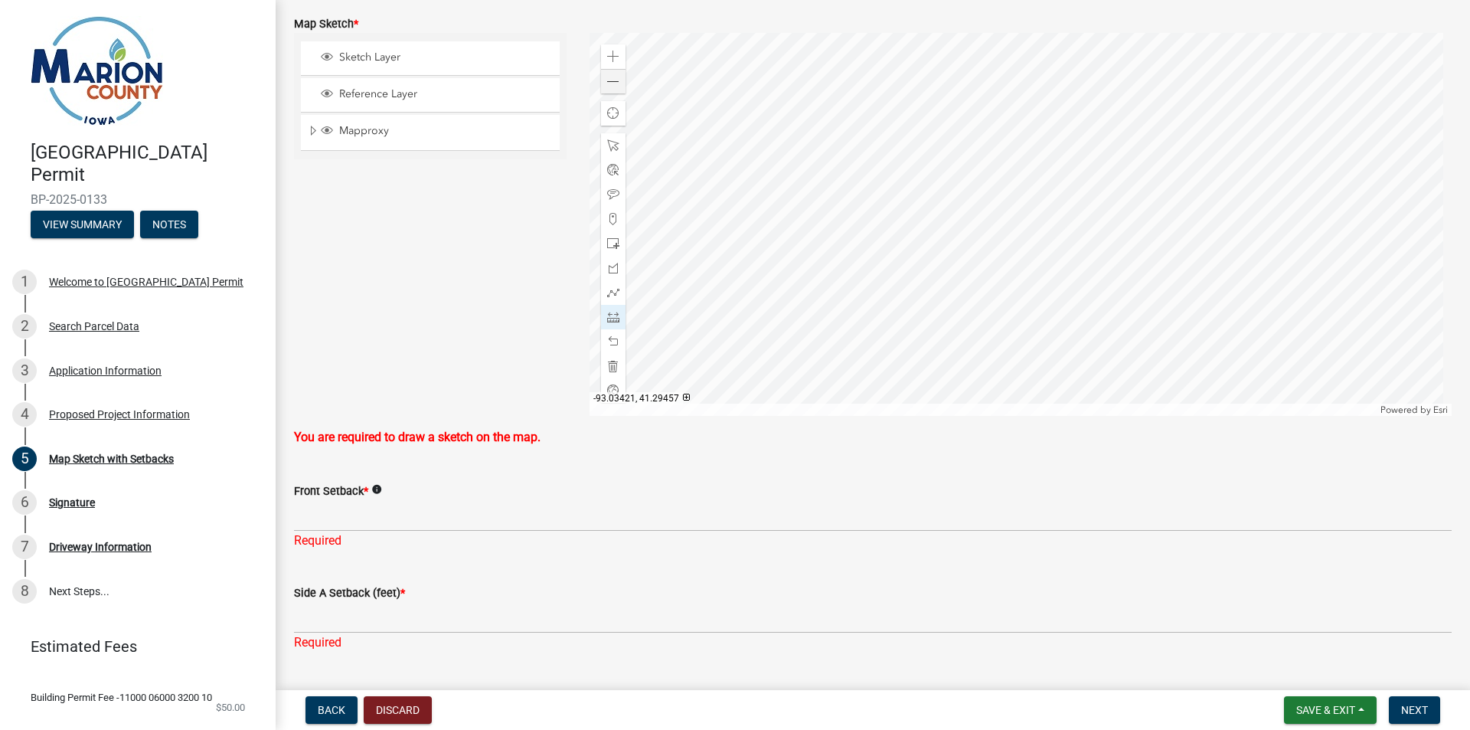
click at [664, 208] on div at bounding box center [1021, 224] width 863 height 383
click at [610, 146] on span at bounding box center [613, 145] width 12 height 12
click at [762, 137] on div at bounding box center [1021, 224] width 863 height 383
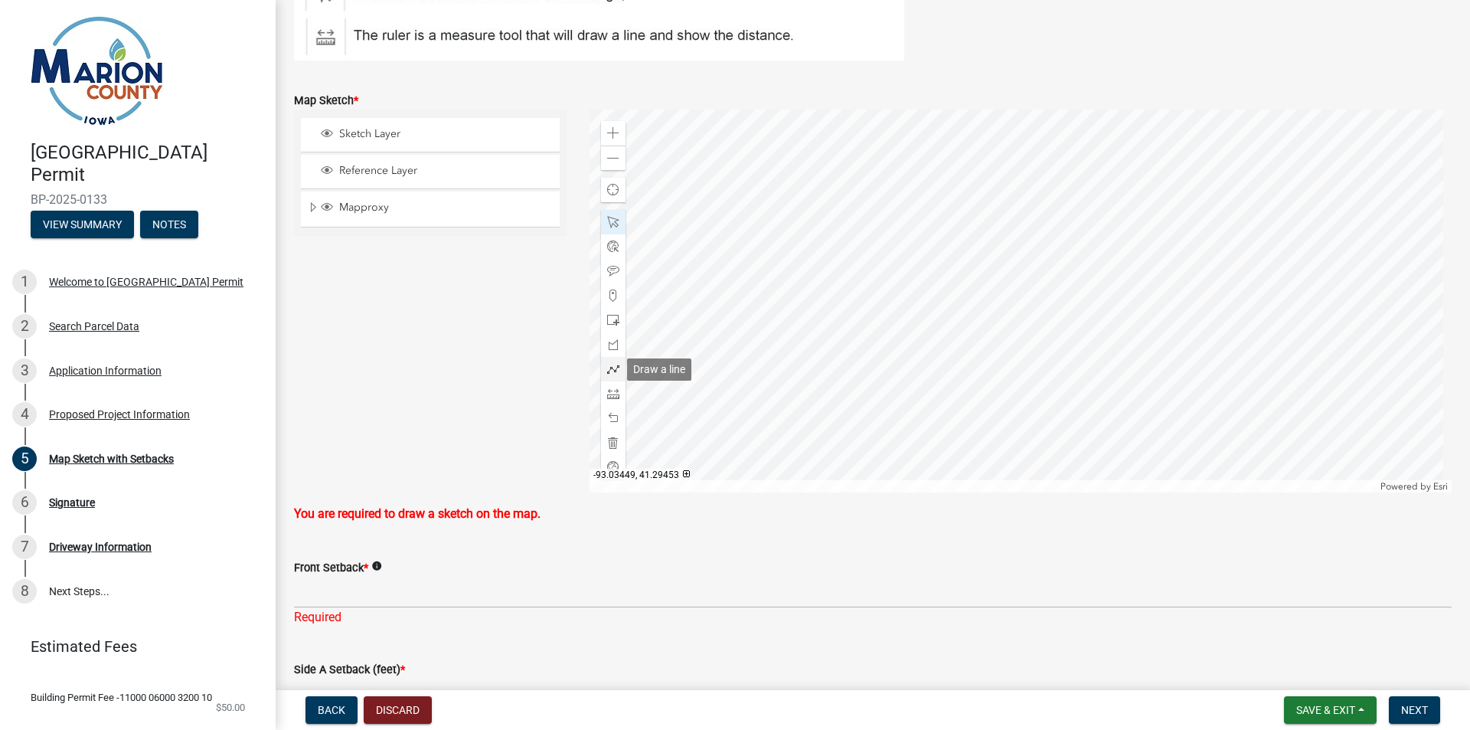
click at [612, 368] on span at bounding box center [613, 369] width 12 height 12
click at [727, 216] on div at bounding box center [1021, 301] width 863 height 383
click at [741, 217] on div at bounding box center [1021, 301] width 863 height 383
click at [741, 198] on div at bounding box center [1021, 301] width 863 height 383
click at [741, 218] on div at bounding box center [1021, 301] width 863 height 383
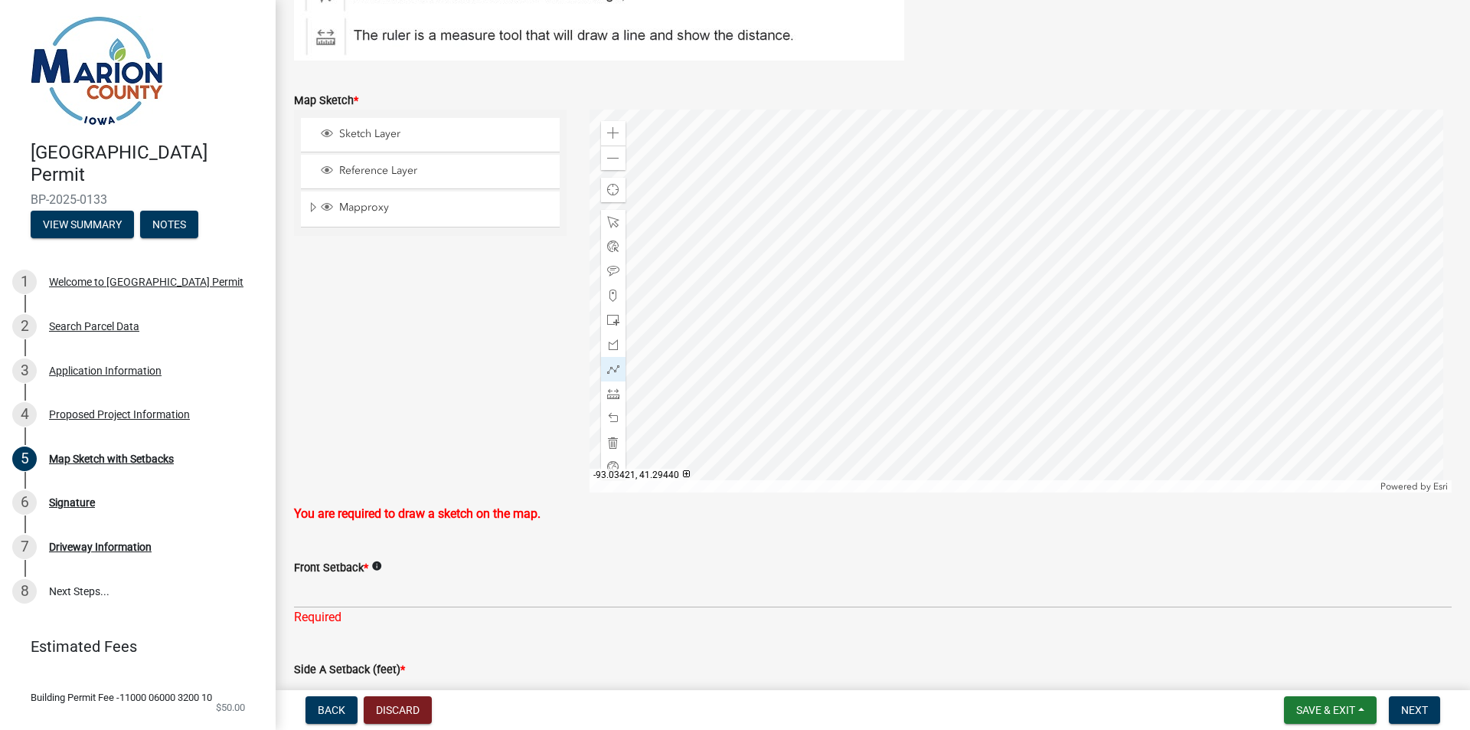
click at [742, 339] on div at bounding box center [1021, 301] width 863 height 383
click at [810, 341] on div at bounding box center [1021, 301] width 863 height 383
click at [810, 217] on div at bounding box center [1021, 301] width 863 height 383
click at [741, 218] on div at bounding box center [1021, 301] width 863 height 383
click at [617, 394] on div at bounding box center [613, 393] width 25 height 25
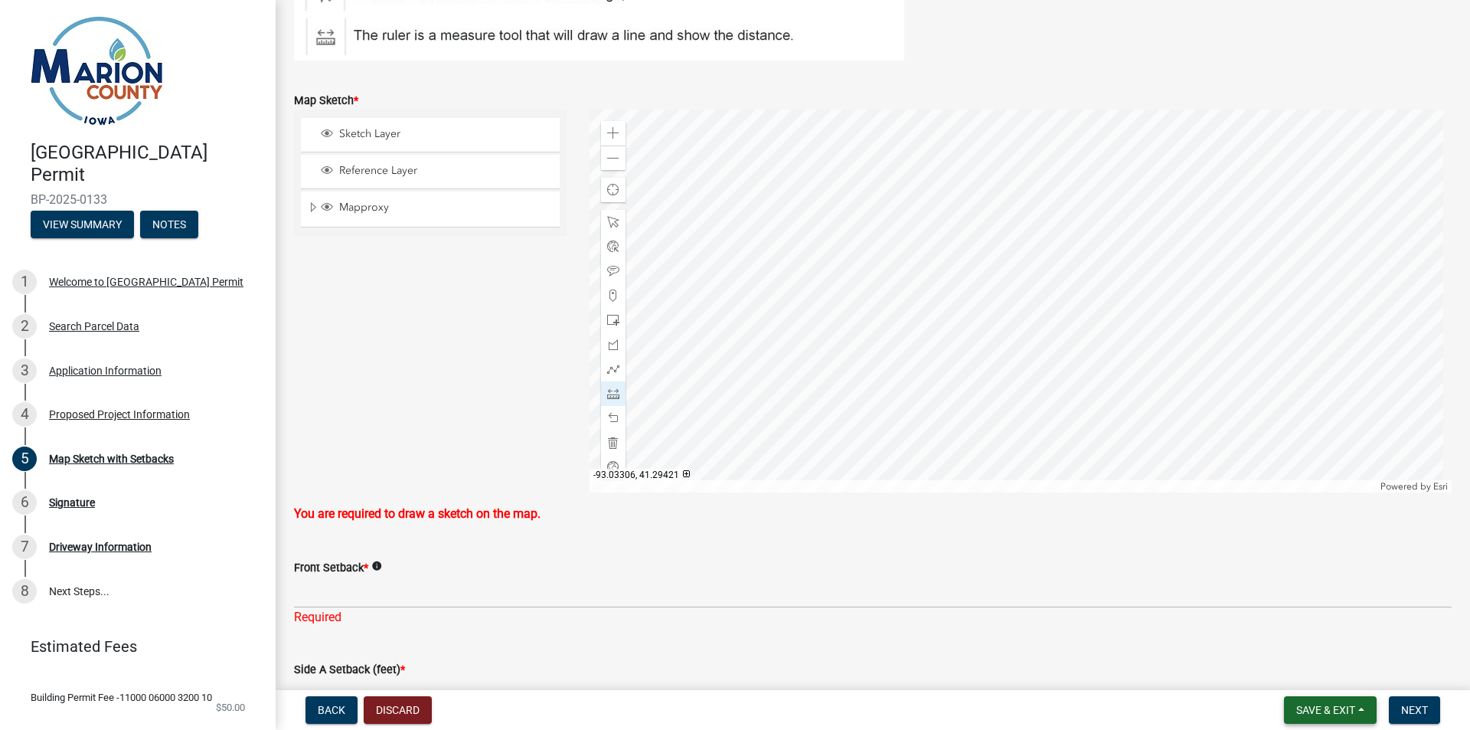
click at [1333, 711] on span "Save & Exit" at bounding box center [1326, 710] width 59 height 12
click at [1307, 672] on button "Save & Exit" at bounding box center [1315, 670] width 123 height 37
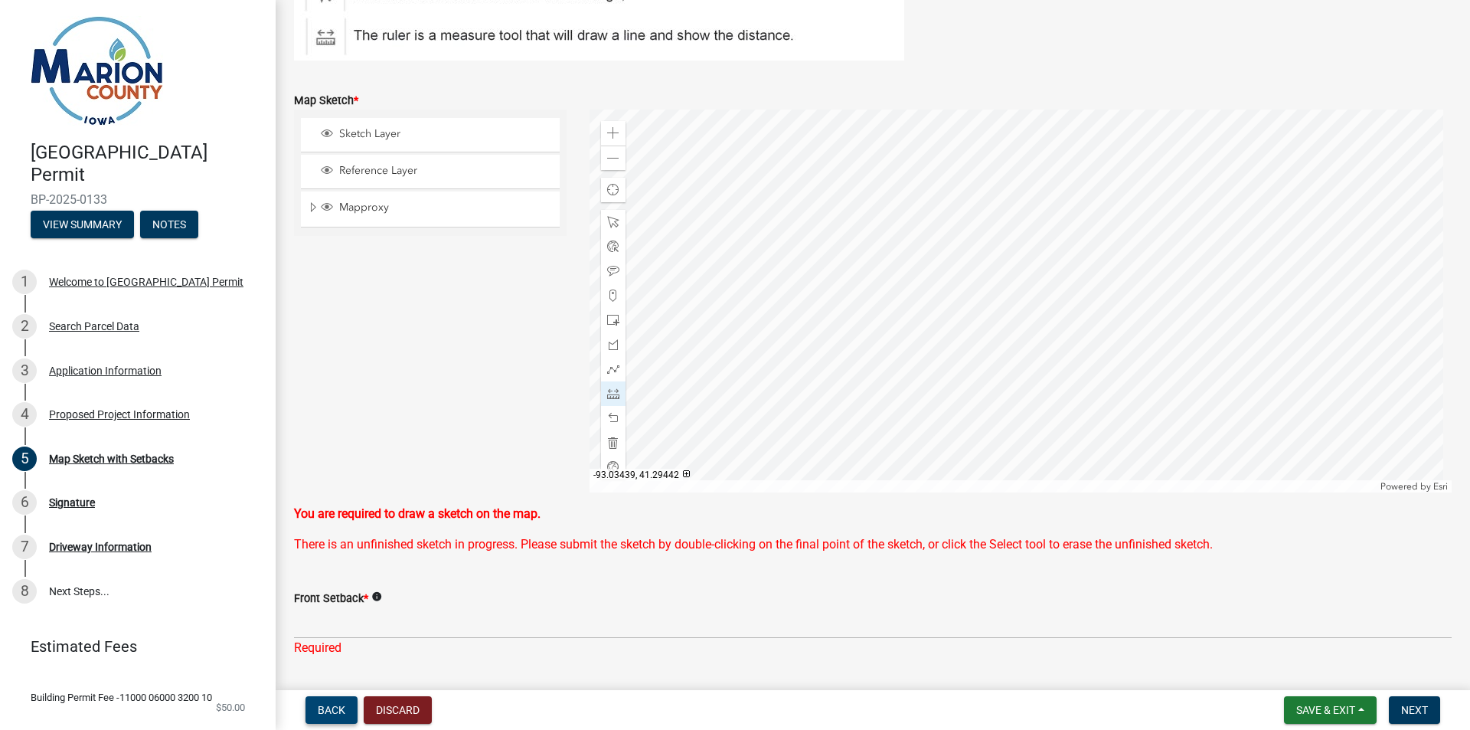
click at [329, 706] on span "Back" at bounding box center [332, 710] width 28 height 12
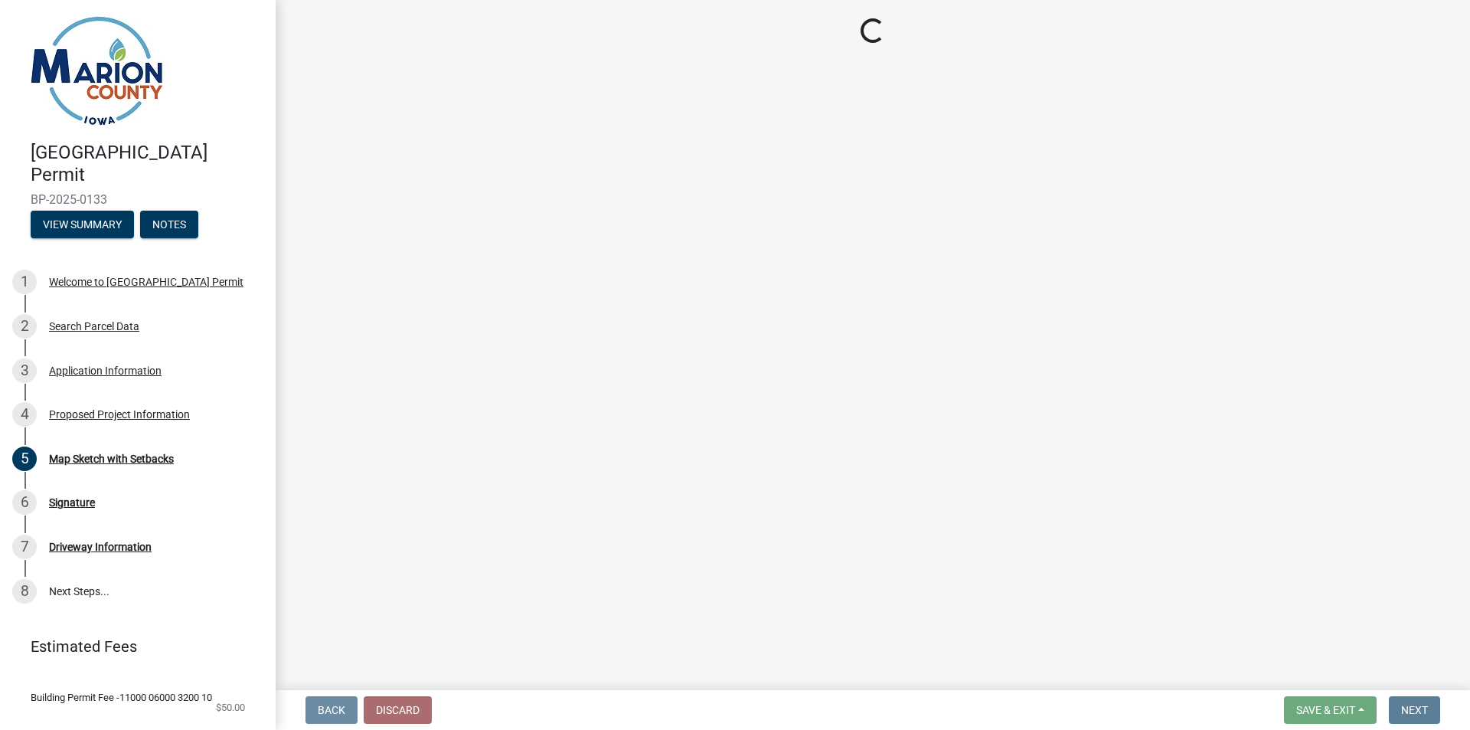
scroll to position [0, 0]
select select "9509a58f-562c-4d9e-8ce4-4edbe22563f5"
select select "7ee9b347-9d60-4880-bc15-13e3f262939b"
select select "c01c0ffe-a9ad-46ba-80d8-07ee8e46f3b2"
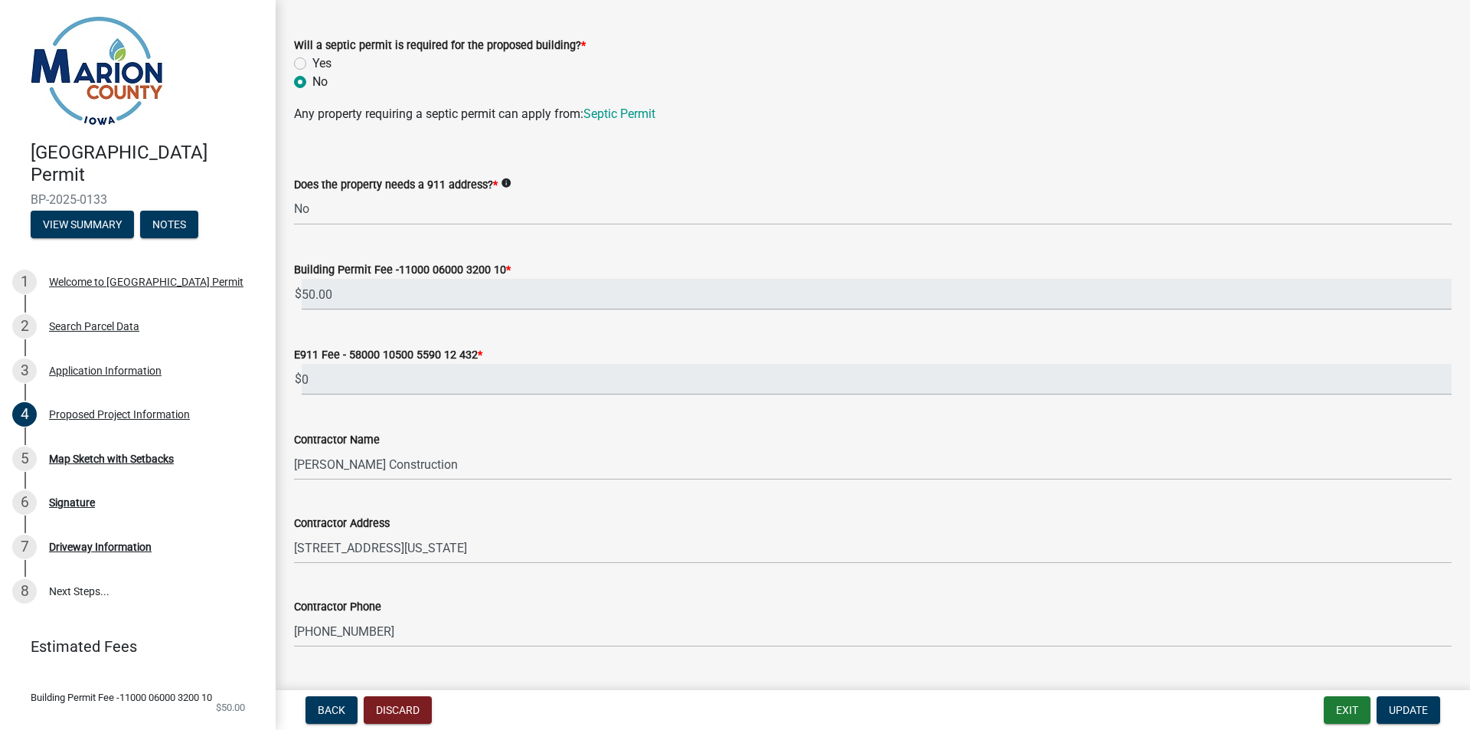
scroll to position [1149, 0]
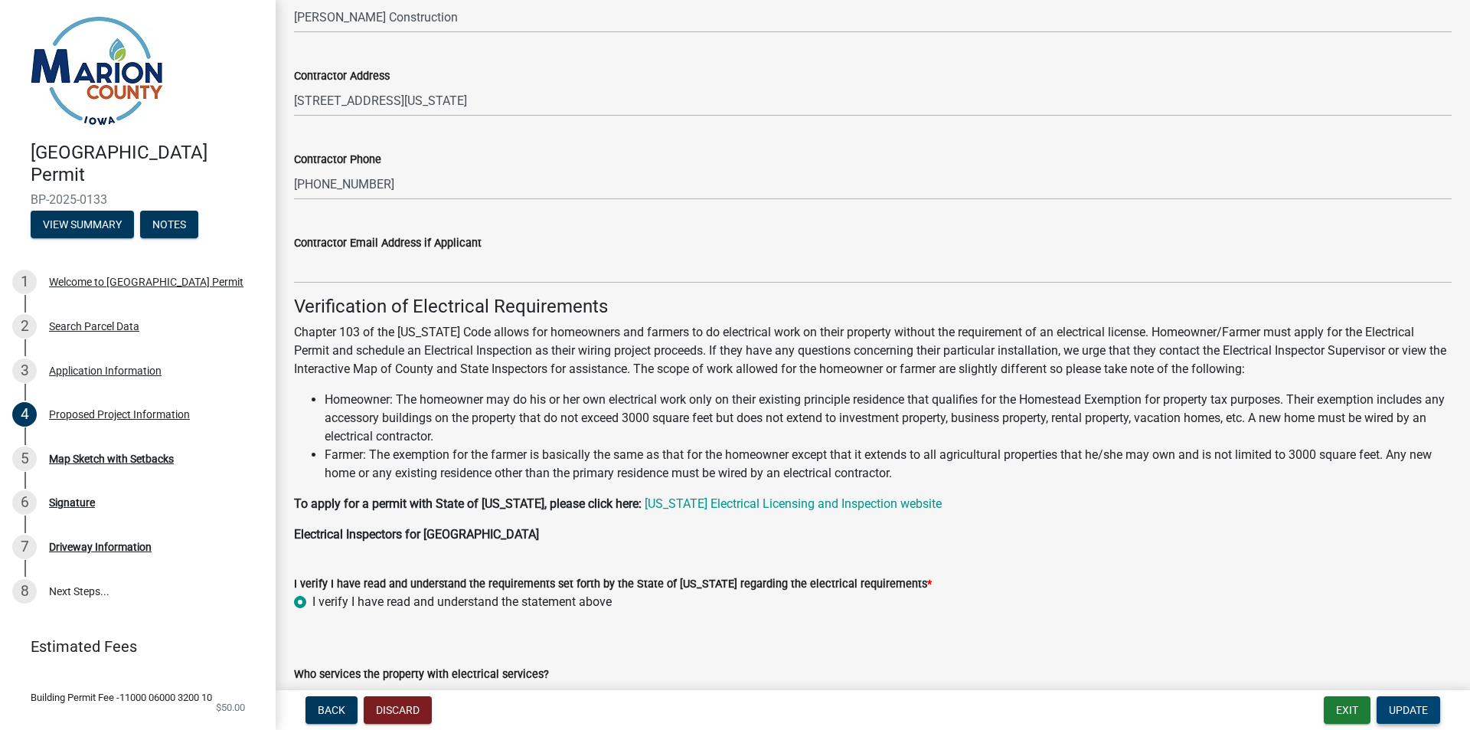
click at [1405, 713] on span "Update" at bounding box center [1408, 710] width 39 height 12
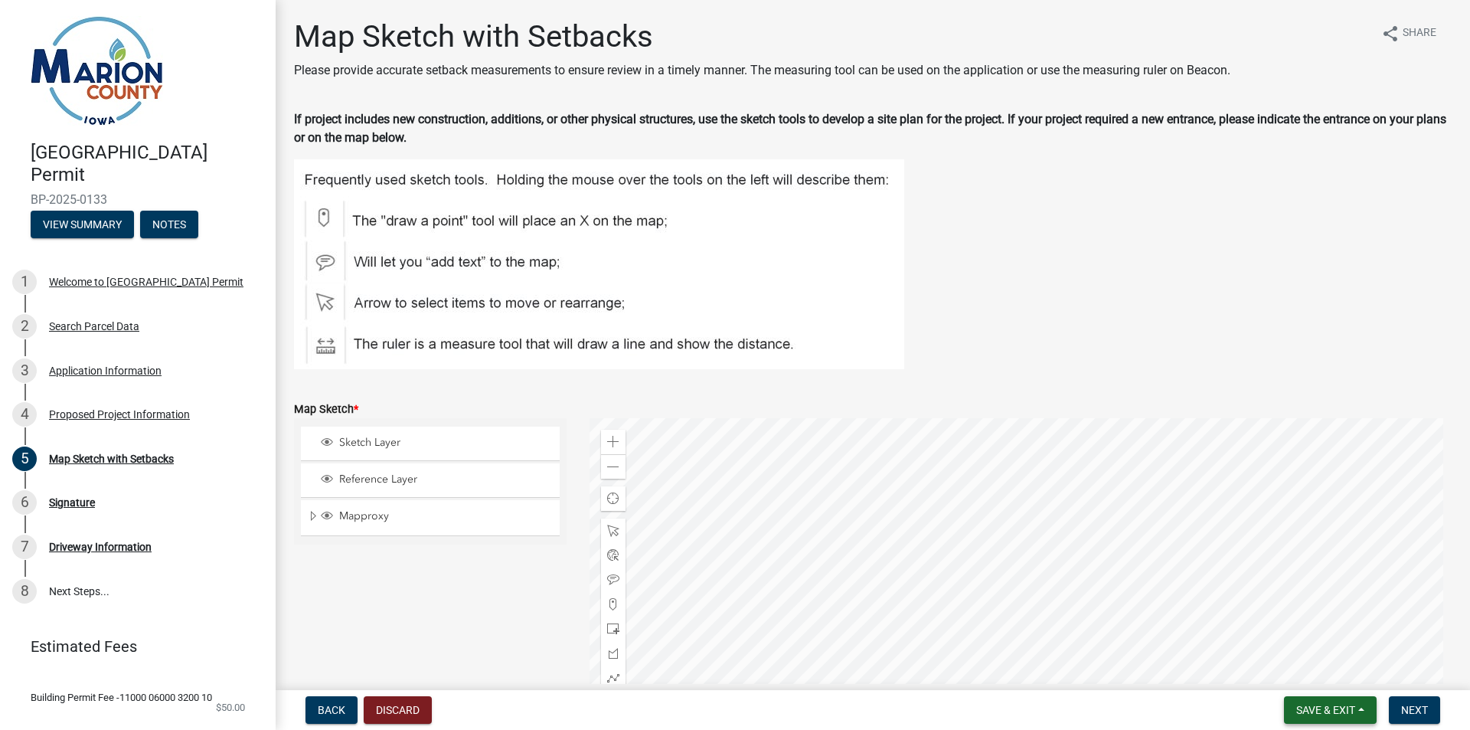
click at [1318, 713] on span "Save & Exit" at bounding box center [1326, 710] width 59 height 12
click at [1317, 657] on button "Save & Exit" at bounding box center [1315, 670] width 123 height 37
